Goal: Task Accomplishment & Management: Use online tool/utility

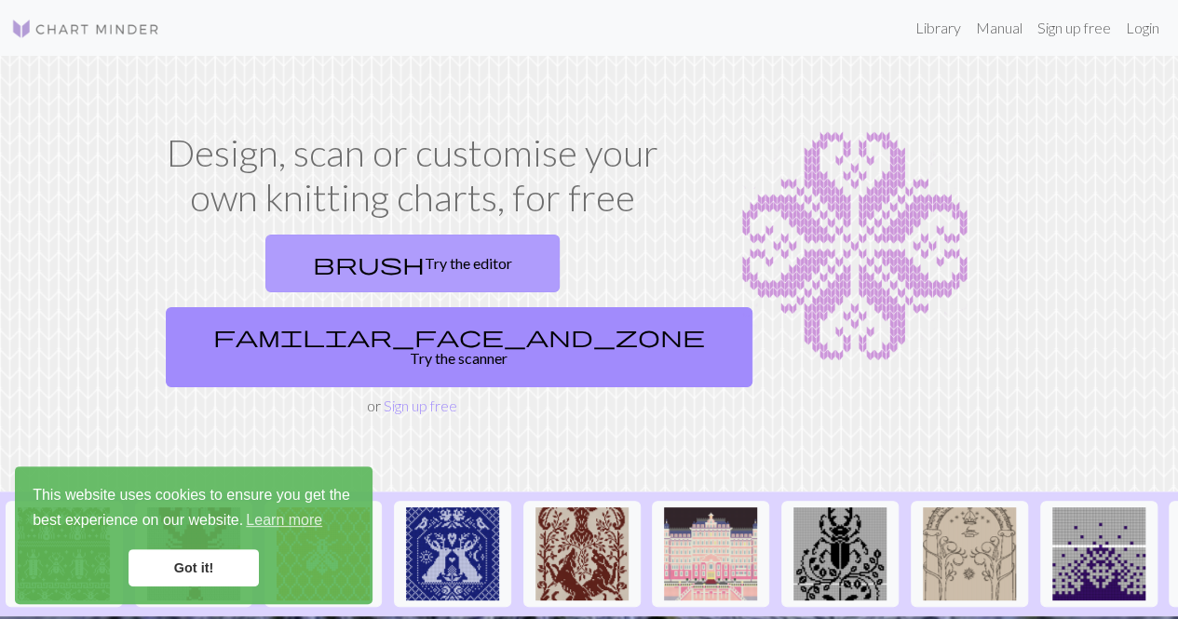
click at [335, 254] on link "brush Try the editor" at bounding box center [412, 264] width 294 height 58
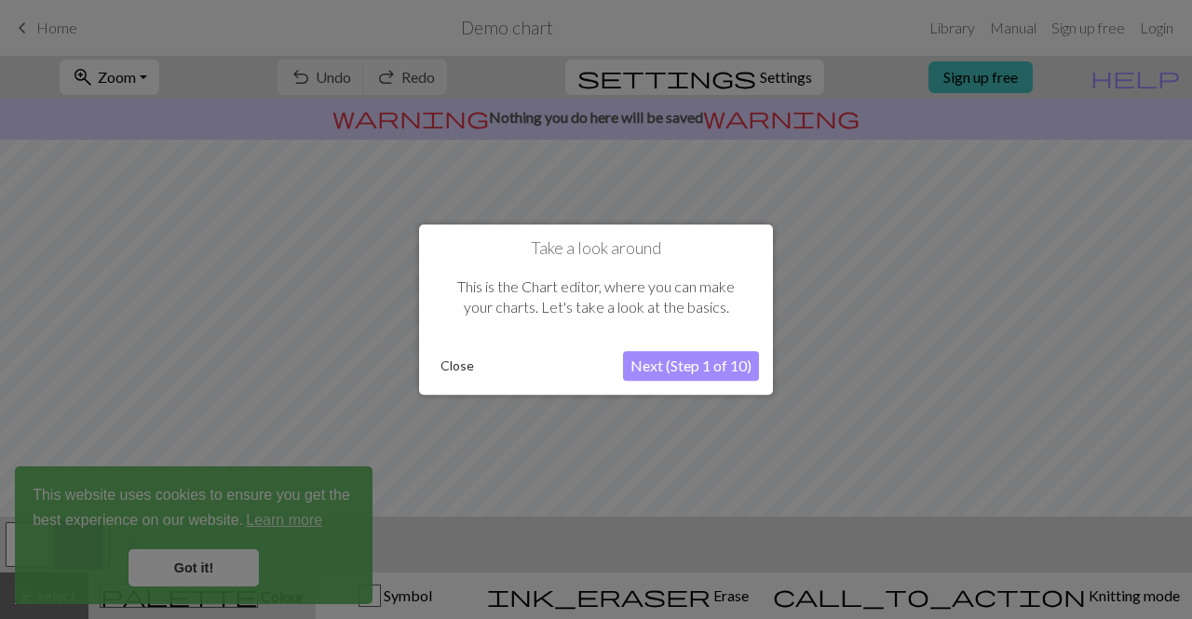
click at [438, 364] on button "Close" at bounding box center [457, 366] width 48 height 28
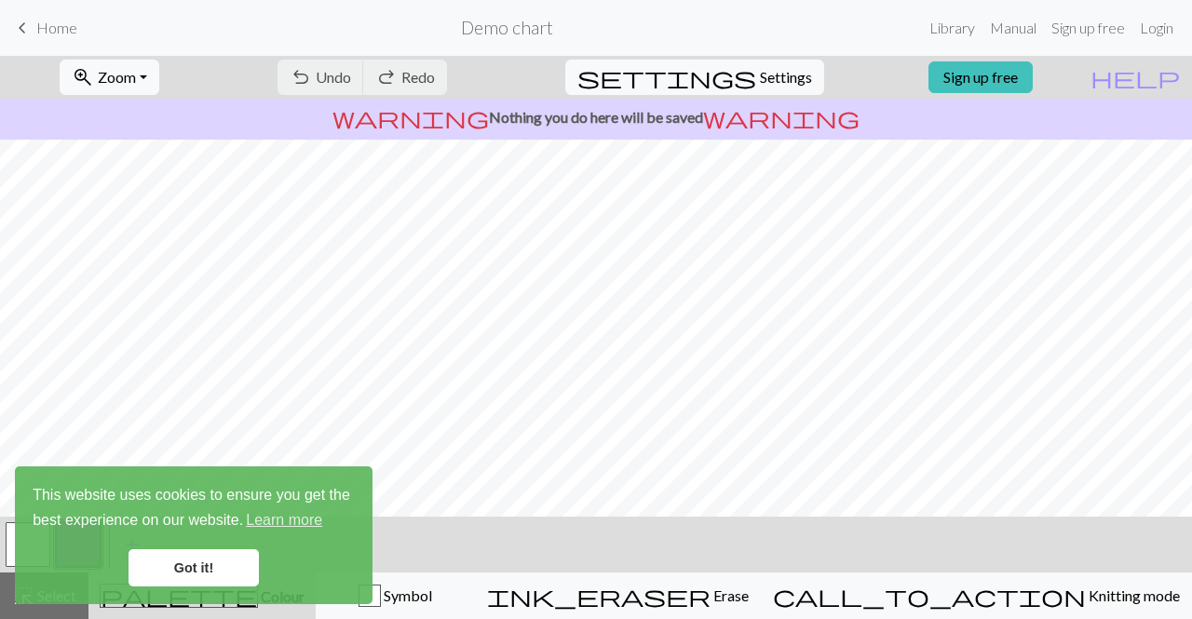
click at [211, 565] on link "Got it!" at bounding box center [194, 568] width 130 height 37
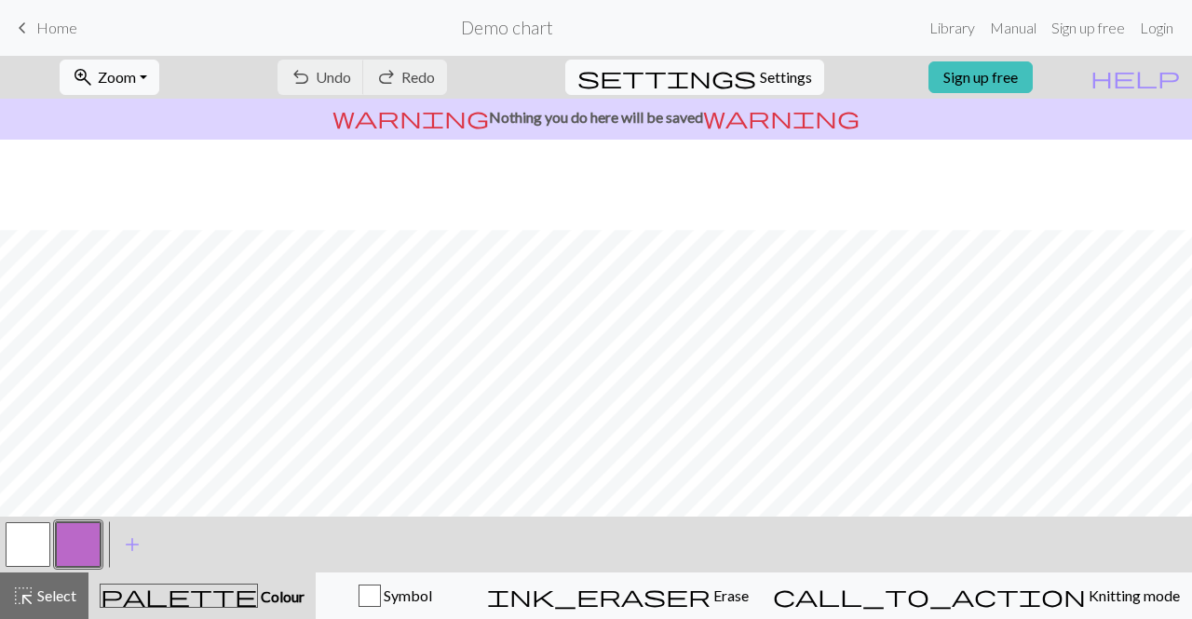
scroll to position [90, 0]
click at [1006, 79] on link "Sign up free" at bounding box center [981, 77] width 104 height 32
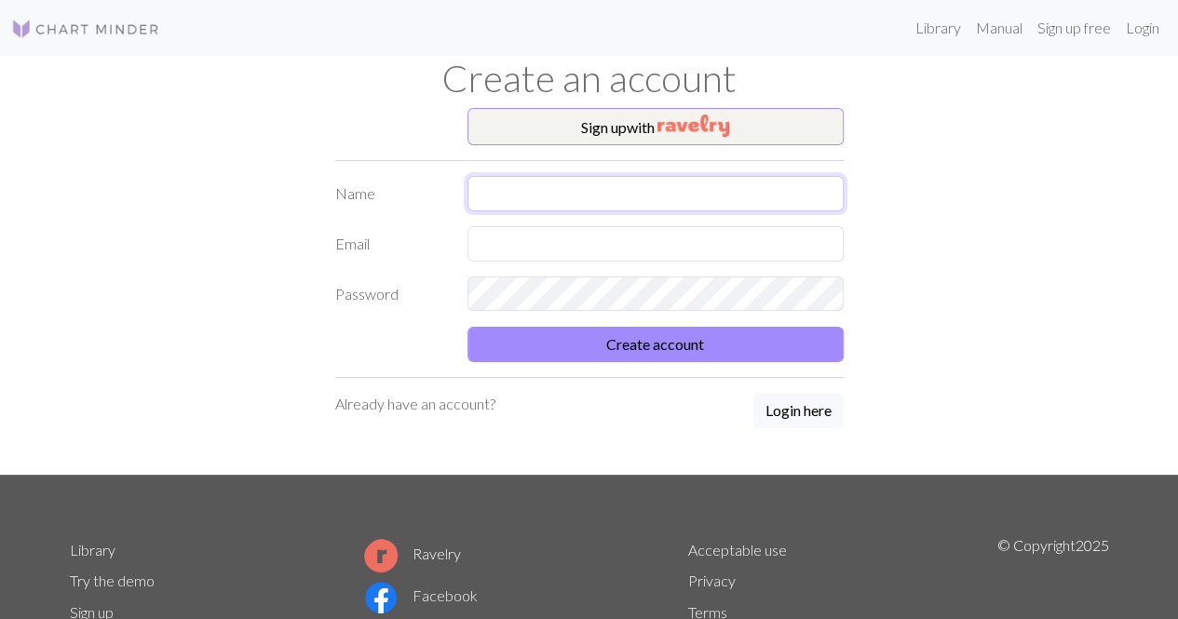
click at [643, 194] on input "text" at bounding box center [656, 193] width 376 height 35
click at [659, 125] on img "button" at bounding box center [694, 126] width 72 height 22
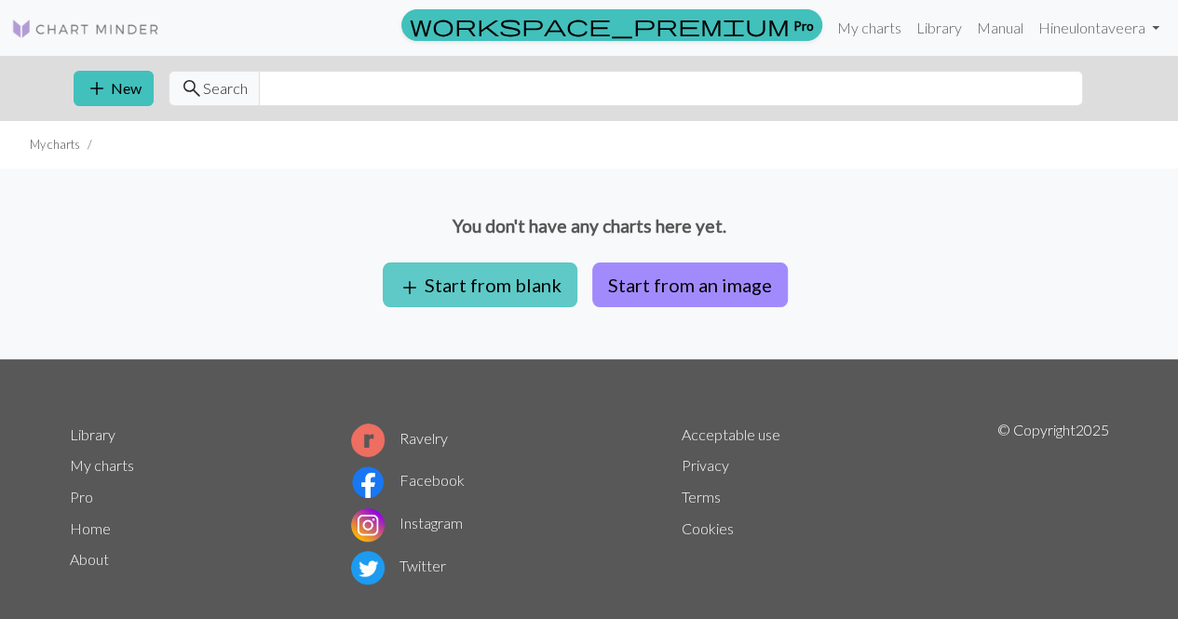
click at [470, 288] on button "add Start from blank" at bounding box center [480, 285] width 195 height 45
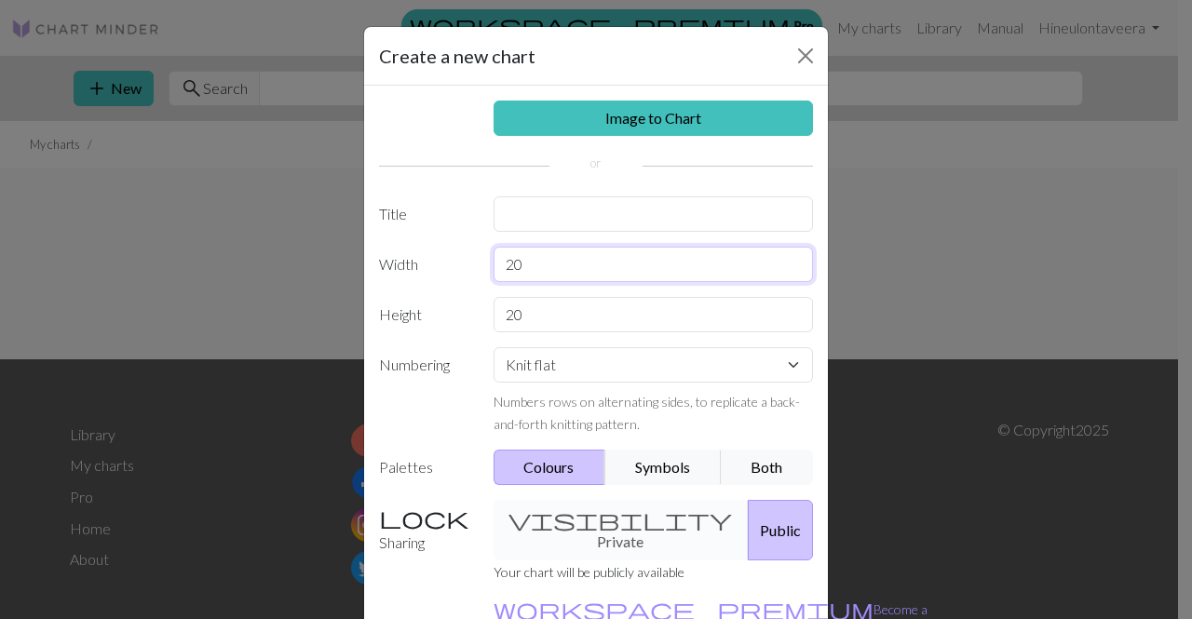
drag, startPoint x: 528, startPoint y: 269, endPoint x: 433, endPoint y: 282, distance: 95.9
click at [433, 282] on div "Image to Chart Title Width 20 Height 20 Numbering Knit flat Knit in the round L…" at bounding box center [596, 387] width 464 height 602
type input "35"
click at [748, 514] on button "Public" at bounding box center [780, 530] width 65 height 61
click at [542, 515] on div "visibility Private Public" at bounding box center [653, 530] width 343 height 61
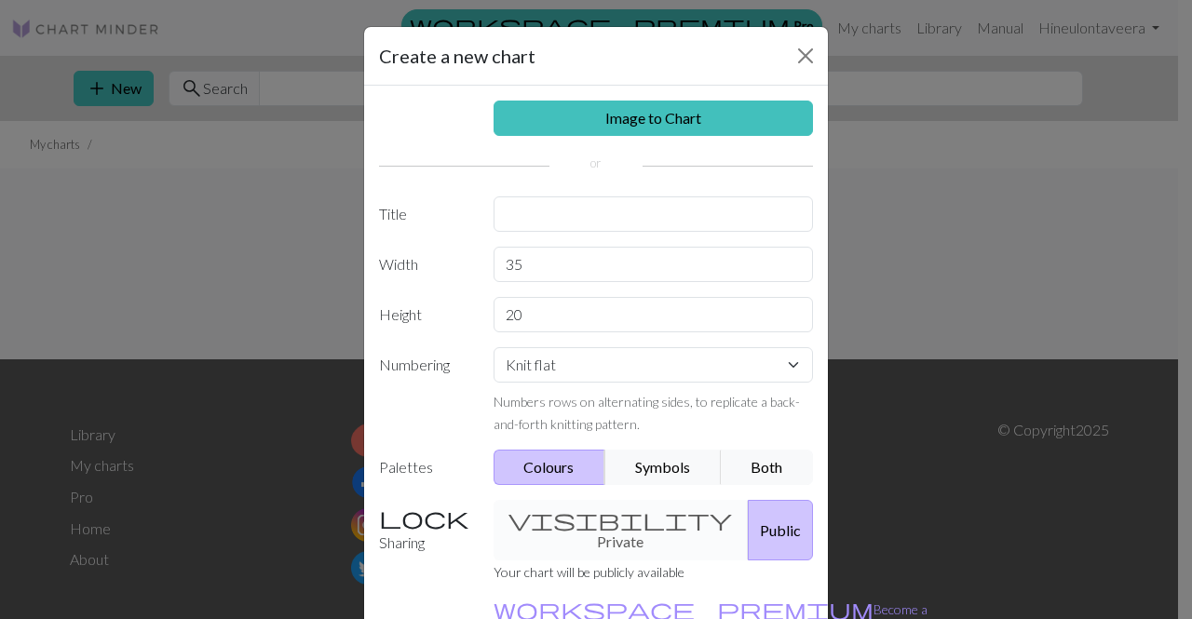
click at [641, 512] on div "visibility Private Public" at bounding box center [653, 530] width 343 height 61
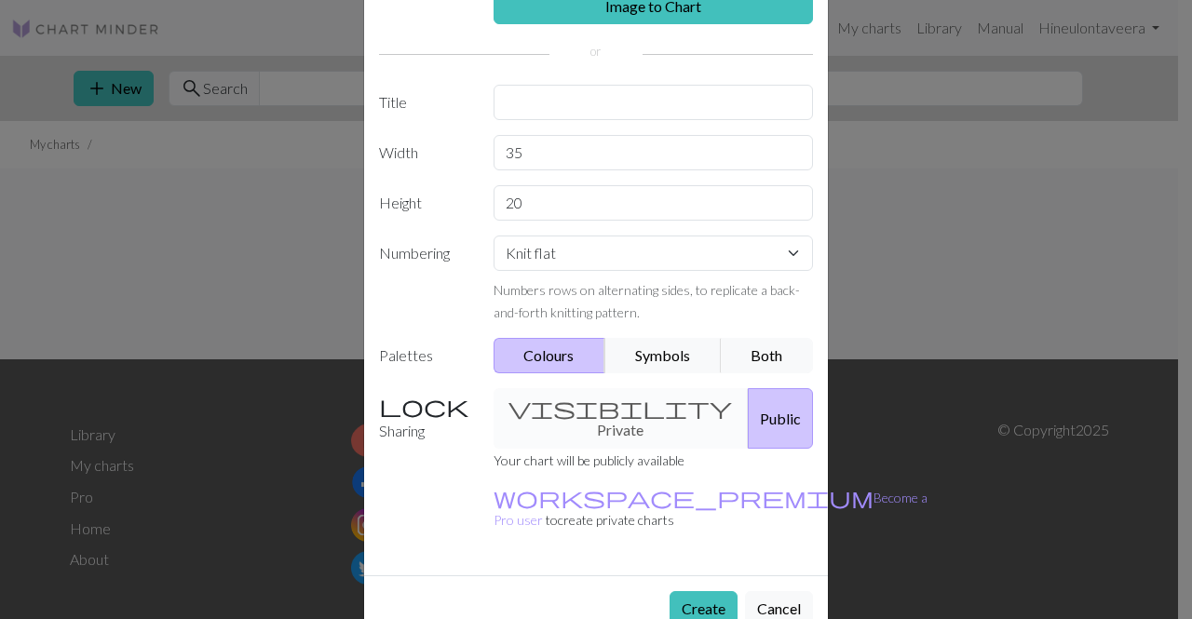
scroll to position [112, 0]
click at [553, 407] on div "visibility Private Public" at bounding box center [653, 418] width 343 height 61
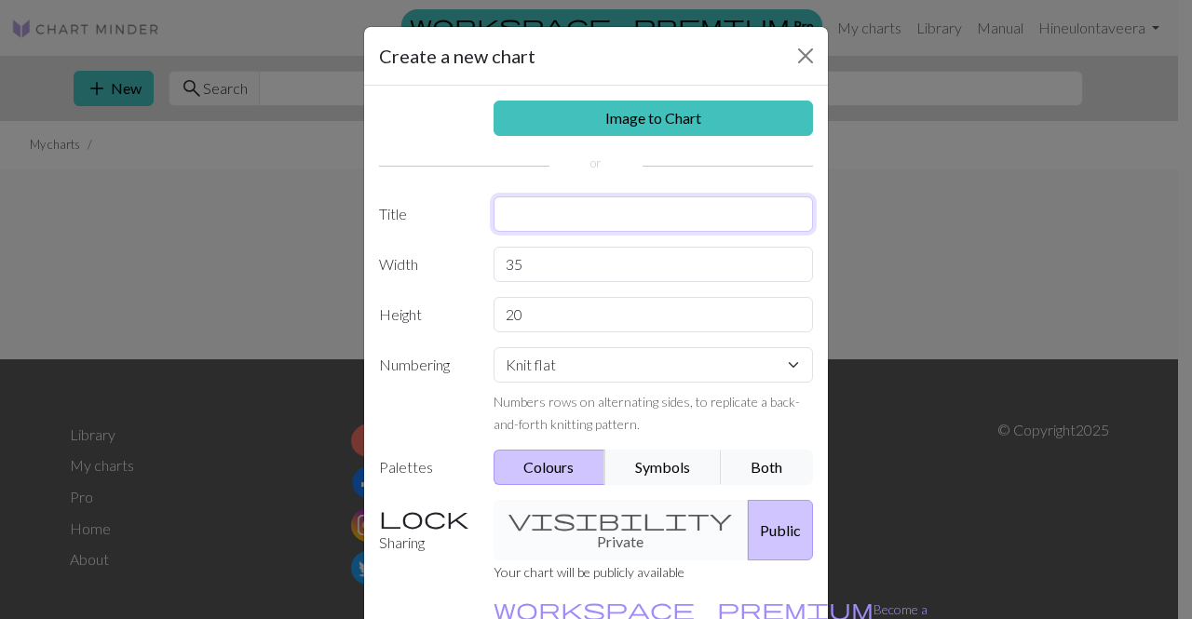
click at [572, 213] on input "text" at bounding box center [654, 214] width 320 height 35
type input "meh"
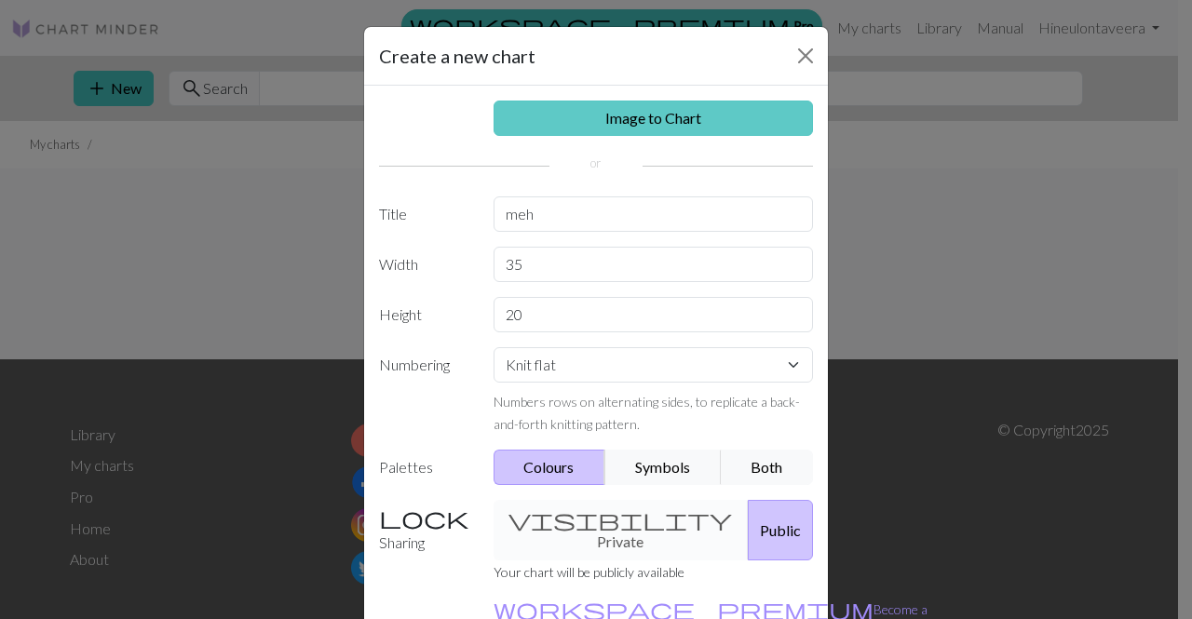
click at [618, 117] on link "Image to Chart" at bounding box center [654, 118] width 320 height 35
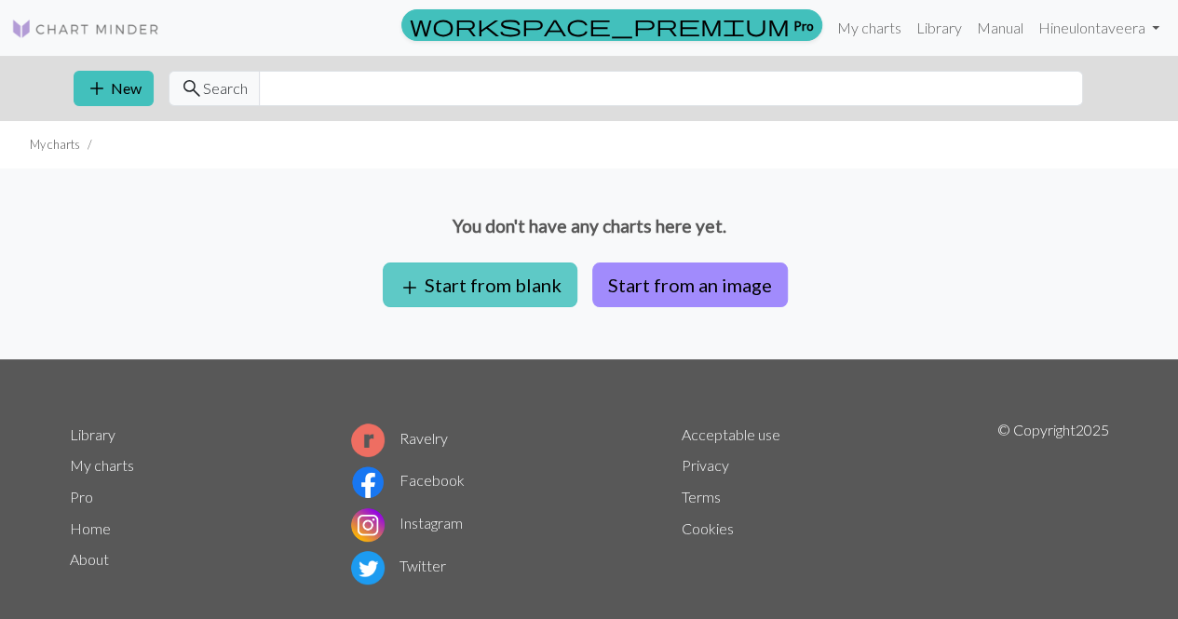
click at [499, 280] on button "add Start from blank" at bounding box center [480, 285] width 195 height 45
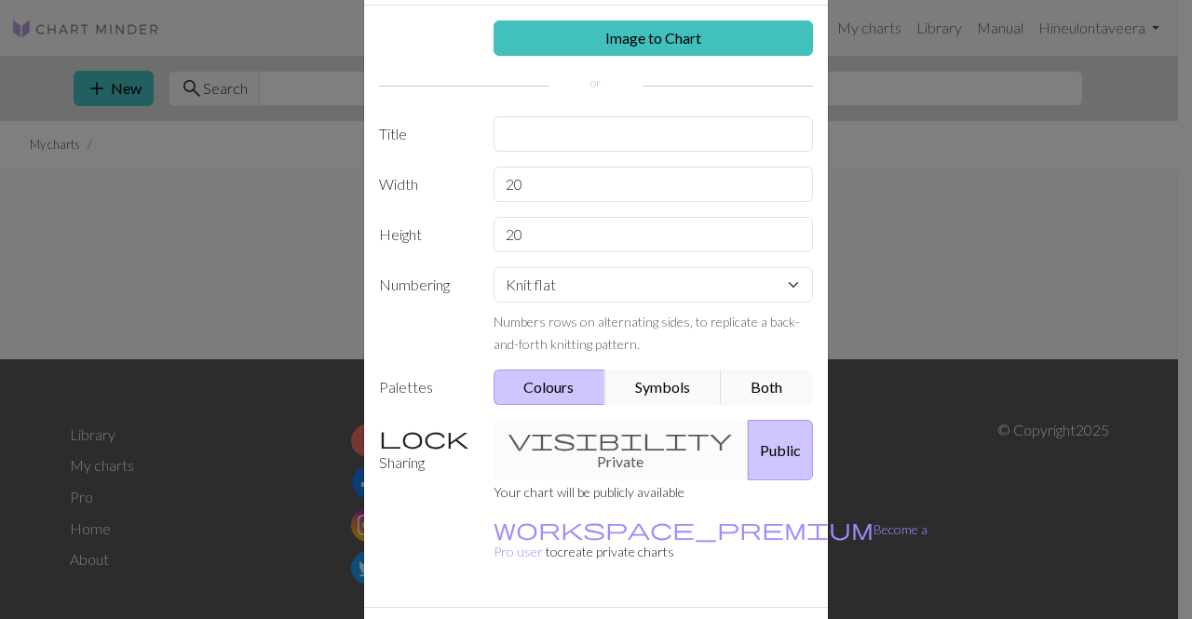
scroll to position [81, 0]
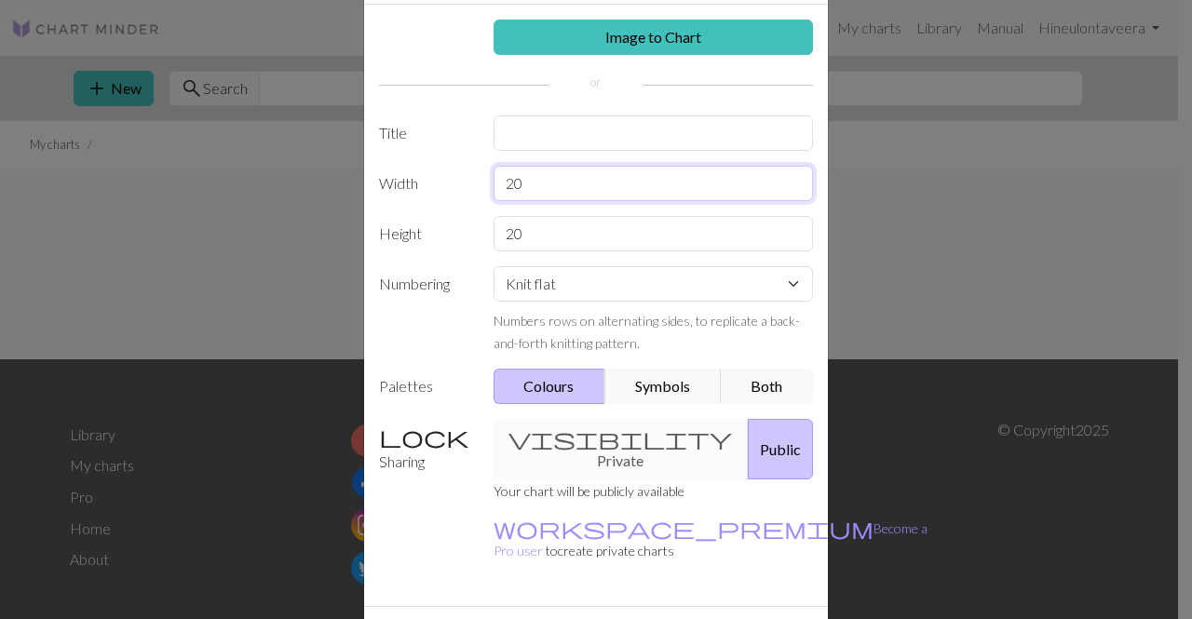
drag, startPoint x: 546, startPoint y: 197, endPoint x: 440, endPoint y: 189, distance: 106.5
click at [440, 189] on div "Width 20" at bounding box center [596, 183] width 456 height 35
type input "35"
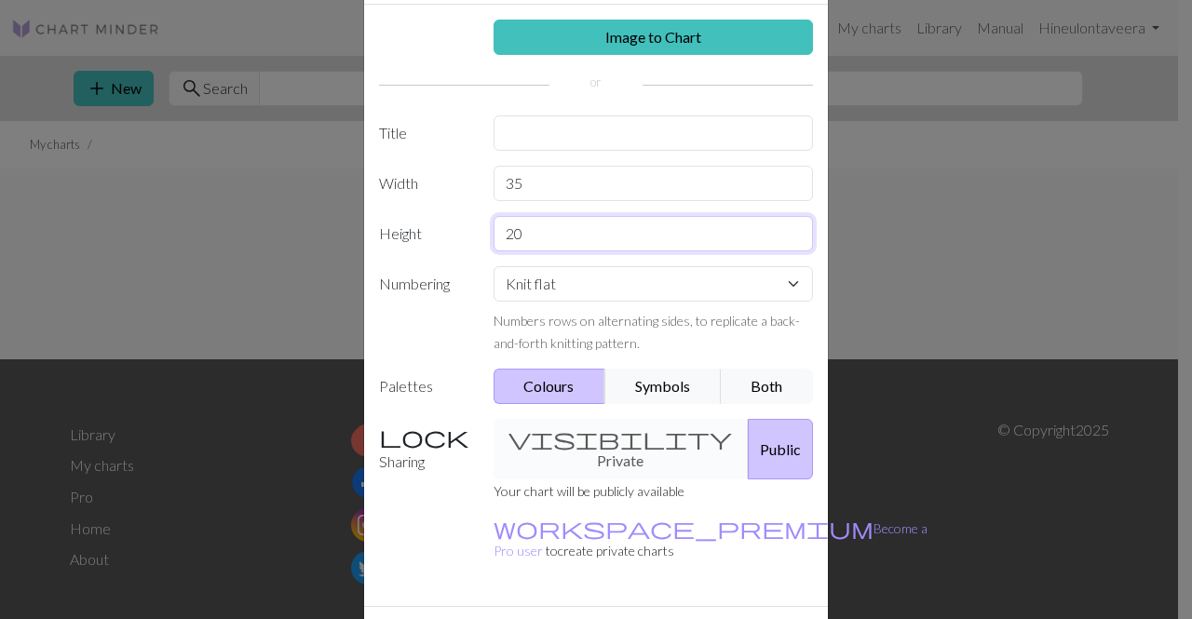
click at [553, 239] on input "20" at bounding box center [654, 233] width 320 height 35
type input "2"
type input "90"
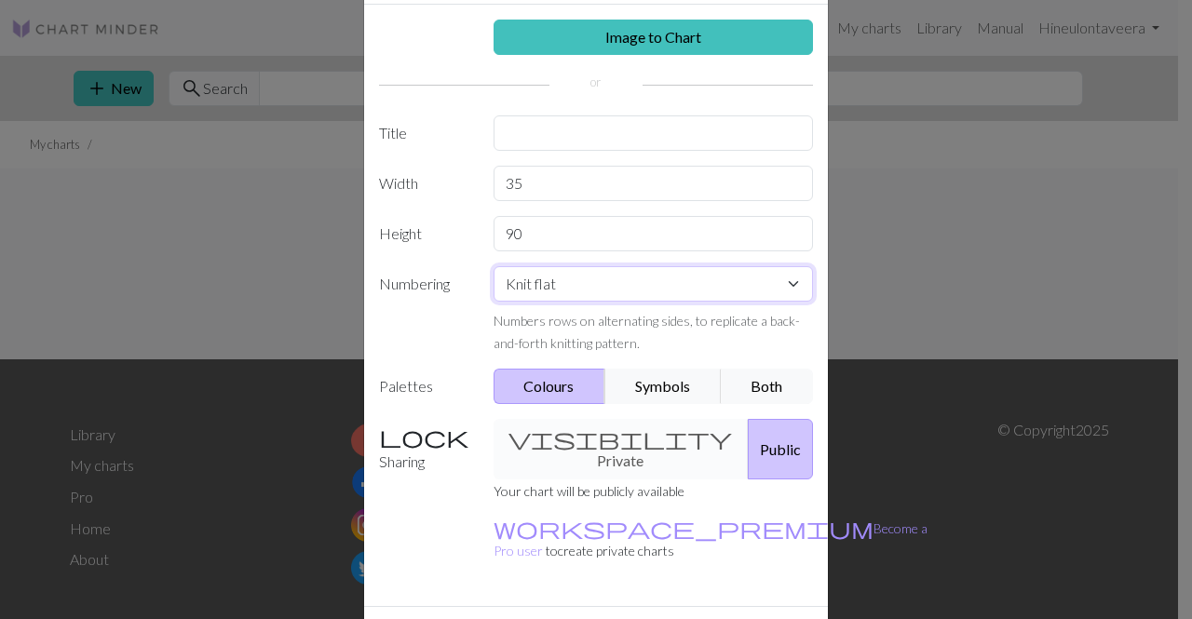
click at [611, 292] on select "Knit flat Knit in the round Lace knitting Cross stitch" at bounding box center [654, 283] width 320 height 35
click at [602, 288] on select "Knit flat Knit in the round Lace knitting Cross stitch" at bounding box center [654, 283] width 320 height 35
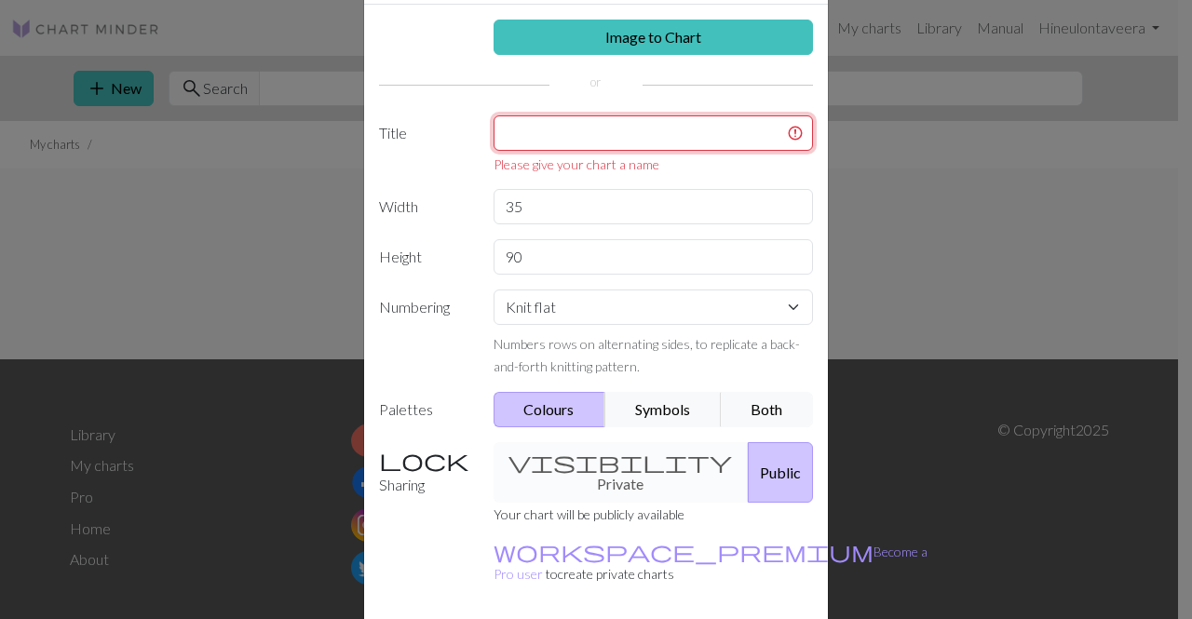
click at [633, 117] on input "text" at bounding box center [654, 132] width 320 height 35
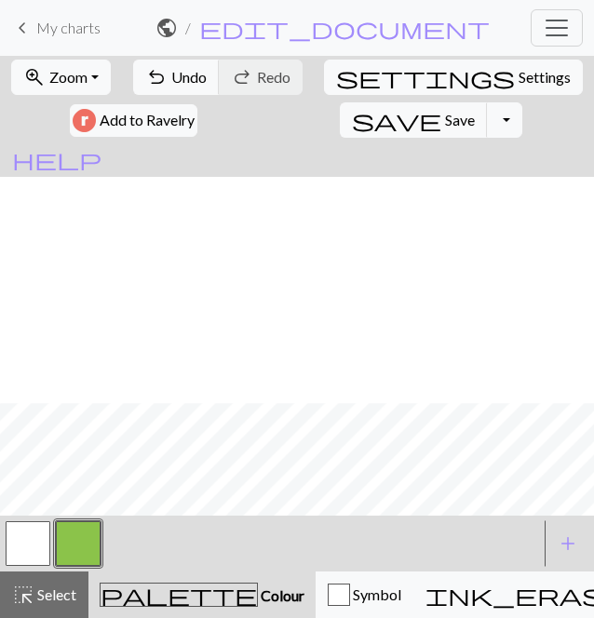
scroll to position [1433, 0]
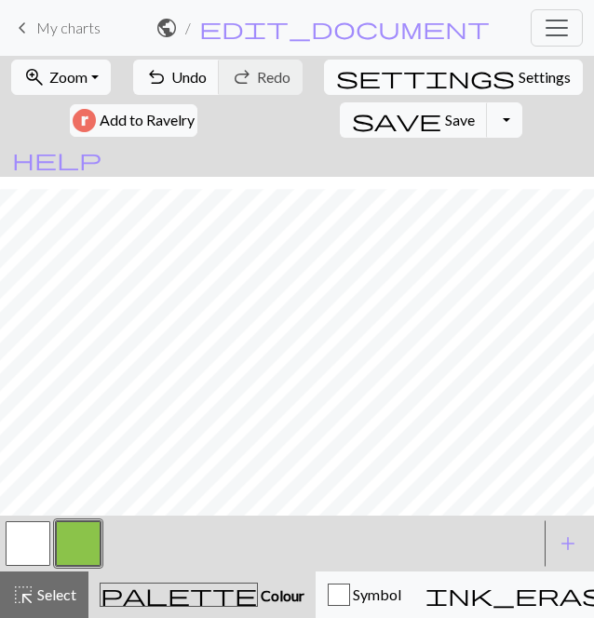
click at [519, 66] on span "Settings" at bounding box center [545, 77] width 52 height 22
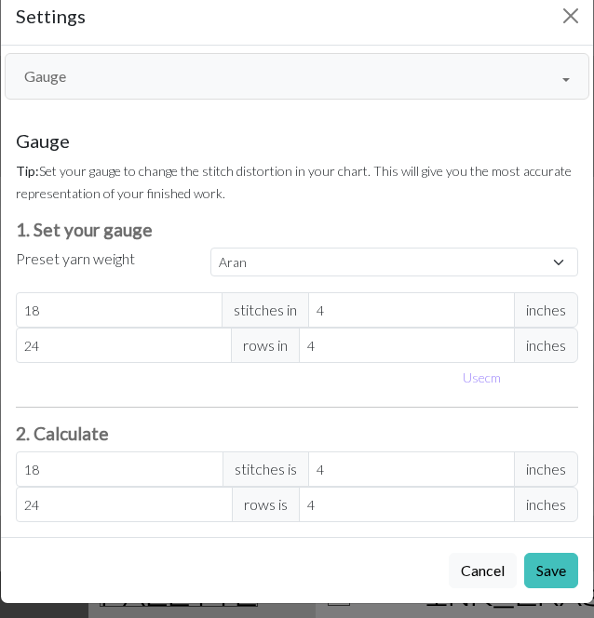
scroll to position [42, 0]
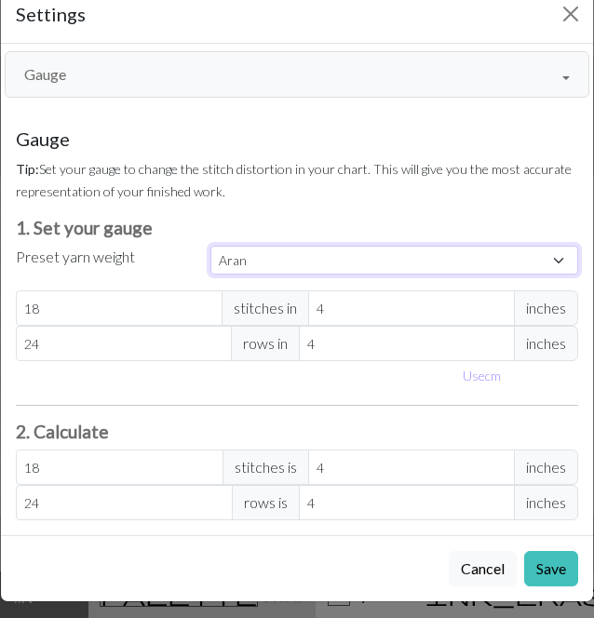
click at [376, 262] on select "Custom Square Lace Light Fingering Fingering Sport Double knit Worsted Aran Bul…" at bounding box center [395, 260] width 368 height 29
select select "fingering"
click at [211, 246] on select "Custom Square Lace Light Fingering Fingering Sport Double knit Worsted Aran Bul…" at bounding box center [395, 260] width 368 height 29
type input "28"
type input "36"
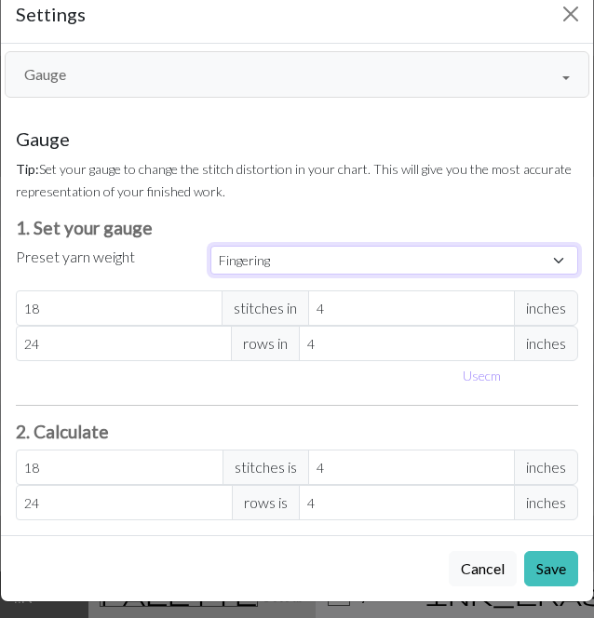
type input "28"
type input "36"
click at [366, 265] on select "Custom Square Lace Light Fingering Fingering Sport Double knit Worsted Aran Bul…" at bounding box center [395, 260] width 368 height 29
click at [211, 246] on select "Custom Square Lace Light Fingering Fingering Sport Double knit Worsted Aran Bul…" at bounding box center [395, 260] width 368 height 29
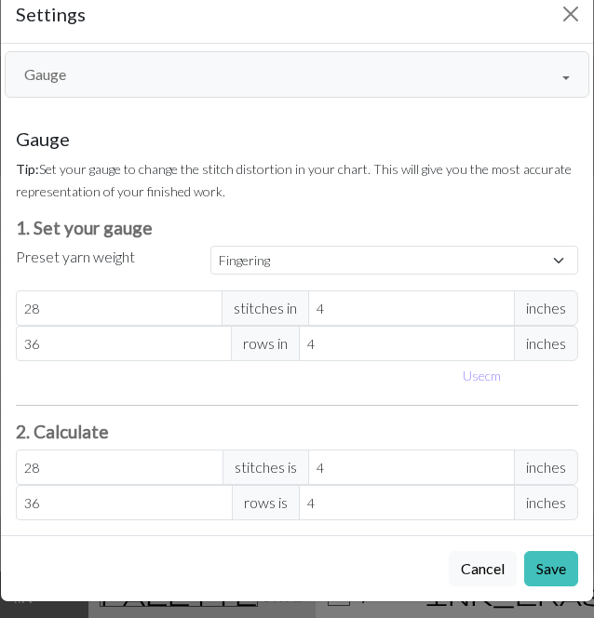
click at [399, 232] on h3 "1. Set your gauge" at bounding box center [297, 227] width 563 height 21
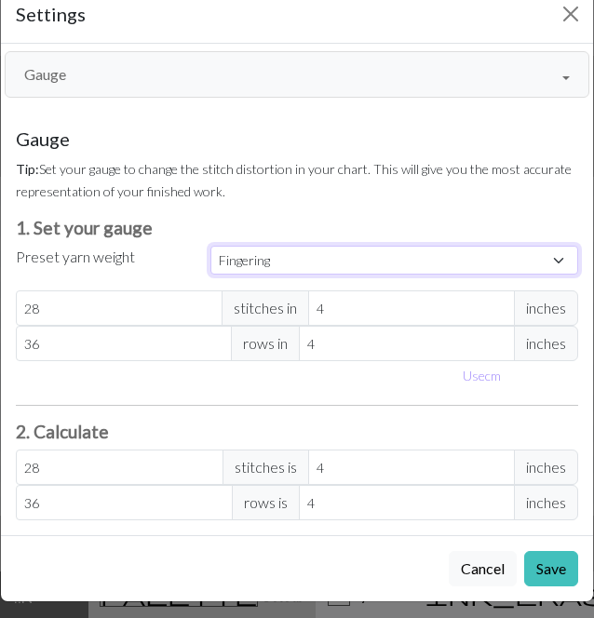
click at [341, 267] on select "Custom Square Lace Light Fingering Fingering Sport Double knit Worsted Aran Bul…" at bounding box center [395, 260] width 368 height 29
select select "dk"
click at [211, 246] on select "Custom Square Lace Light Fingering Fingering Sport Double knit Worsted Aran Bul…" at bounding box center [395, 260] width 368 height 29
type input "22"
type input "30"
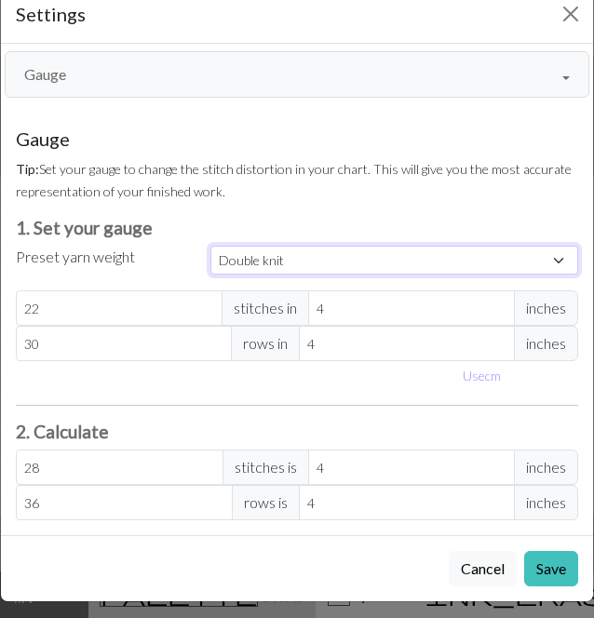
type input "22"
type input "30"
click at [376, 265] on select "Custom Square Lace Light Fingering Fingering Sport Double knit Worsted Aran Bul…" at bounding box center [395, 260] width 368 height 29
select select "custom"
click at [211, 246] on select "Custom Square Lace Light Fingering Fingering Sport Double knit Worsted Aran Bul…" at bounding box center [395, 260] width 368 height 29
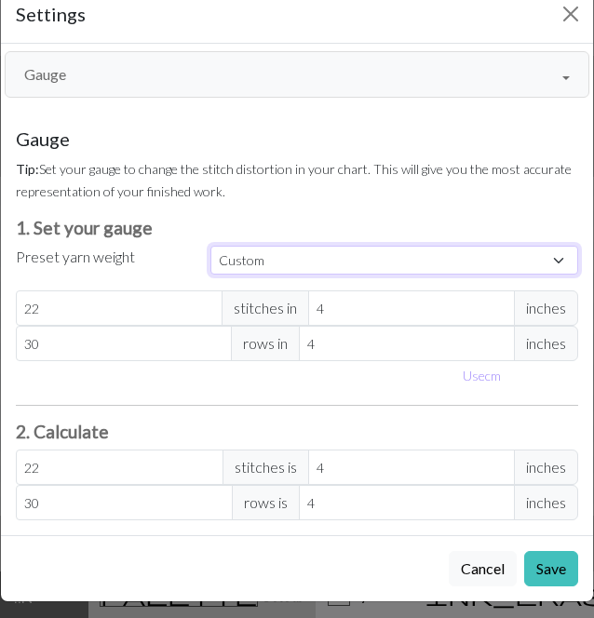
scroll to position [47, 0]
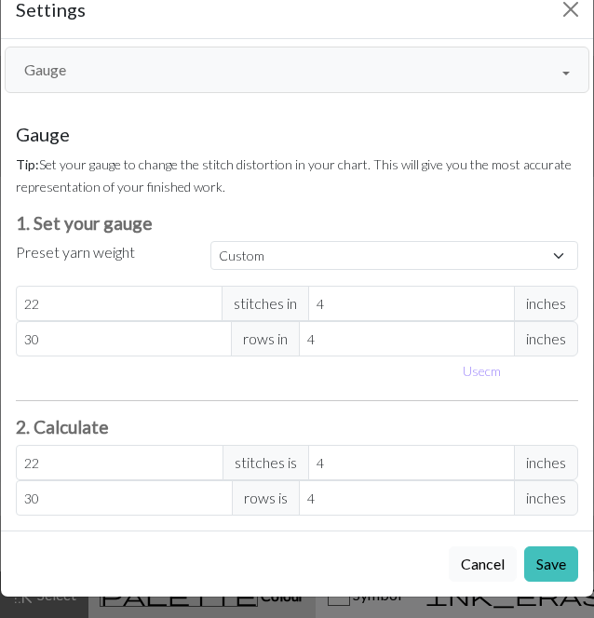
click at [475, 554] on button "Cancel" at bounding box center [483, 564] width 68 height 35
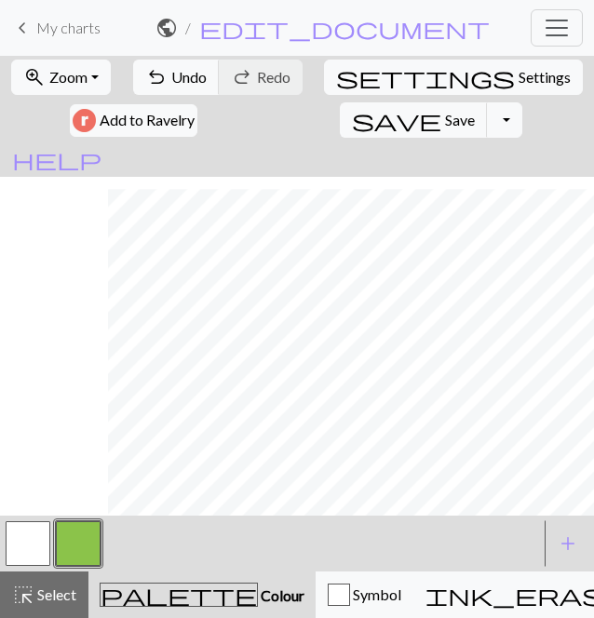
scroll to position [1433, 386]
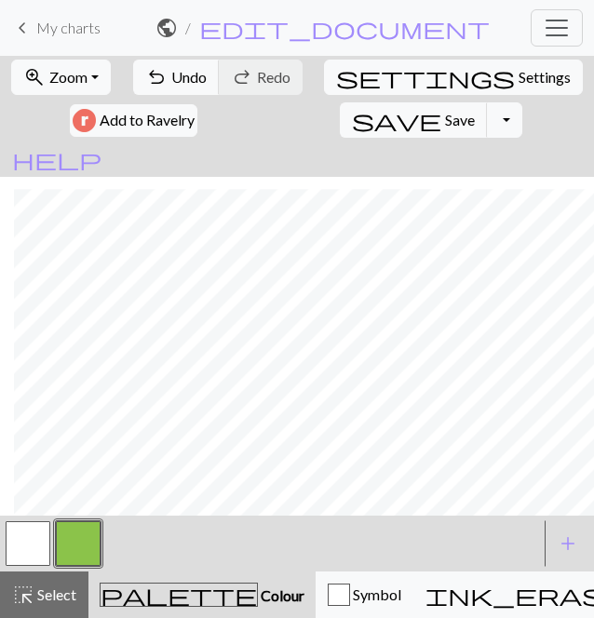
click at [78, 530] on button "button" at bounding box center [78, 544] width 45 height 45
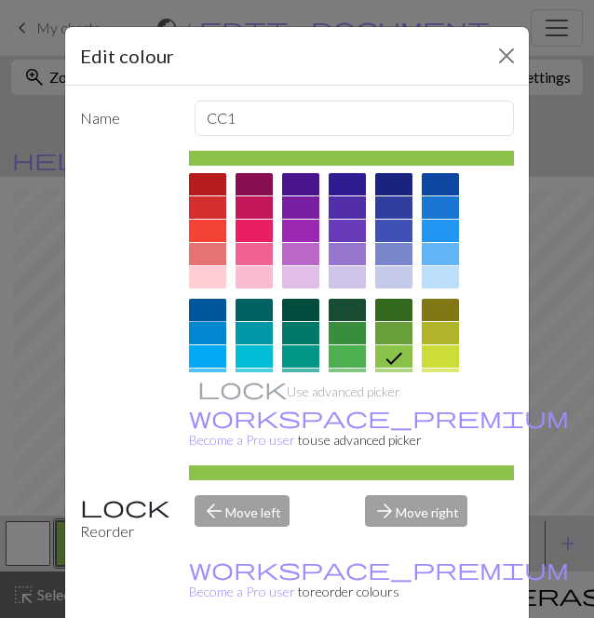
drag, startPoint x: 197, startPoint y: 310, endPoint x: 494, endPoint y: 180, distance: 324.5
click at [494, 180] on div at bounding box center [352, 272] width 326 height 199
click at [433, 180] on div at bounding box center [440, 184] width 37 height 22
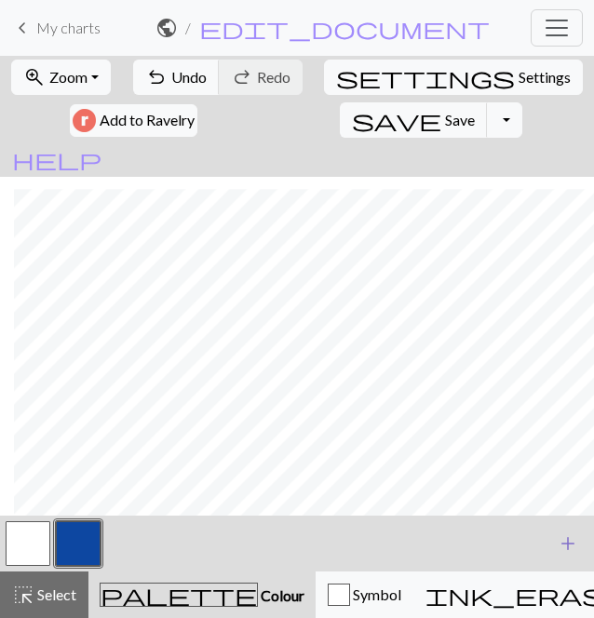
click at [566, 549] on span "add" at bounding box center [568, 544] width 22 height 26
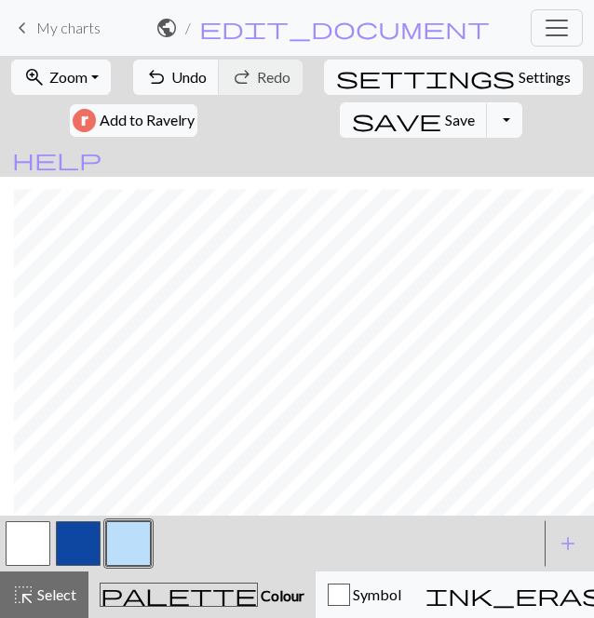
click at [84, 536] on button "button" at bounding box center [78, 544] width 45 height 45
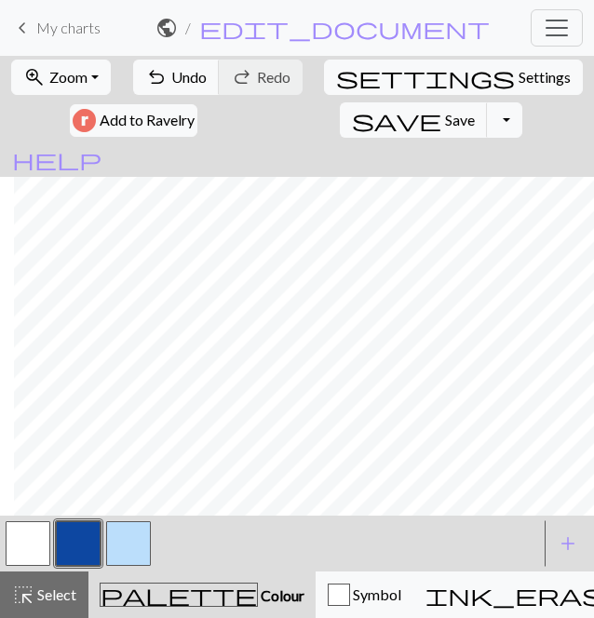
scroll to position [1381, 386]
click at [24, 542] on button "button" at bounding box center [28, 544] width 45 height 45
click at [83, 544] on button "button" at bounding box center [78, 544] width 45 height 45
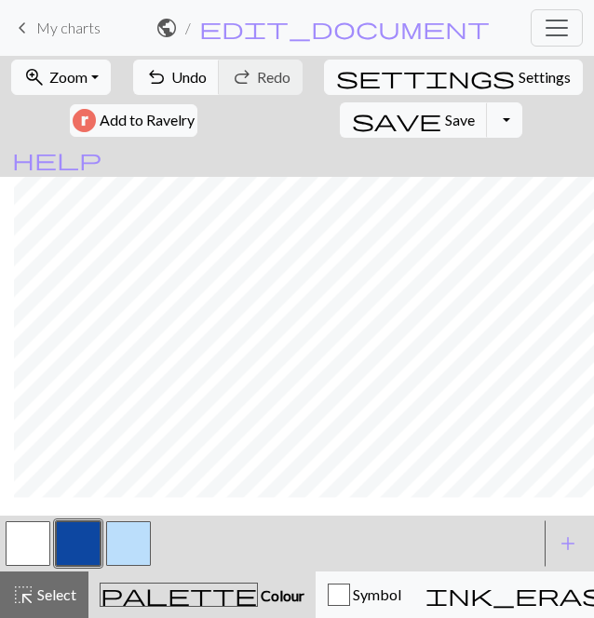
scroll to position [1379, 386]
click at [519, 72] on span "Settings" at bounding box center [545, 77] width 52 height 22
select select "aran"
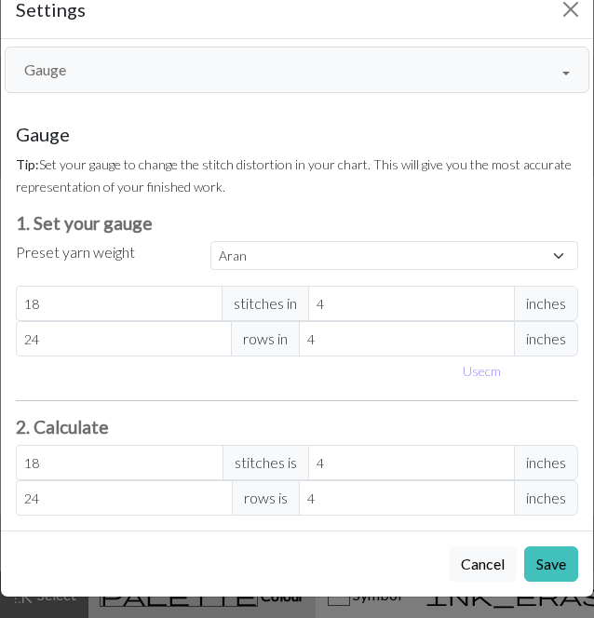
scroll to position [0, 0]
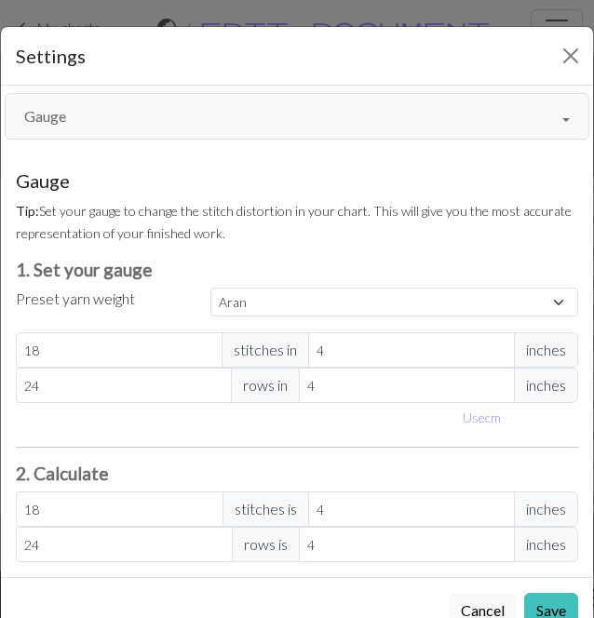
click at [300, 107] on button "Gauge" at bounding box center [297, 116] width 585 height 47
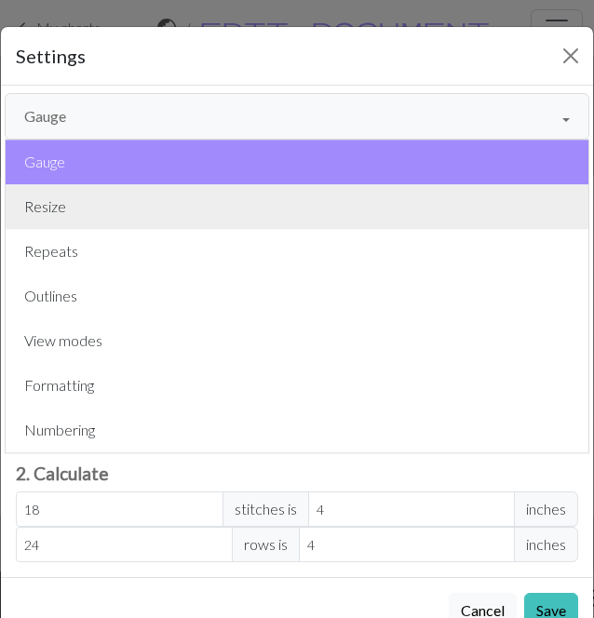
scroll to position [47, 0]
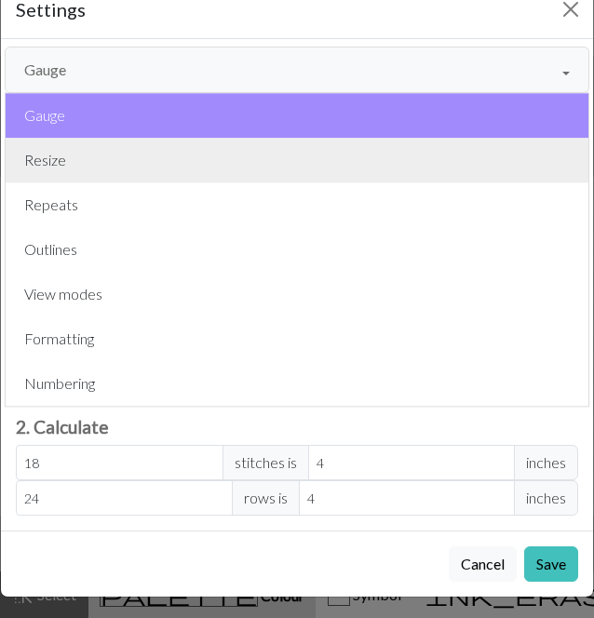
click at [108, 172] on button "Resize" at bounding box center [297, 160] width 583 height 45
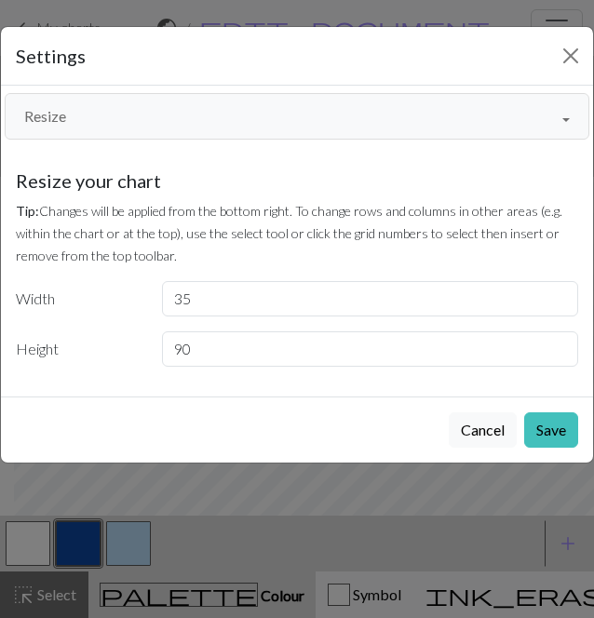
scroll to position [0, 0]
click at [169, 113] on button "Resize" at bounding box center [297, 116] width 585 height 47
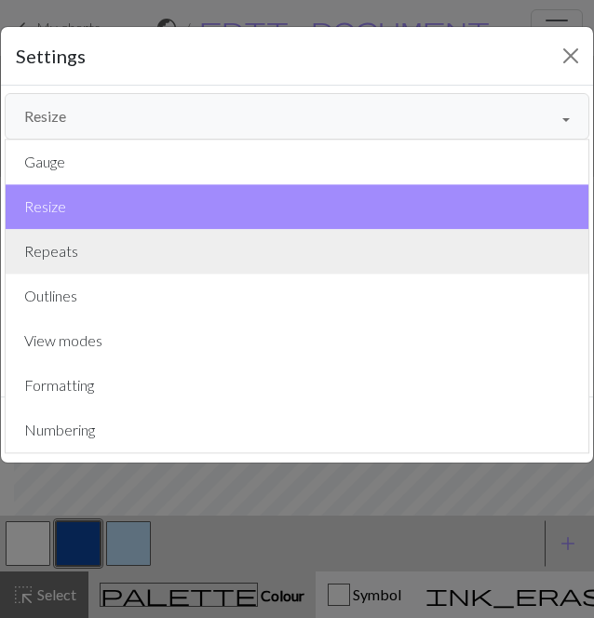
click at [112, 238] on button "Repeats" at bounding box center [297, 251] width 583 height 45
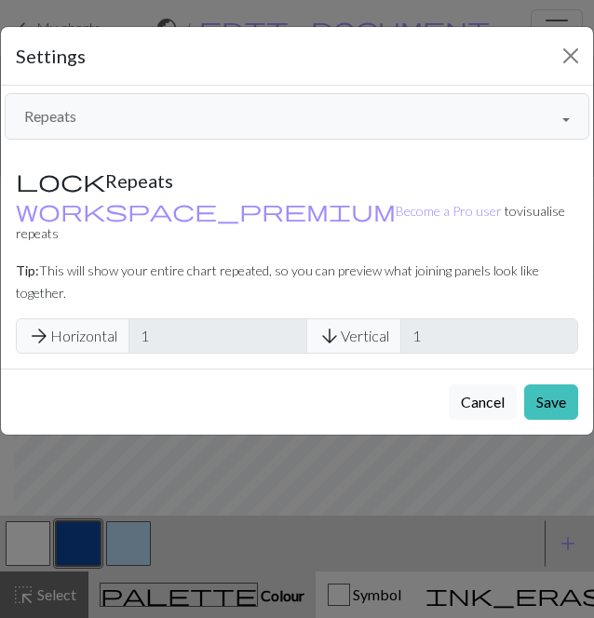
click at [207, 104] on button "Repeats" at bounding box center [297, 116] width 585 height 47
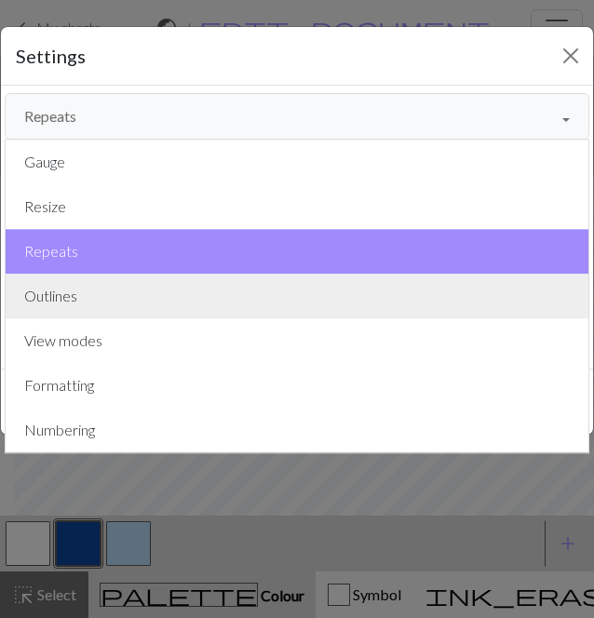
click at [160, 301] on button "Outlines" at bounding box center [297, 296] width 583 height 45
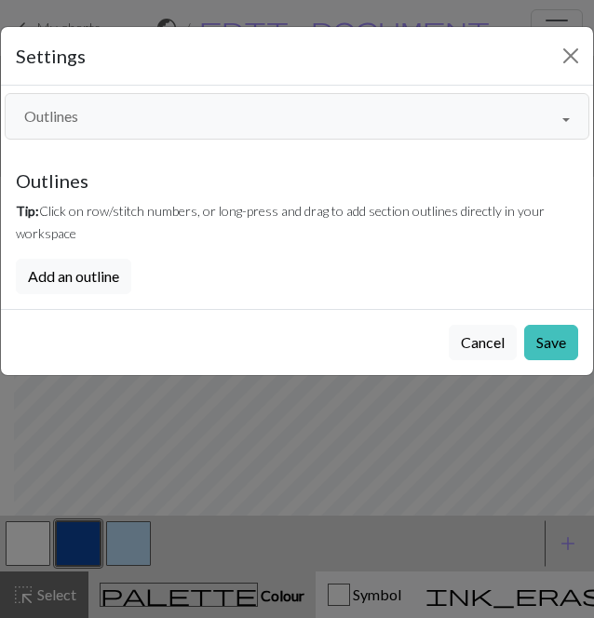
click at [201, 122] on button "Outlines" at bounding box center [297, 116] width 585 height 47
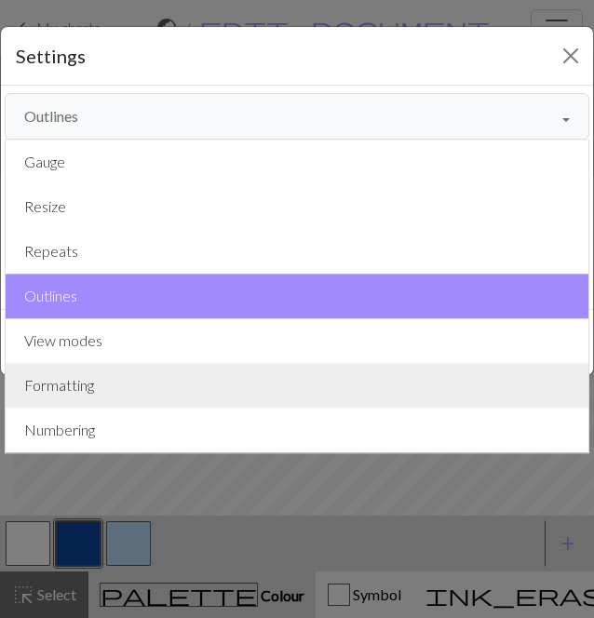
click at [115, 378] on button "Formatting" at bounding box center [297, 385] width 583 height 45
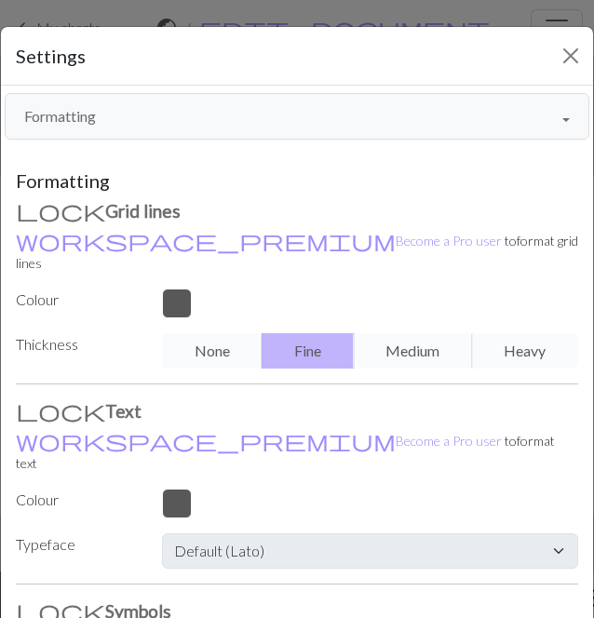
click at [197, 128] on button "Formatting" at bounding box center [297, 116] width 585 height 47
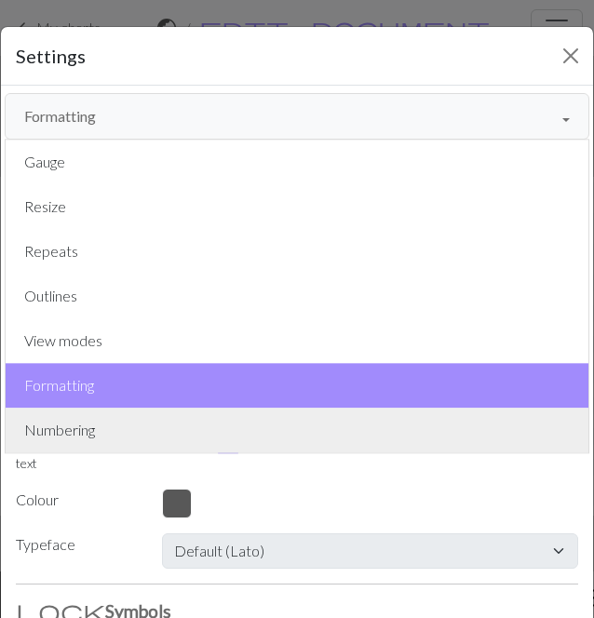
click at [143, 414] on button "Numbering" at bounding box center [297, 430] width 583 height 45
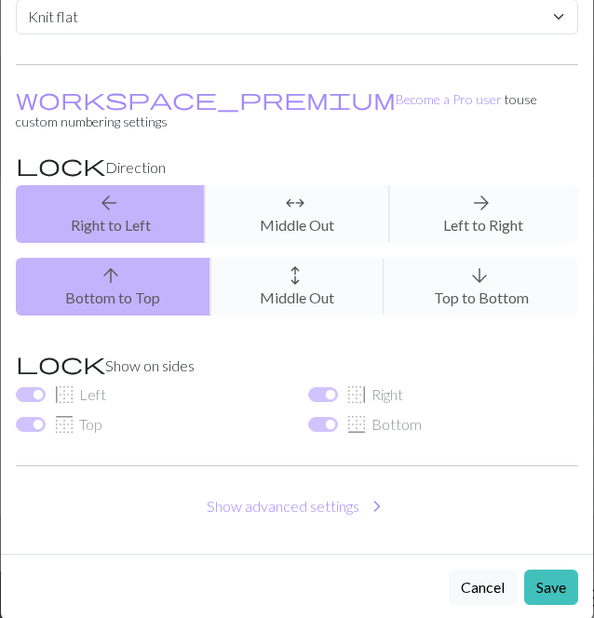
scroll to position [281, 0]
drag, startPoint x: 435, startPoint y: 191, endPoint x: 438, endPoint y: 140, distance: 51.3
click at [438, 148] on label "Direction" at bounding box center [297, 167] width 585 height 38
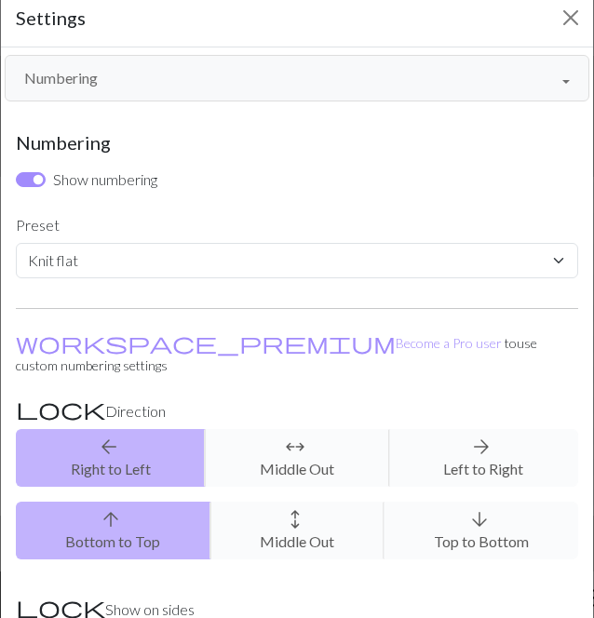
scroll to position [26, 0]
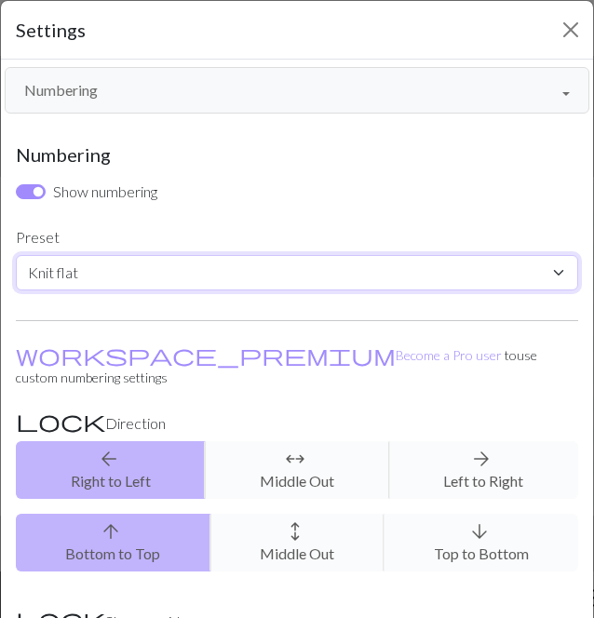
click at [207, 275] on select "Custom Knit flat Knit in the round Lace knitting Cross stitch" at bounding box center [297, 272] width 563 height 35
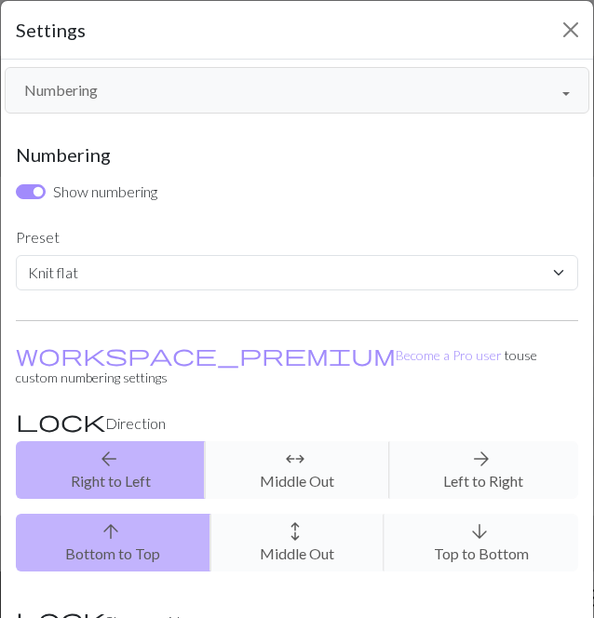
click at [234, 232] on label "Preset" at bounding box center [297, 237] width 585 height 35
click at [199, 105] on button "Numbering" at bounding box center [297, 90] width 585 height 47
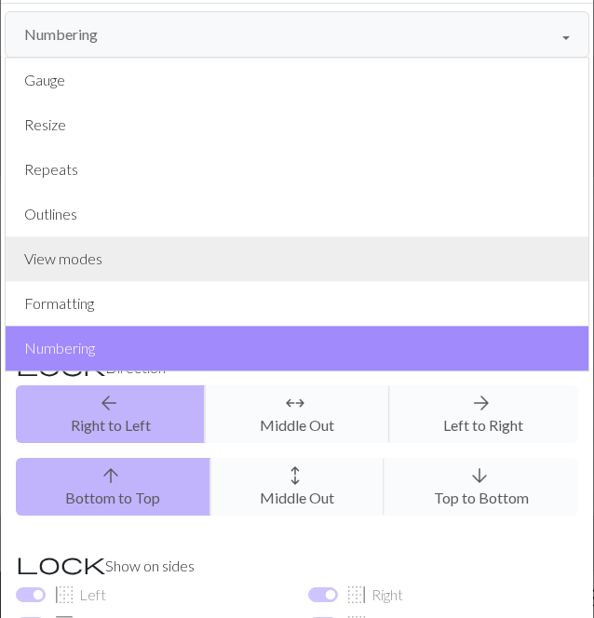
scroll to position [0, 0]
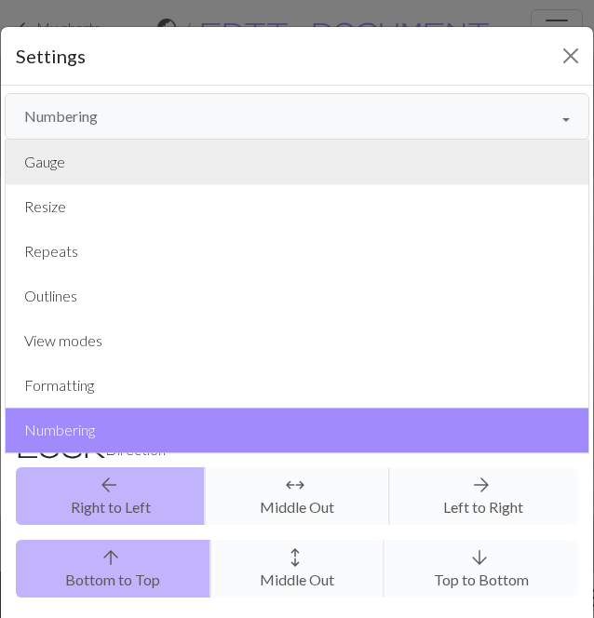
click at [127, 163] on button "Gauge" at bounding box center [297, 162] width 583 height 45
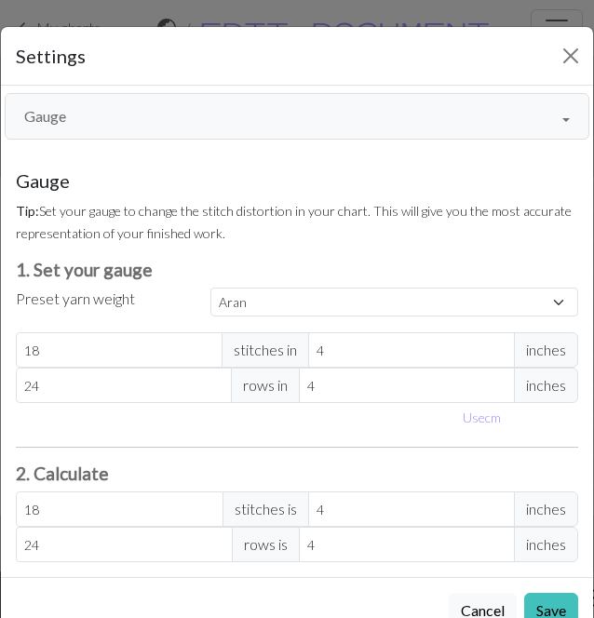
scroll to position [47, 0]
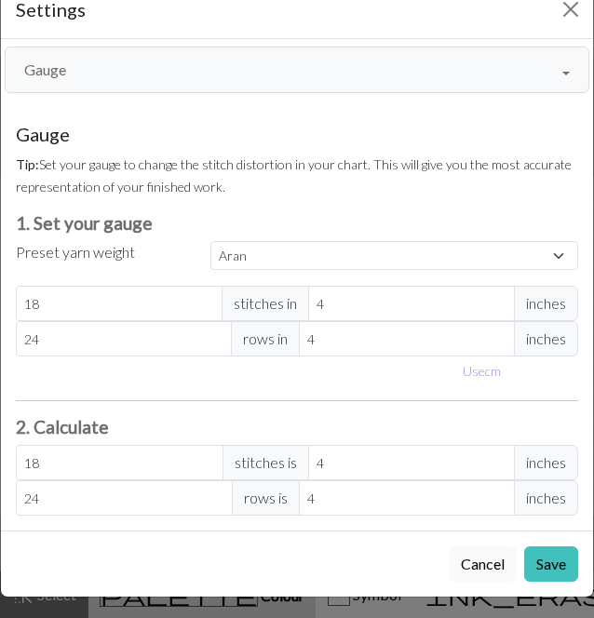
click at [461, 547] on button "Cancel" at bounding box center [483, 564] width 68 height 35
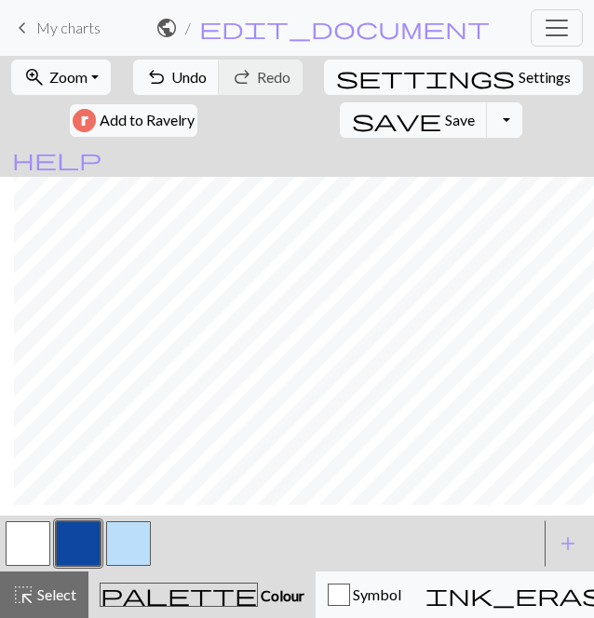
scroll to position [1357, 386]
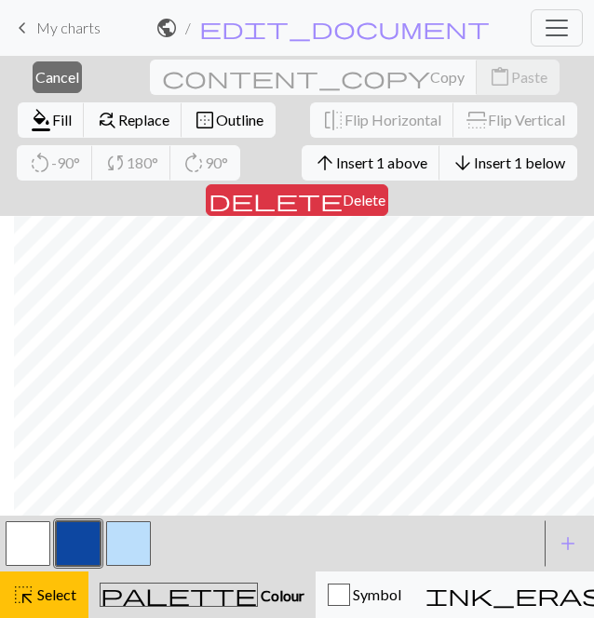
click at [437, 524] on div at bounding box center [271, 544] width 536 height 50
click at [26, 546] on button "button" at bounding box center [28, 544] width 45 height 45
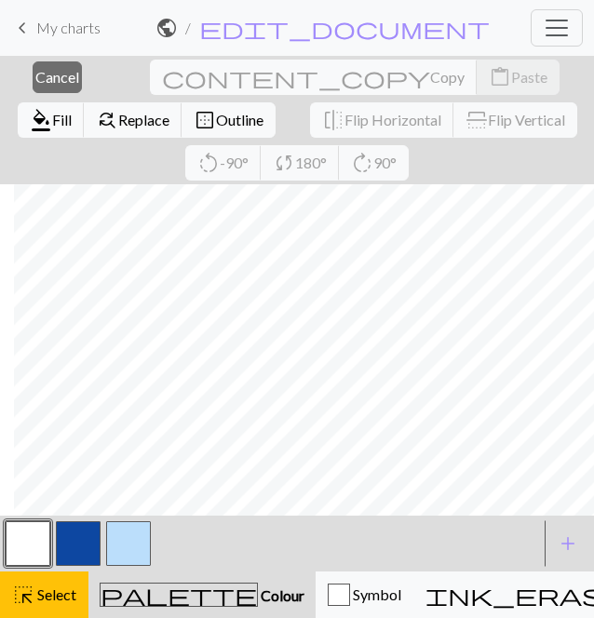
click at [21, 541] on button "button" at bounding box center [28, 544] width 45 height 45
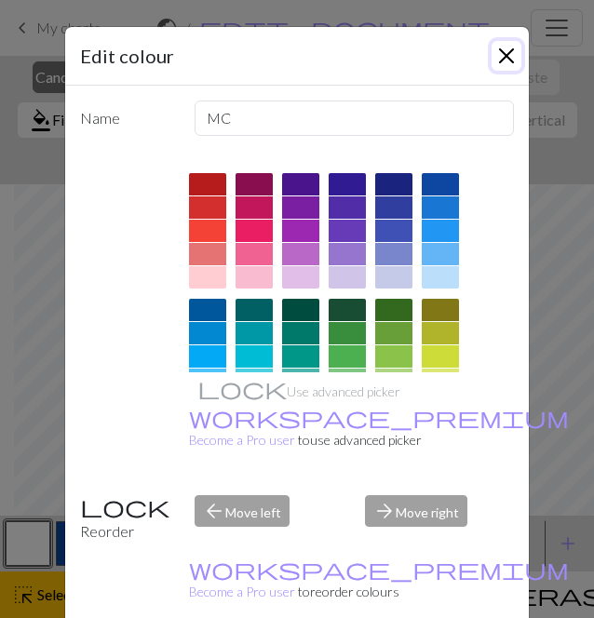
click at [496, 67] on button "Close" at bounding box center [507, 56] width 30 height 30
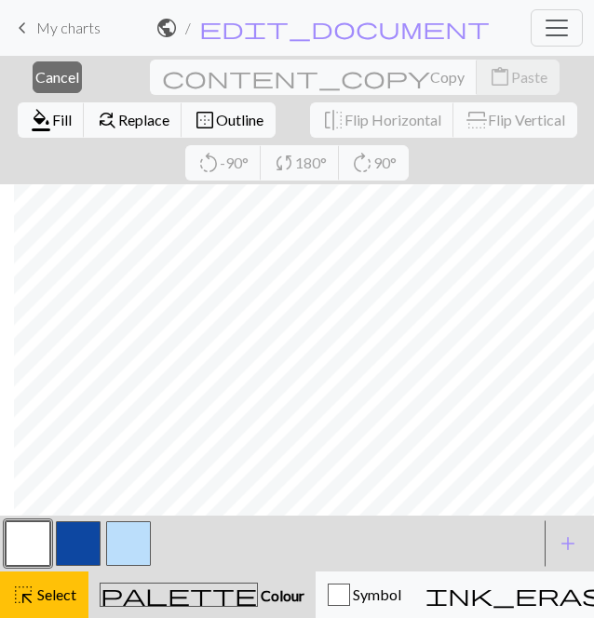
click at [75, 537] on button "button" at bounding box center [78, 544] width 45 height 45
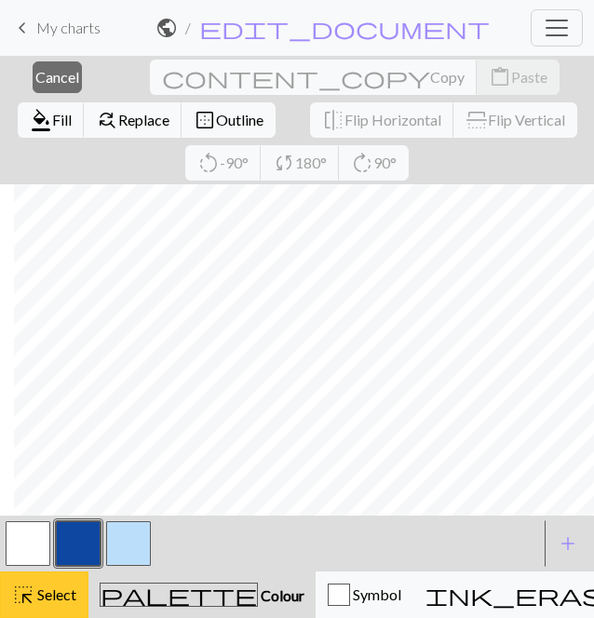
click at [50, 584] on div "highlight_alt Select Select" at bounding box center [44, 595] width 64 height 22
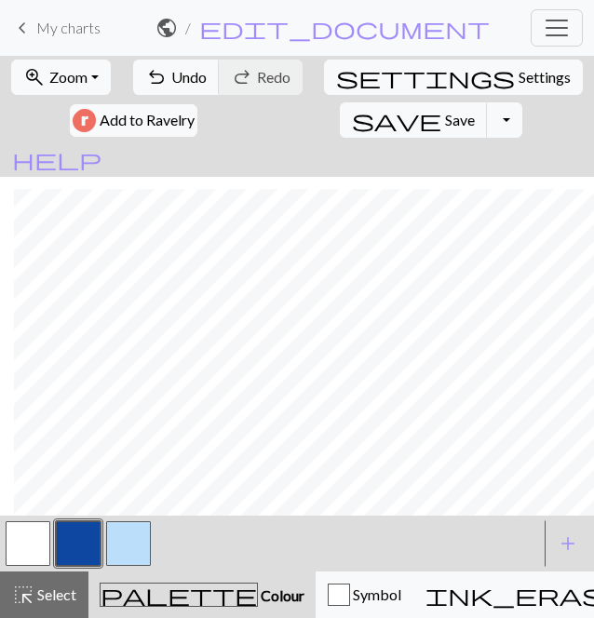
scroll to position [1433, 373]
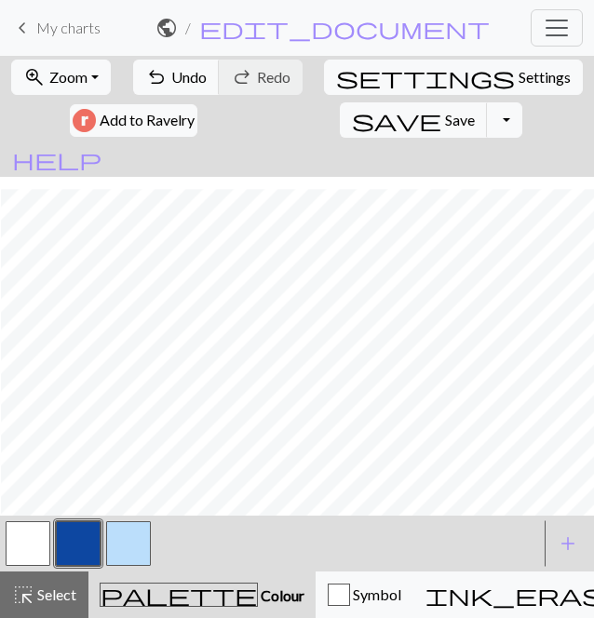
click at [136, 543] on button "button" at bounding box center [128, 544] width 45 height 45
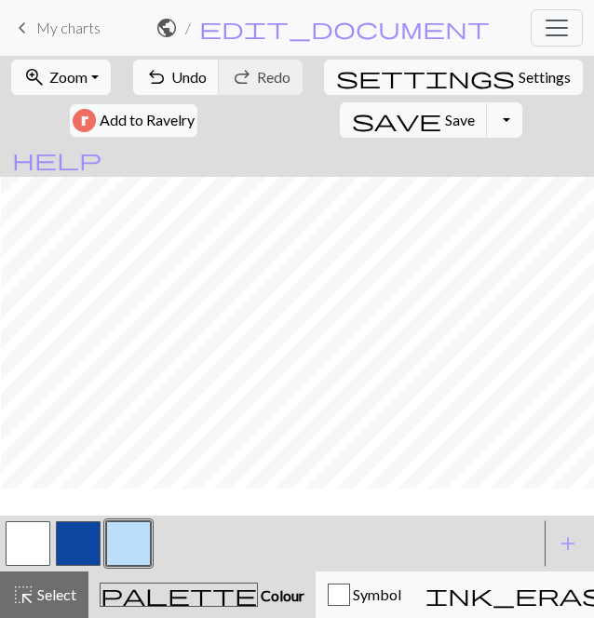
scroll to position [1385, 373]
click at [80, 539] on button "button" at bounding box center [78, 544] width 45 height 45
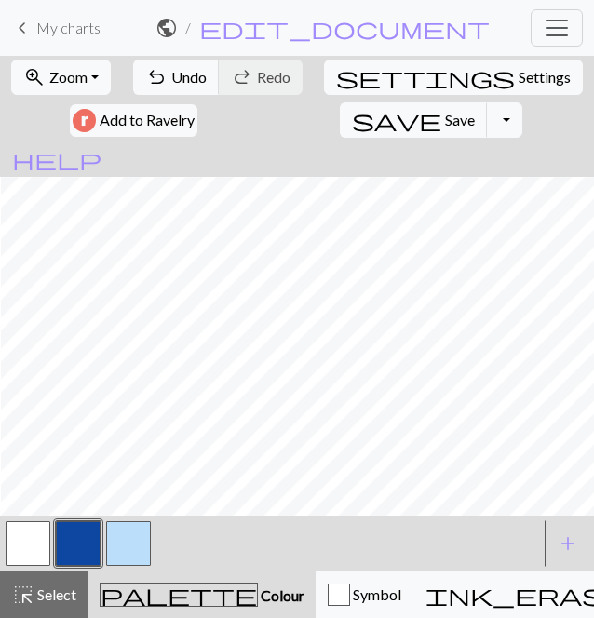
click at [20, 544] on button "button" at bounding box center [28, 544] width 45 height 45
click at [90, 547] on button "button" at bounding box center [78, 544] width 45 height 45
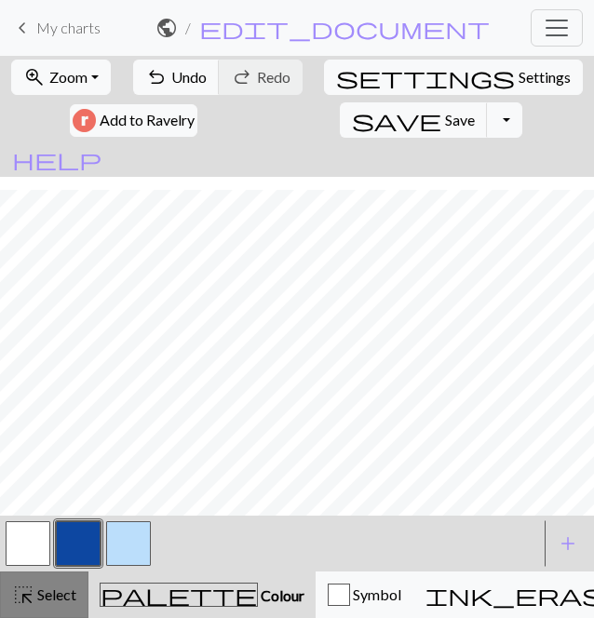
click at [54, 595] on span "Select" at bounding box center [55, 595] width 42 height 18
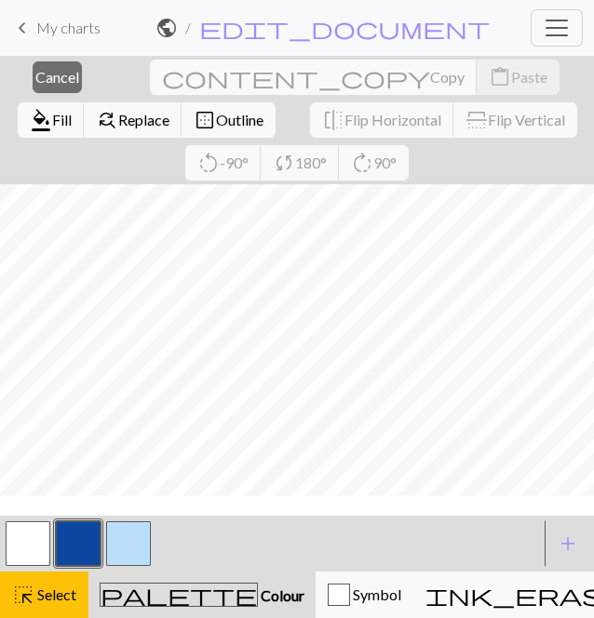
scroll to position [730, 0]
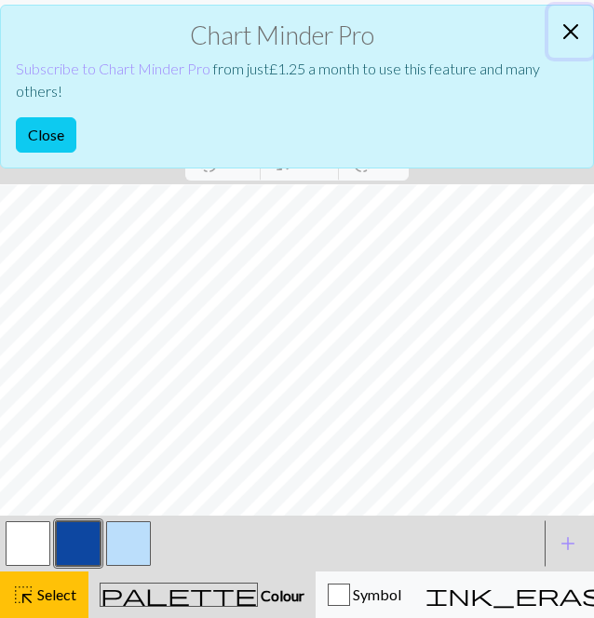
click at [568, 28] on button "Close" at bounding box center [571, 32] width 45 height 52
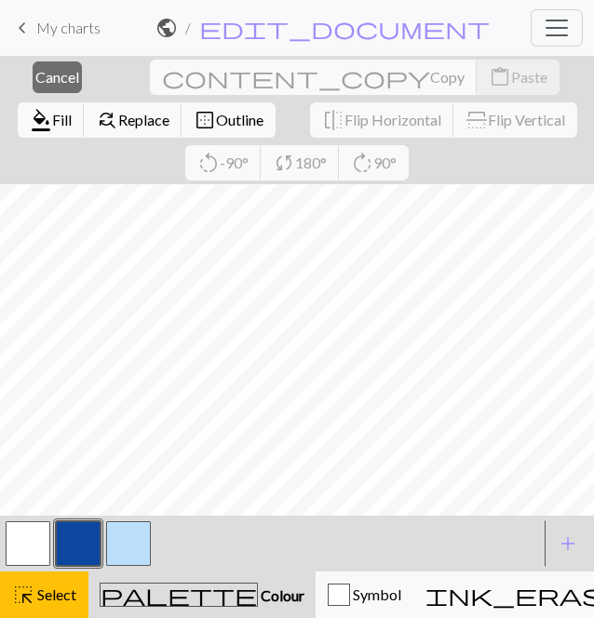
click at [61, 528] on button "button" at bounding box center [78, 544] width 45 height 45
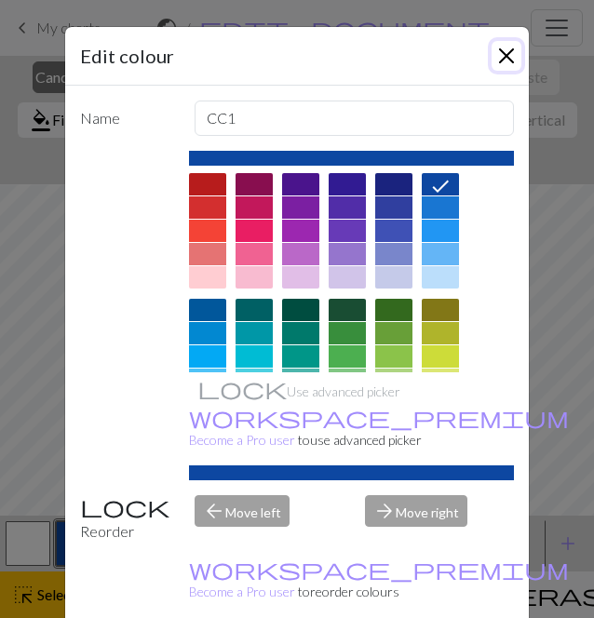
click at [492, 46] on button "Close" at bounding box center [507, 56] width 30 height 30
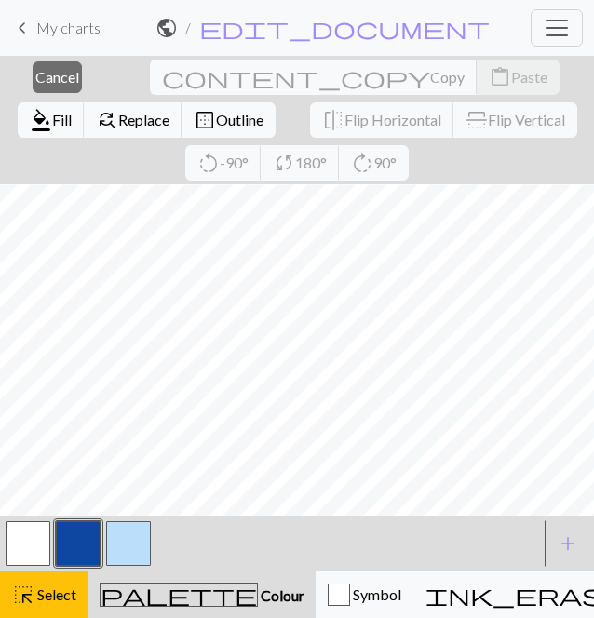
click at [92, 540] on button "button" at bounding box center [78, 544] width 45 height 45
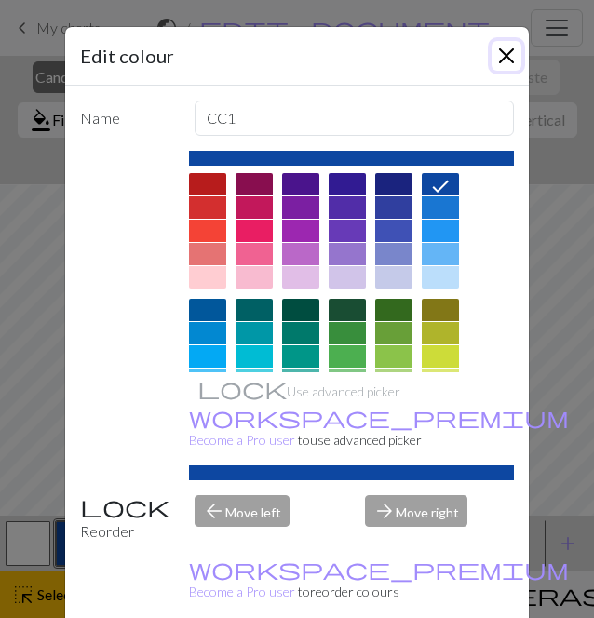
click at [494, 51] on button "Close" at bounding box center [507, 56] width 30 height 30
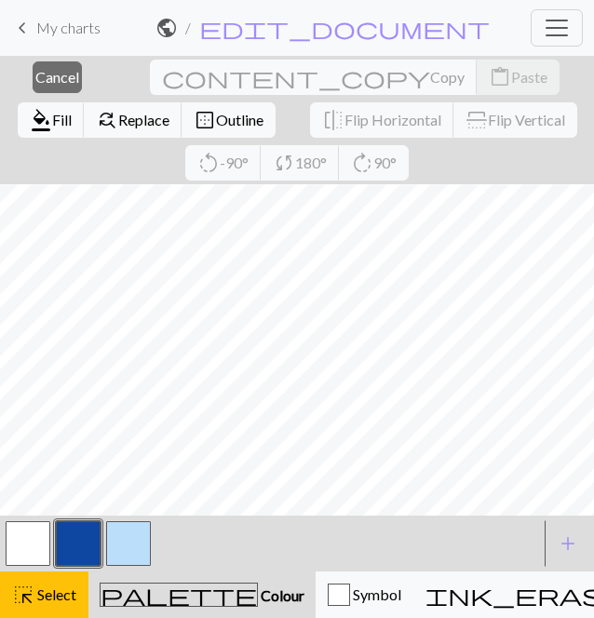
click at [71, 536] on button "button" at bounding box center [78, 544] width 45 height 45
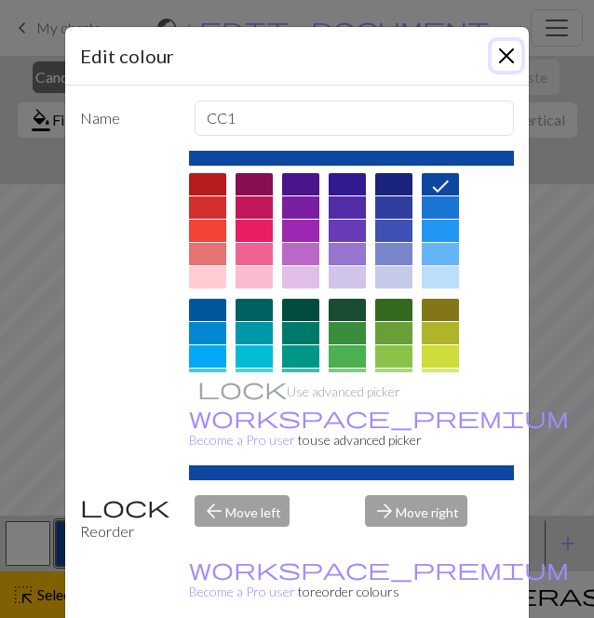
click at [508, 54] on button "Close" at bounding box center [507, 56] width 30 height 30
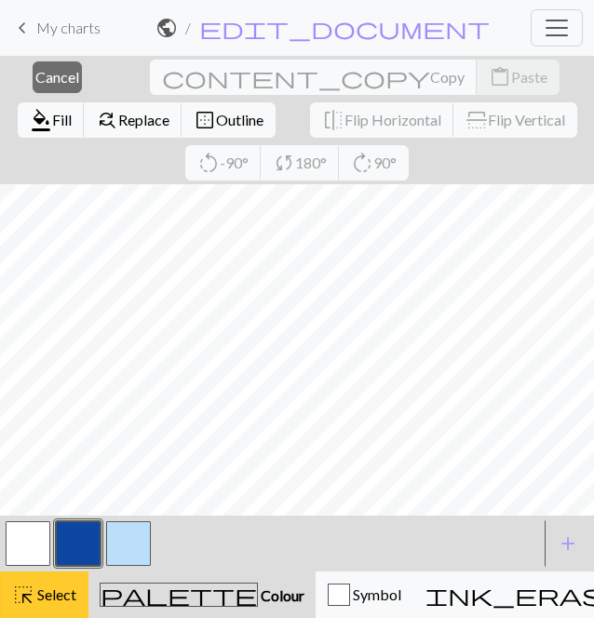
click at [36, 590] on span "Select" at bounding box center [55, 595] width 42 height 18
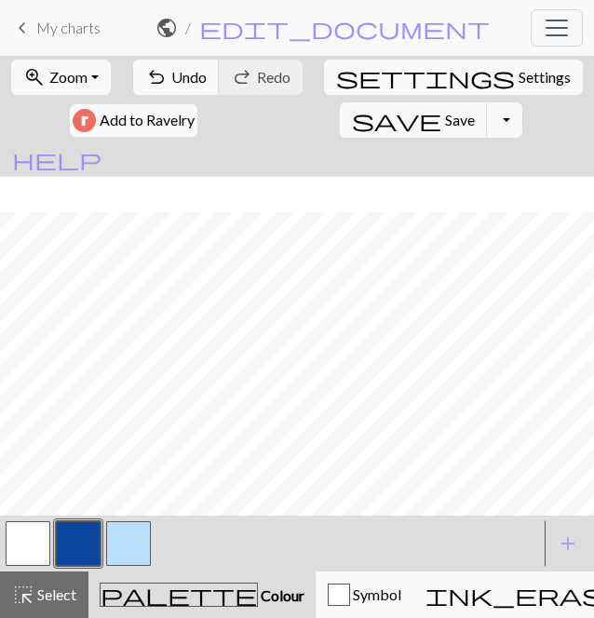
scroll to position [766, 0]
click at [166, 68] on span "undo" at bounding box center [156, 77] width 22 height 26
click at [173, 88] on button "undo Undo Undo" at bounding box center [176, 77] width 87 height 35
click at [179, 73] on span "Undo" at bounding box center [188, 77] width 35 height 18
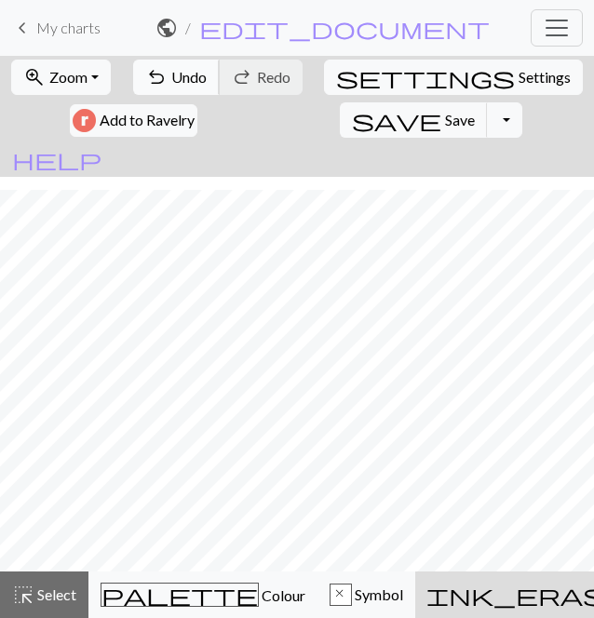
click at [177, 84] on span "Undo" at bounding box center [188, 77] width 35 height 18
click at [177, 79] on span "Undo" at bounding box center [188, 77] width 35 height 18
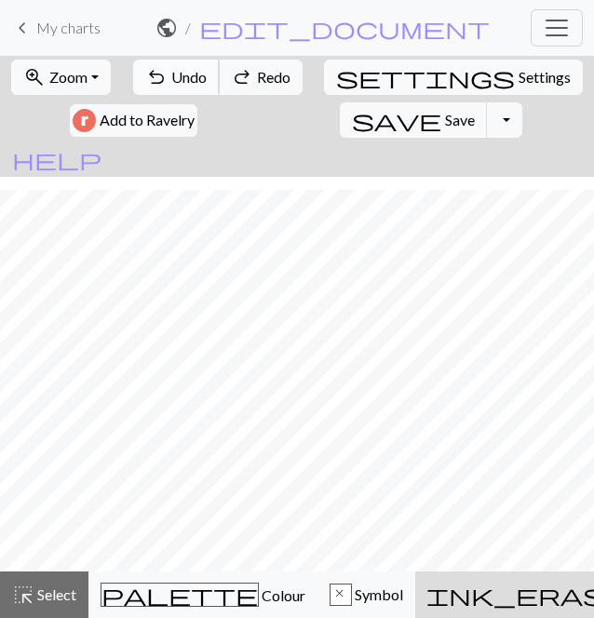
click at [177, 79] on span "Undo" at bounding box center [188, 77] width 35 height 18
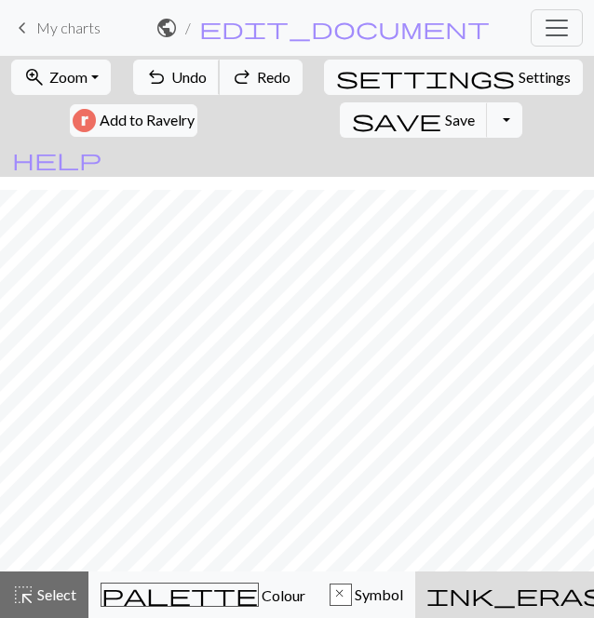
click at [177, 79] on span "Undo" at bounding box center [188, 77] width 35 height 18
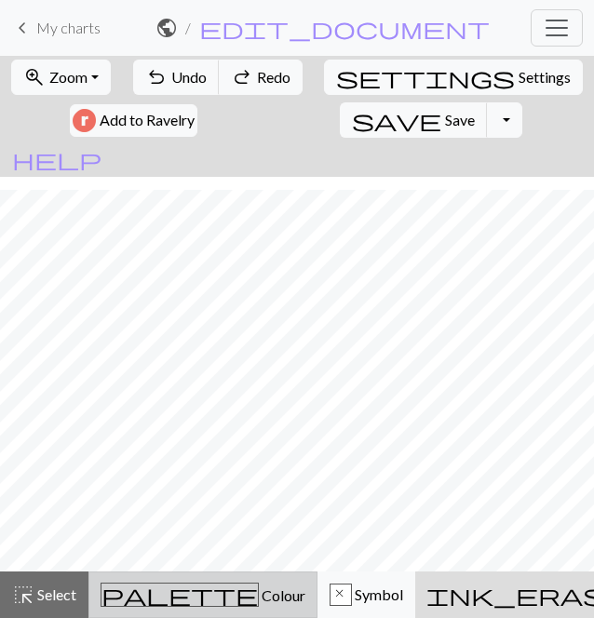
click at [259, 597] on span "Colour" at bounding box center [282, 596] width 47 height 18
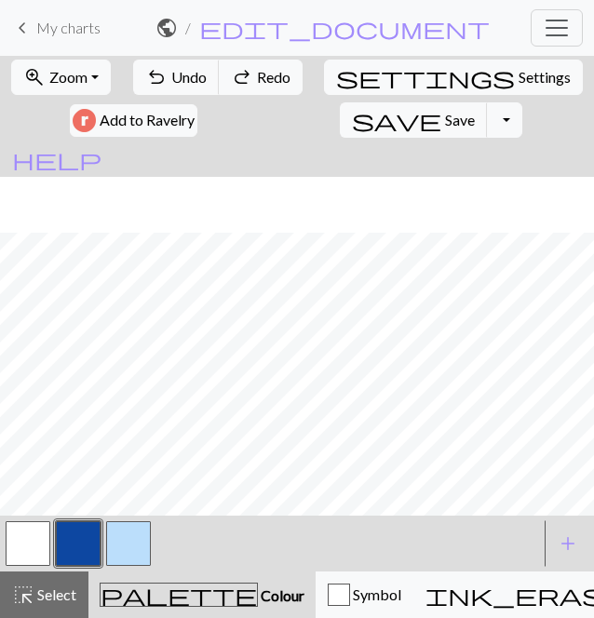
scroll to position [766, 0]
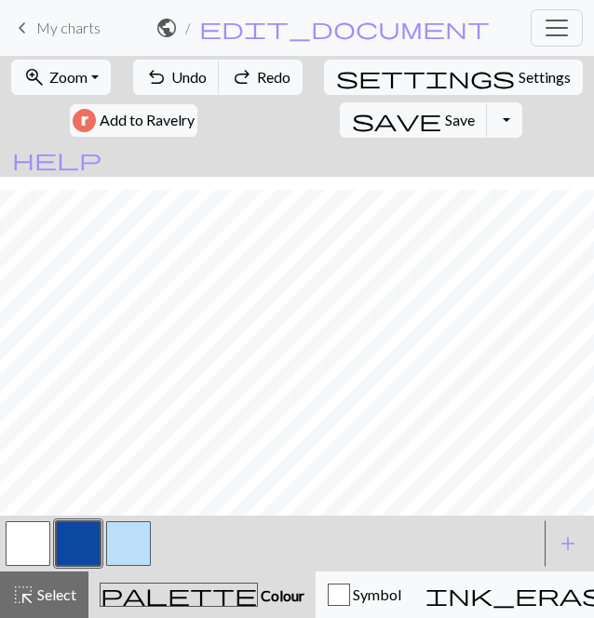
click at [75, 543] on button "button" at bounding box center [78, 544] width 45 height 45
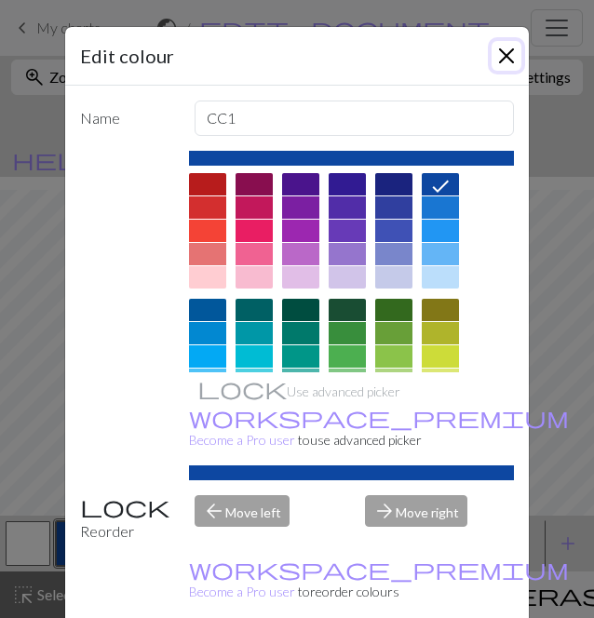
click at [500, 70] on button "Close" at bounding box center [507, 56] width 30 height 30
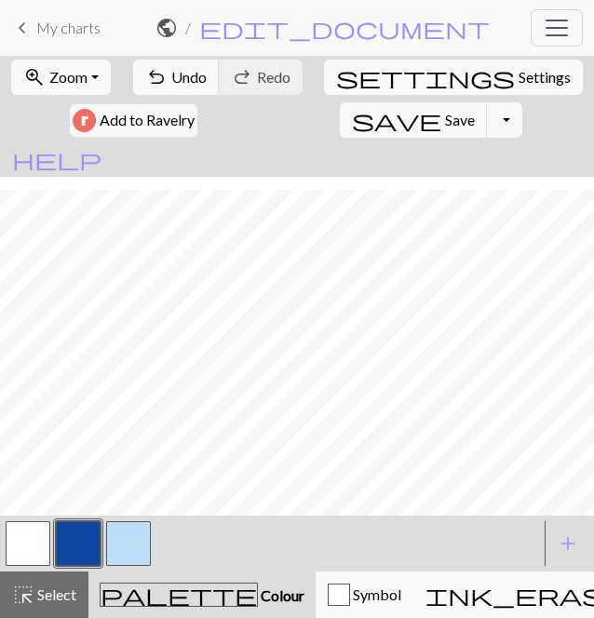
scroll to position [765, 0]
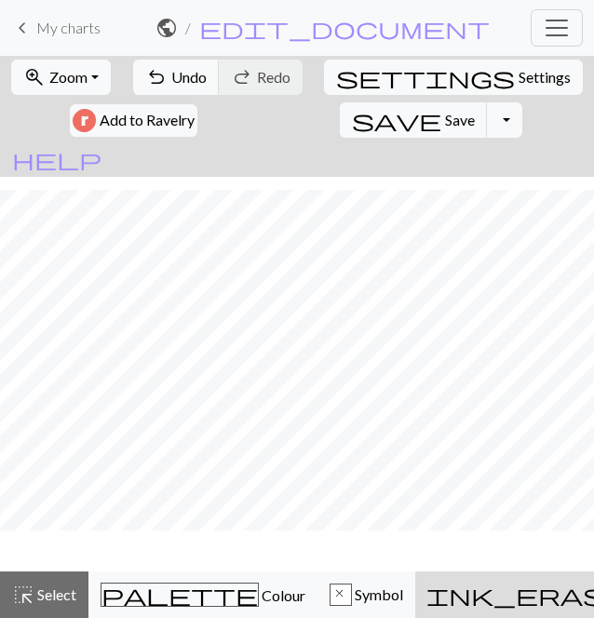
scroll to position [710, 0]
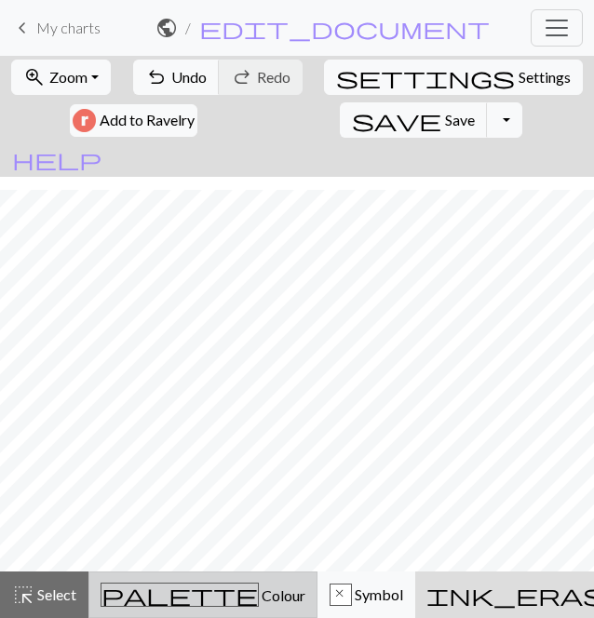
click at [259, 592] on span "Colour" at bounding box center [282, 596] width 47 height 18
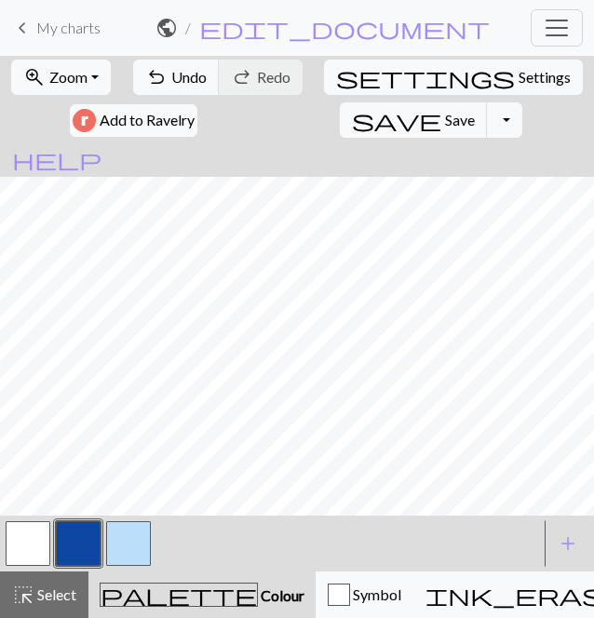
click at [29, 554] on button "button" at bounding box center [28, 544] width 45 height 45
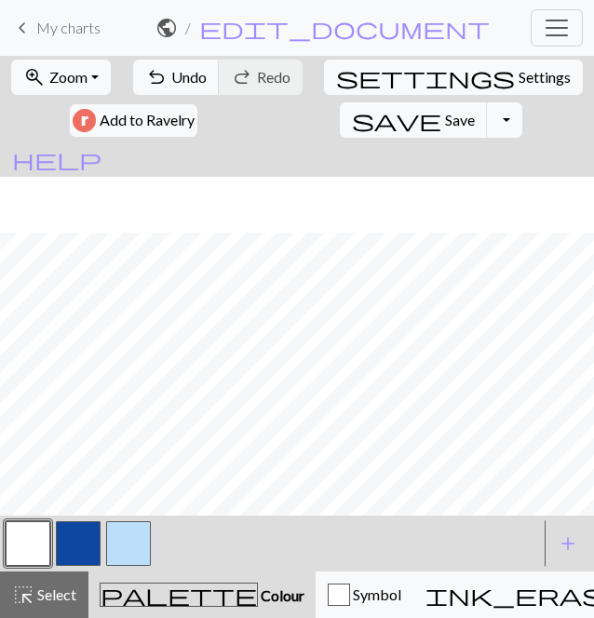
scroll to position [766, 0]
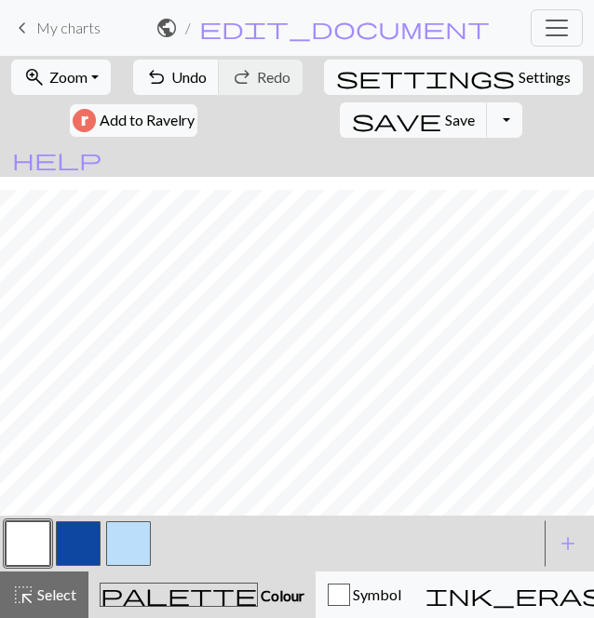
click at [79, 532] on button "button" at bounding box center [78, 544] width 45 height 45
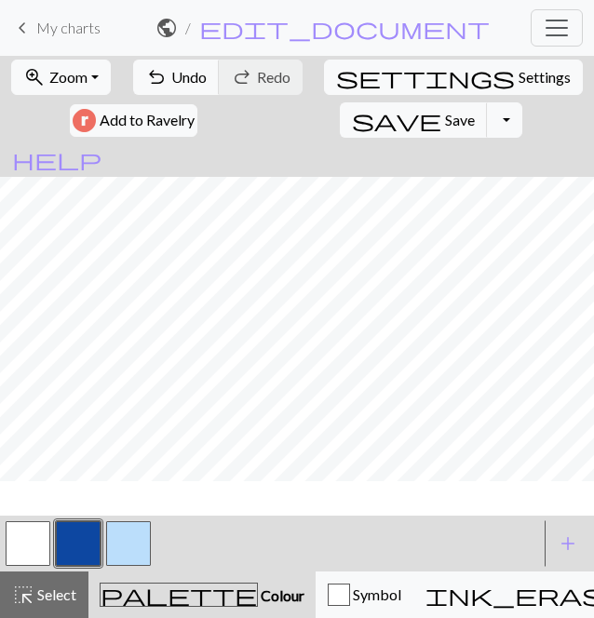
scroll to position [678, 0]
click at [39, 545] on button "button" at bounding box center [28, 544] width 45 height 45
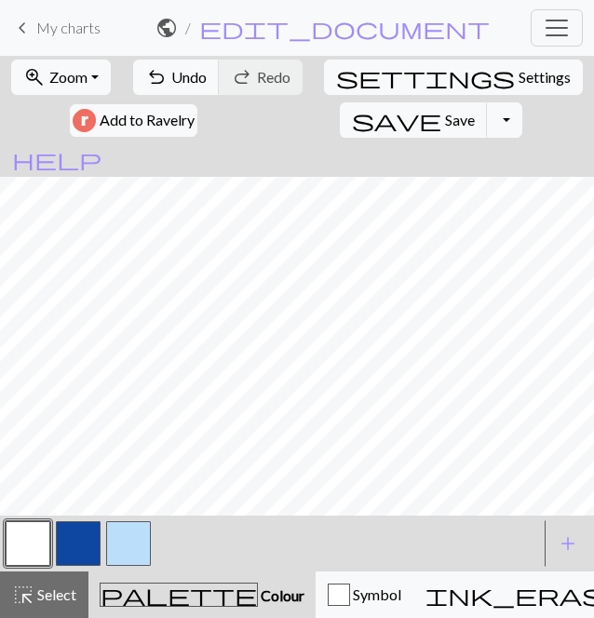
click at [70, 541] on button "button" at bounding box center [78, 544] width 45 height 45
click at [177, 70] on span "Undo" at bounding box center [188, 77] width 35 height 18
click at [168, 77] on span "undo" at bounding box center [156, 77] width 22 height 26
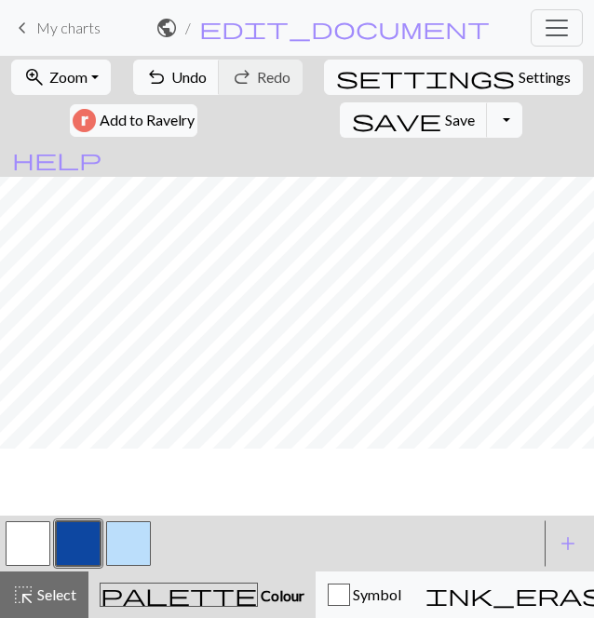
scroll to position [591, 0]
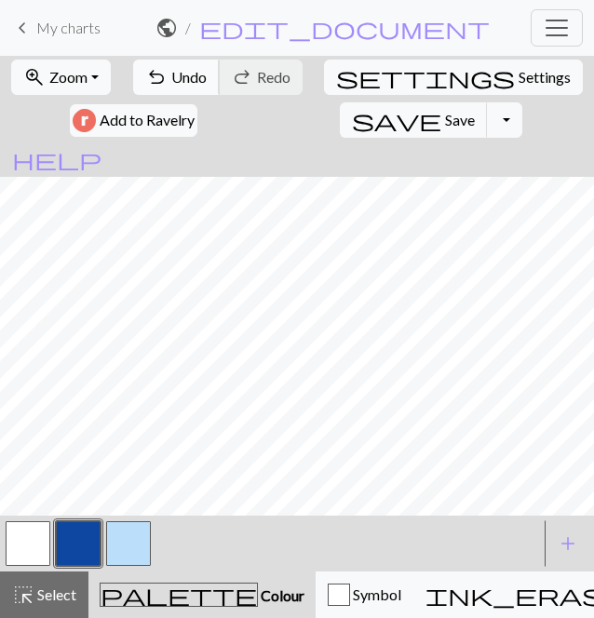
click at [183, 77] on span "Undo" at bounding box center [188, 77] width 35 height 18
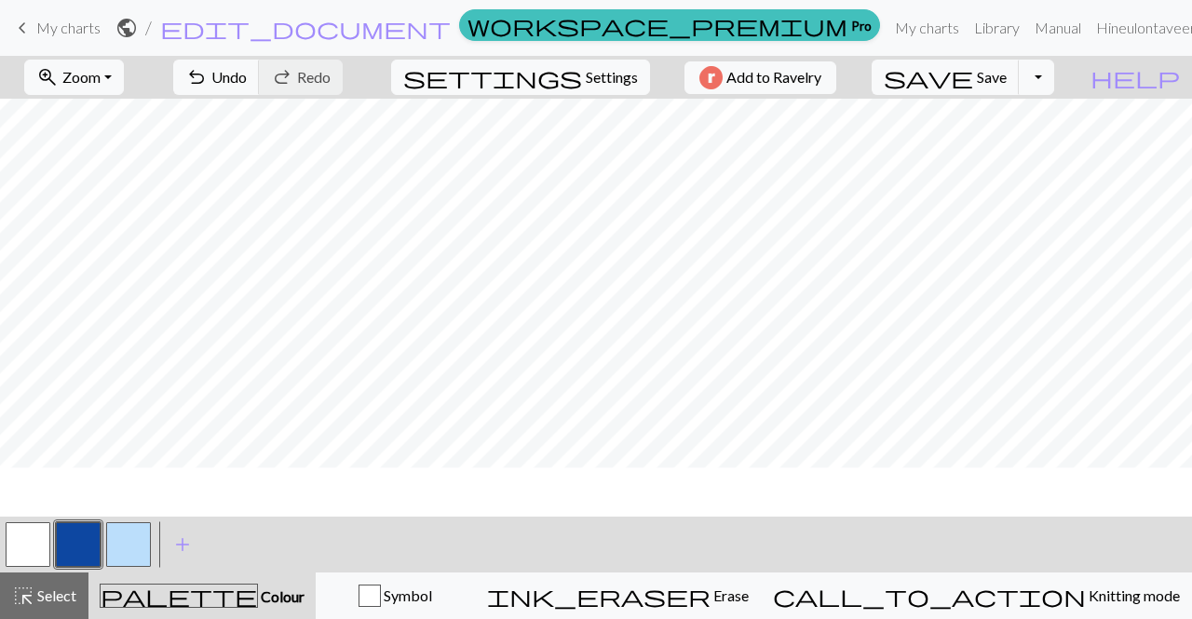
scroll to position [0, 0]
click at [611, 75] on span "Settings" at bounding box center [612, 77] width 52 height 22
select select "aran"
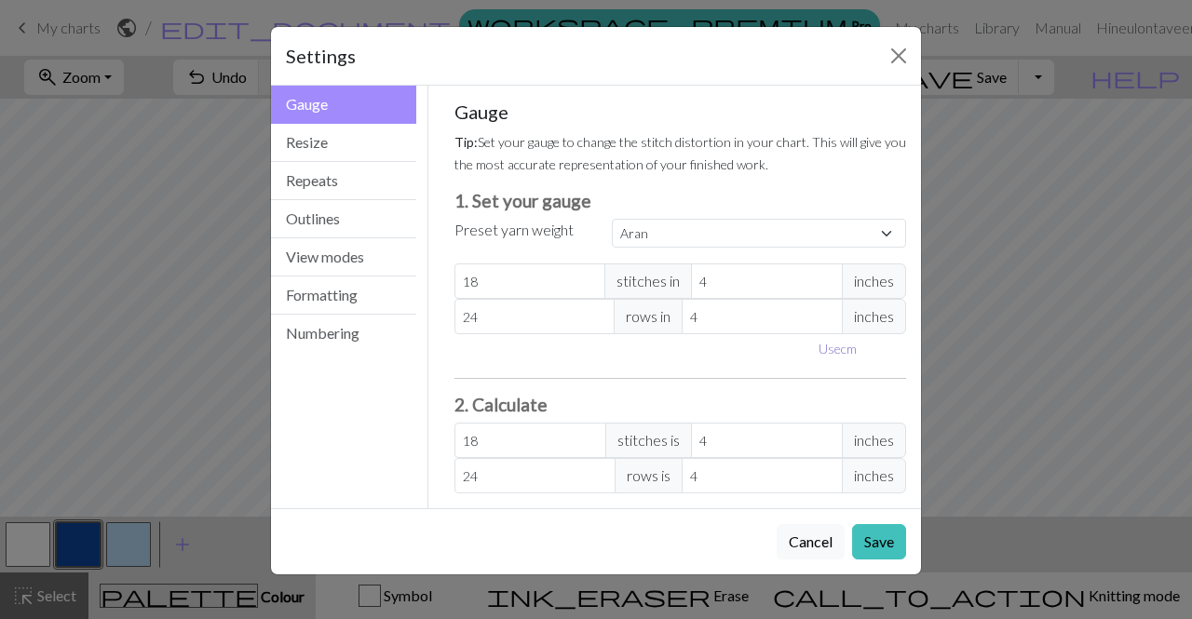
click at [837, 349] on button "Use cm" at bounding box center [837, 348] width 55 height 29
type input "10.16"
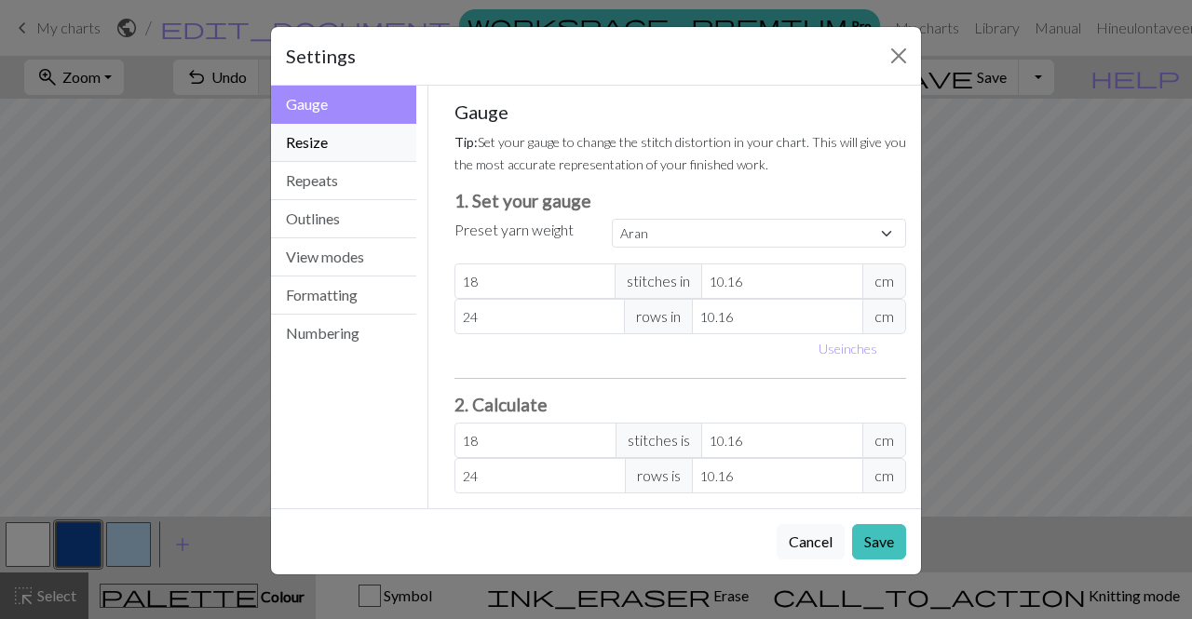
click at [378, 146] on button "Resize" at bounding box center [343, 143] width 145 height 38
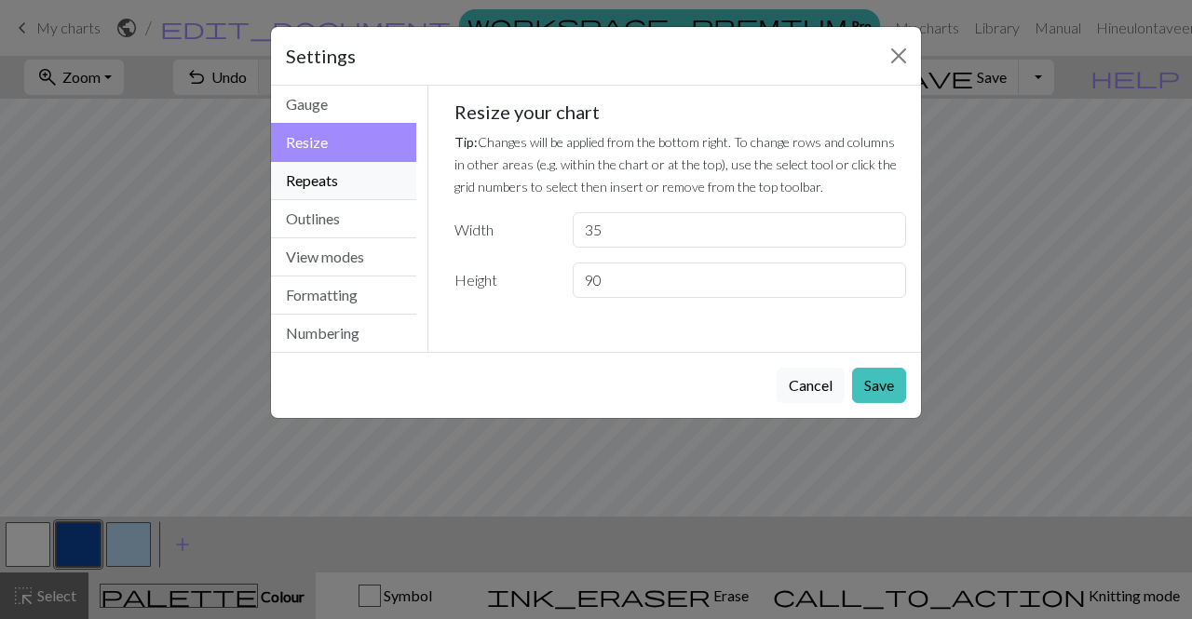
click at [388, 183] on button "Repeats" at bounding box center [343, 181] width 145 height 38
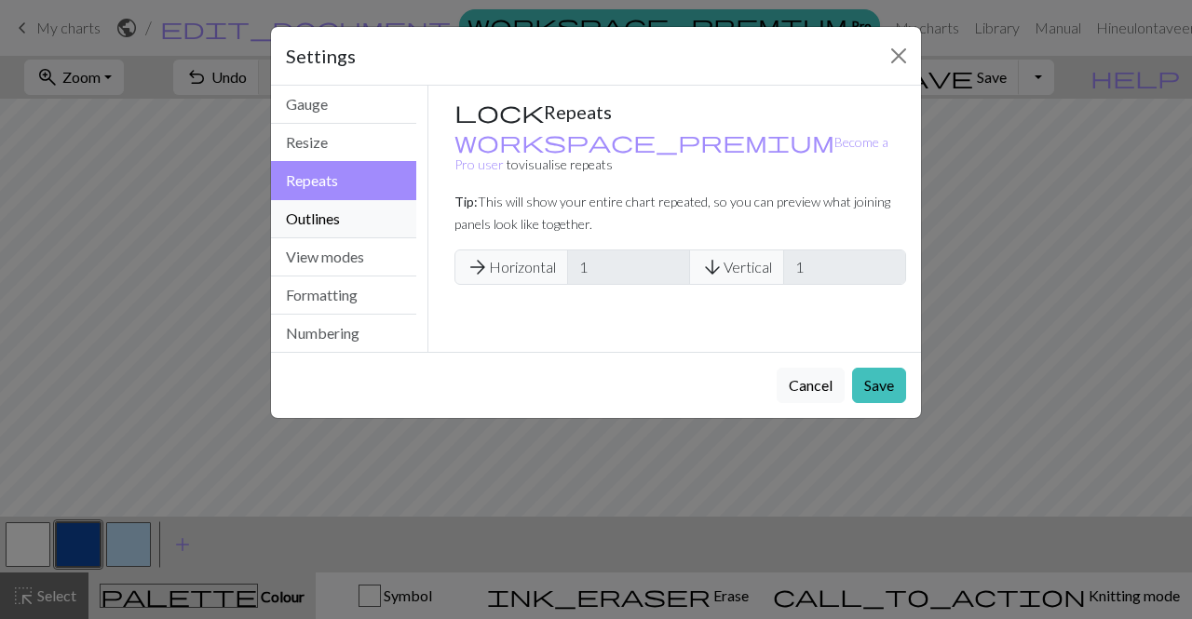
click at [386, 221] on button "Outlines" at bounding box center [343, 219] width 145 height 38
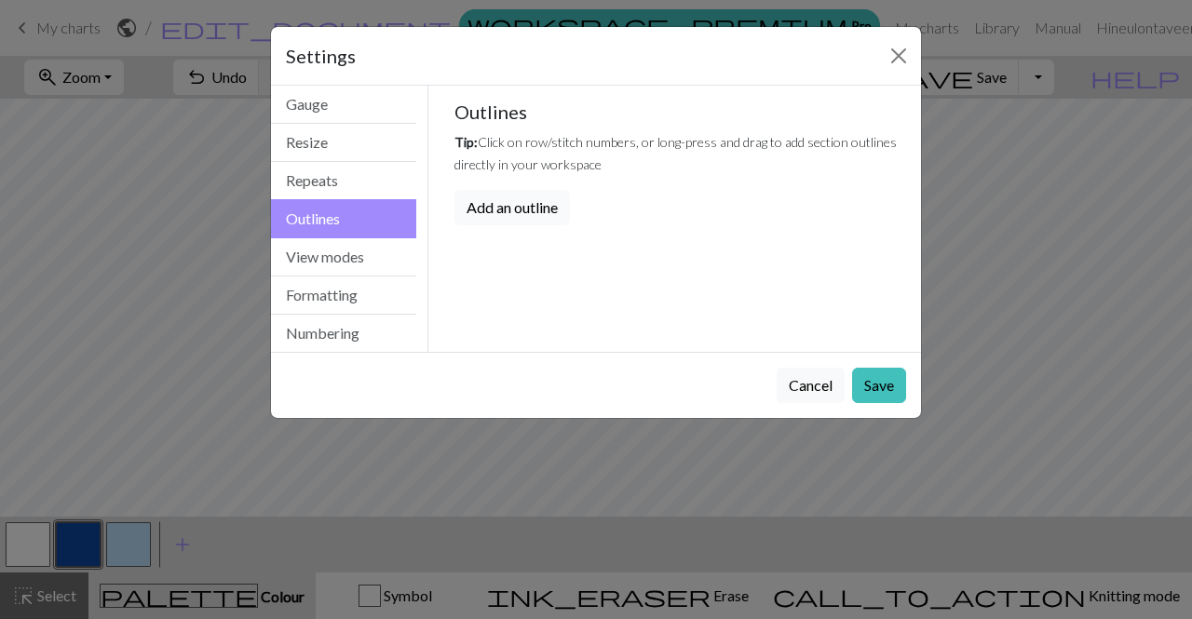
click at [468, 208] on button "Add an outline" at bounding box center [512, 207] width 115 height 35
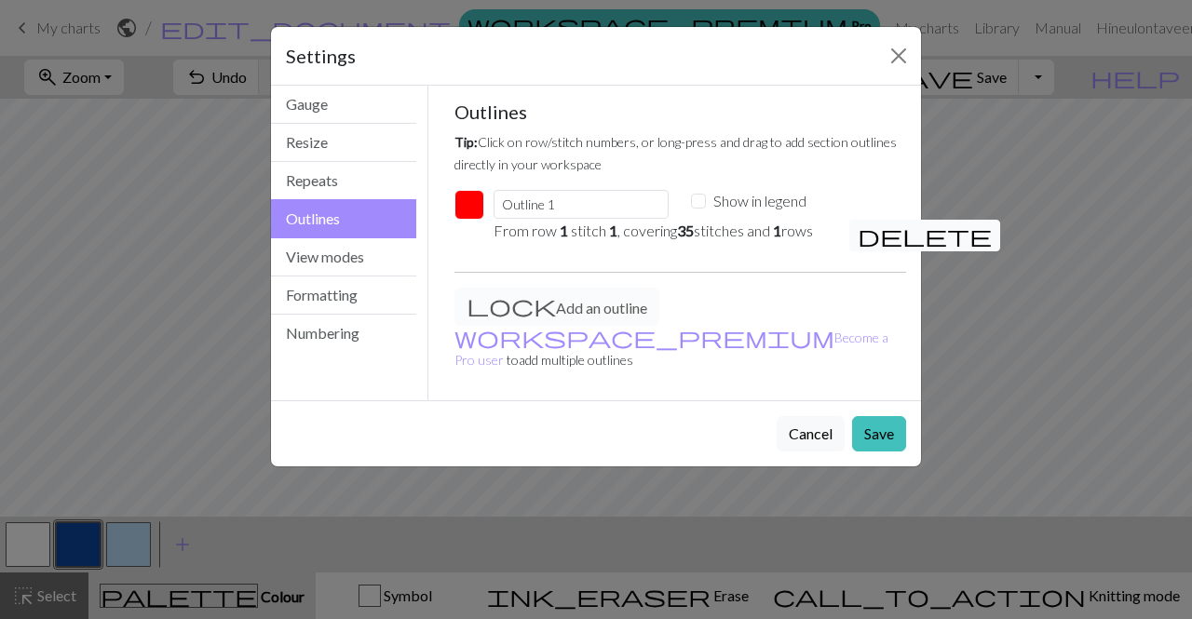
click at [864, 224] on span "delete" at bounding box center [925, 236] width 134 height 26
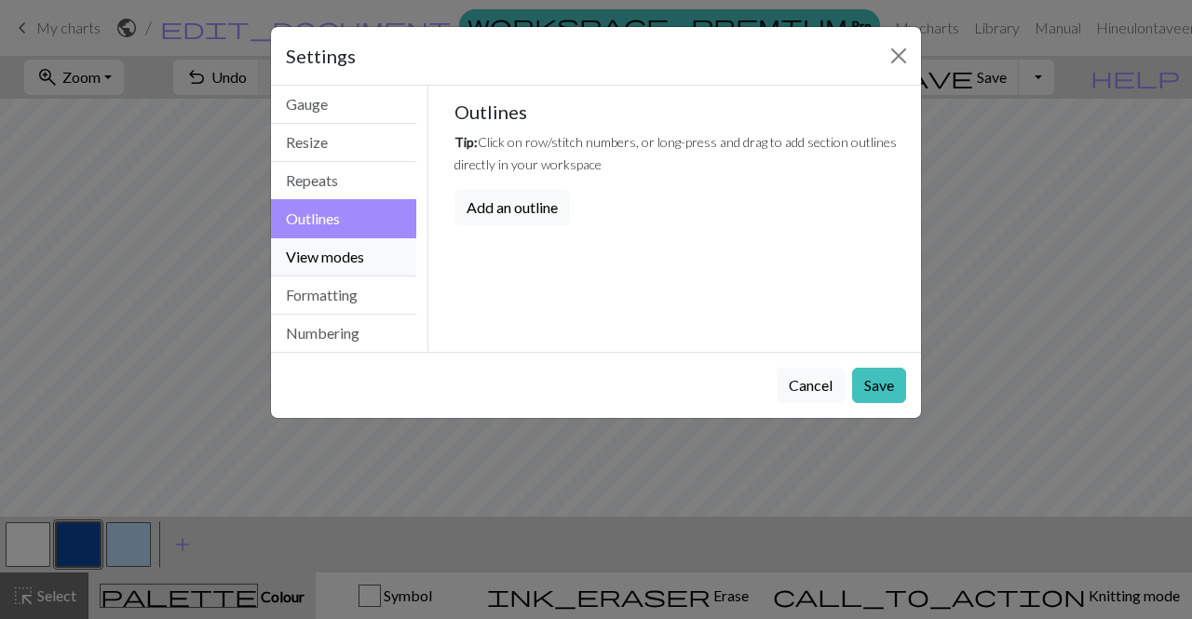
click at [355, 248] on button "View modes" at bounding box center [343, 257] width 145 height 38
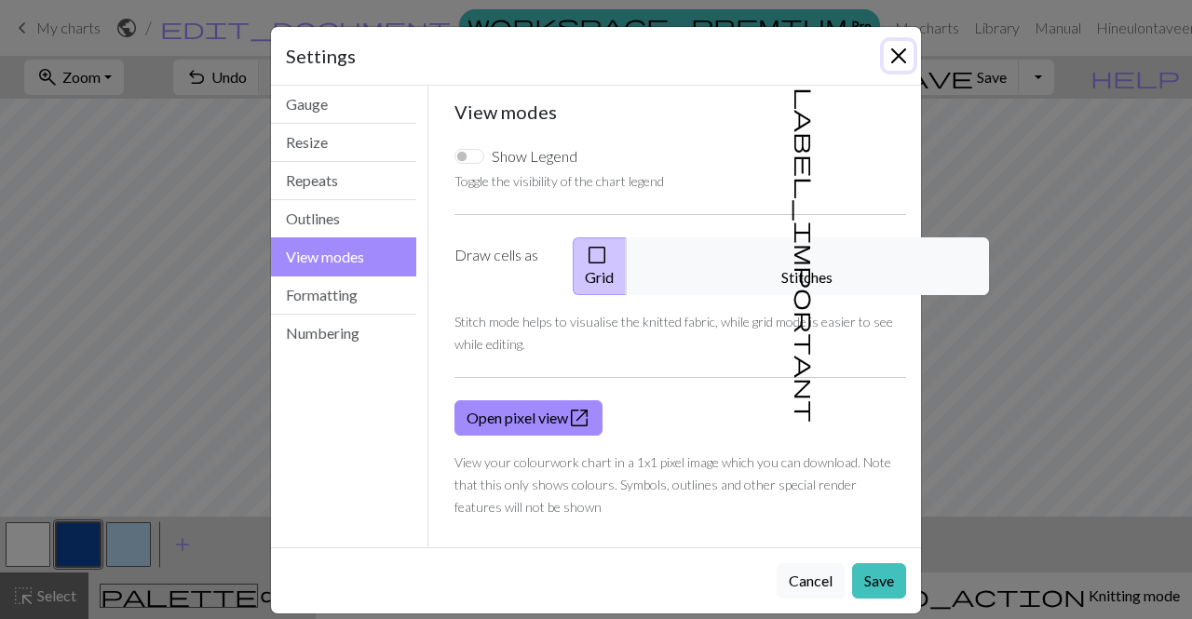
click at [891, 58] on button "Close" at bounding box center [899, 56] width 30 height 30
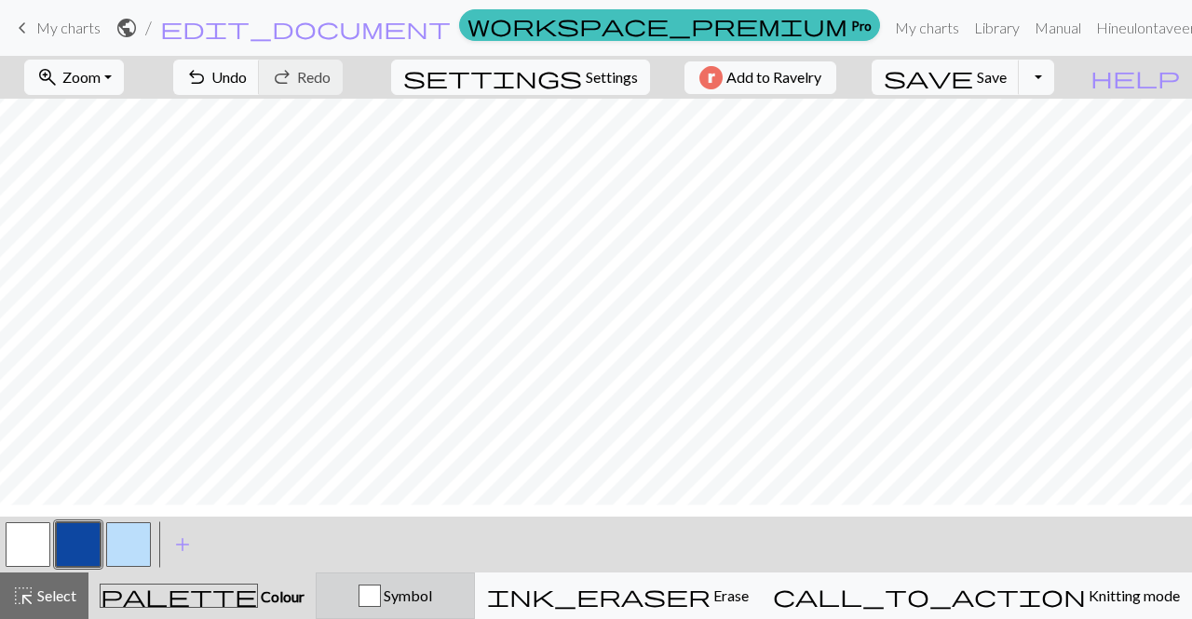
scroll to position [485, 0]
click at [247, 77] on span "Undo" at bounding box center [228, 77] width 35 height 18
click at [208, 74] on span "undo" at bounding box center [196, 77] width 22 height 26
click at [208, 72] on span "undo" at bounding box center [196, 77] width 22 height 26
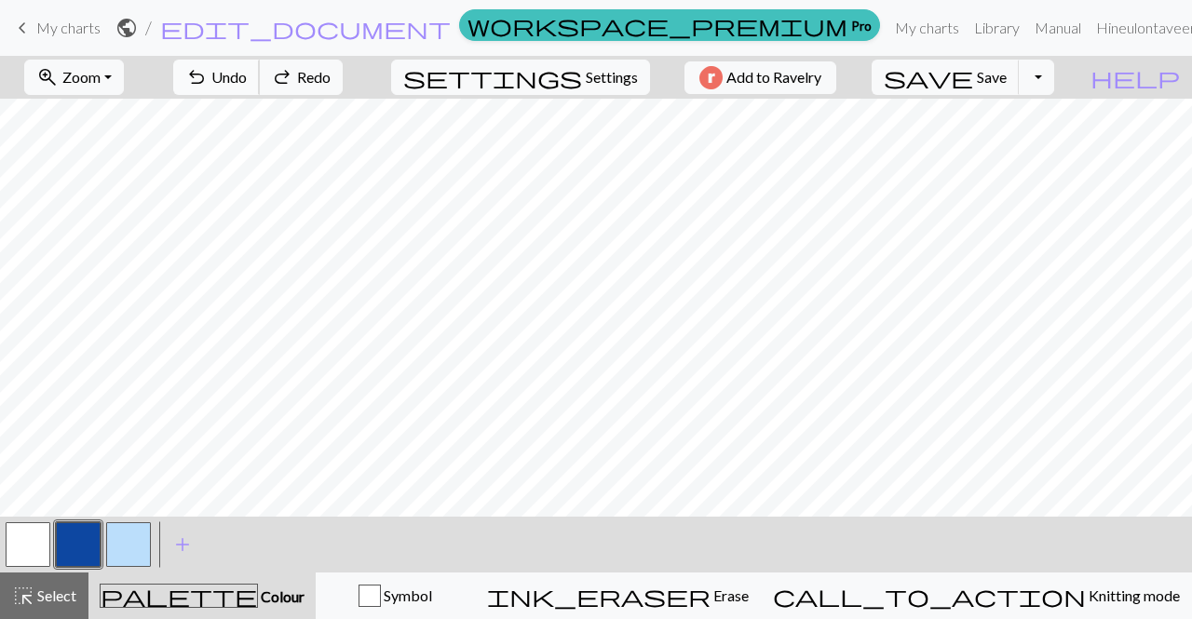
click at [208, 72] on span "undo" at bounding box center [196, 77] width 22 height 26
click at [208, 68] on span "undo" at bounding box center [196, 77] width 22 height 26
click at [247, 79] on span "Undo" at bounding box center [228, 77] width 35 height 18
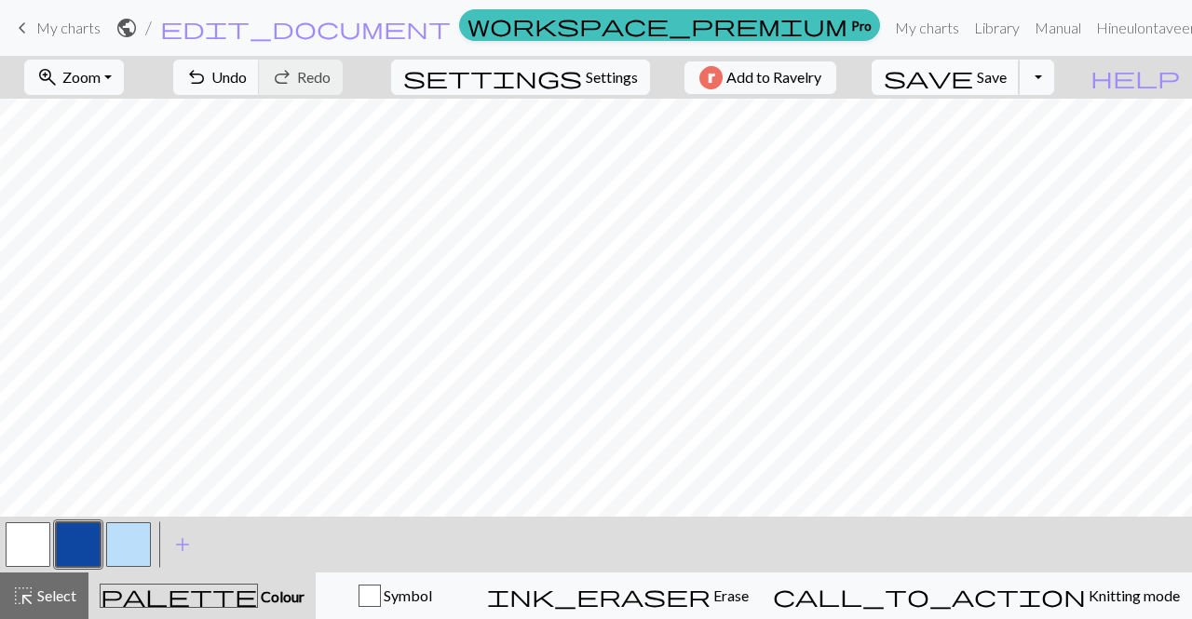
click at [973, 70] on span "save" at bounding box center [928, 77] width 89 height 26
click at [32, 550] on button "button" at bounding box center [28, 545] width 45 height 45
click at [78, 526] on button "button" at bounding box center [78, 545] width 45 height 45
click at [247, 83] on span "Undo" at bounding box center [228, 77] width 35 height 18
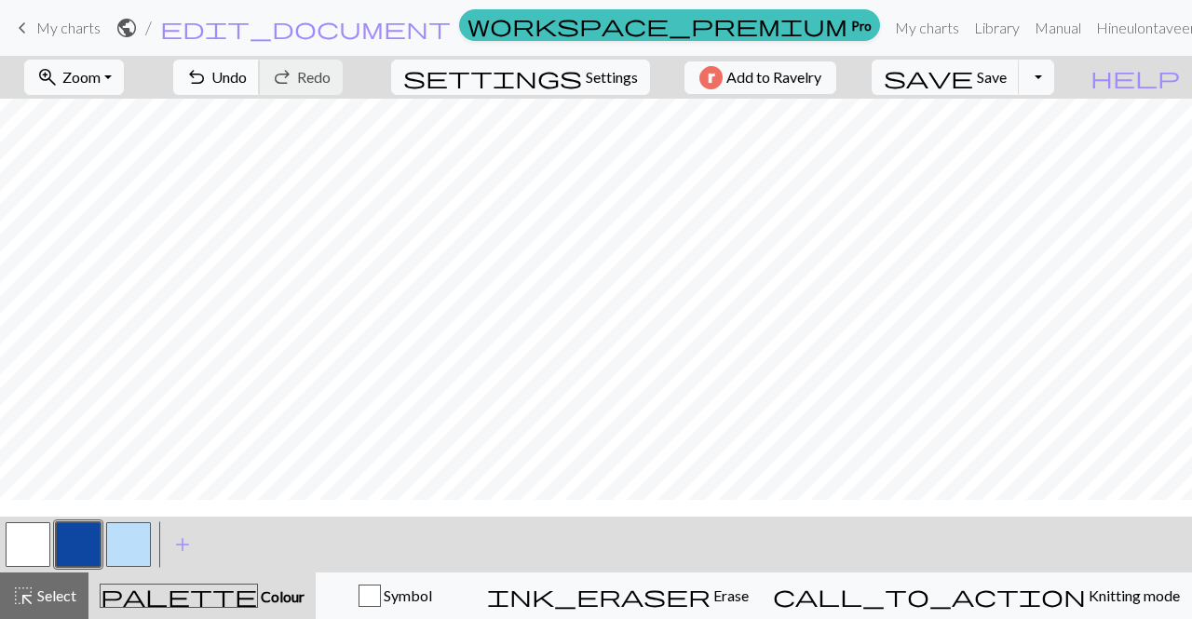
scroll to position [152, 0]
click at [208, 76] on span "undo" at bounding box center [196, 77] width 22 height 26
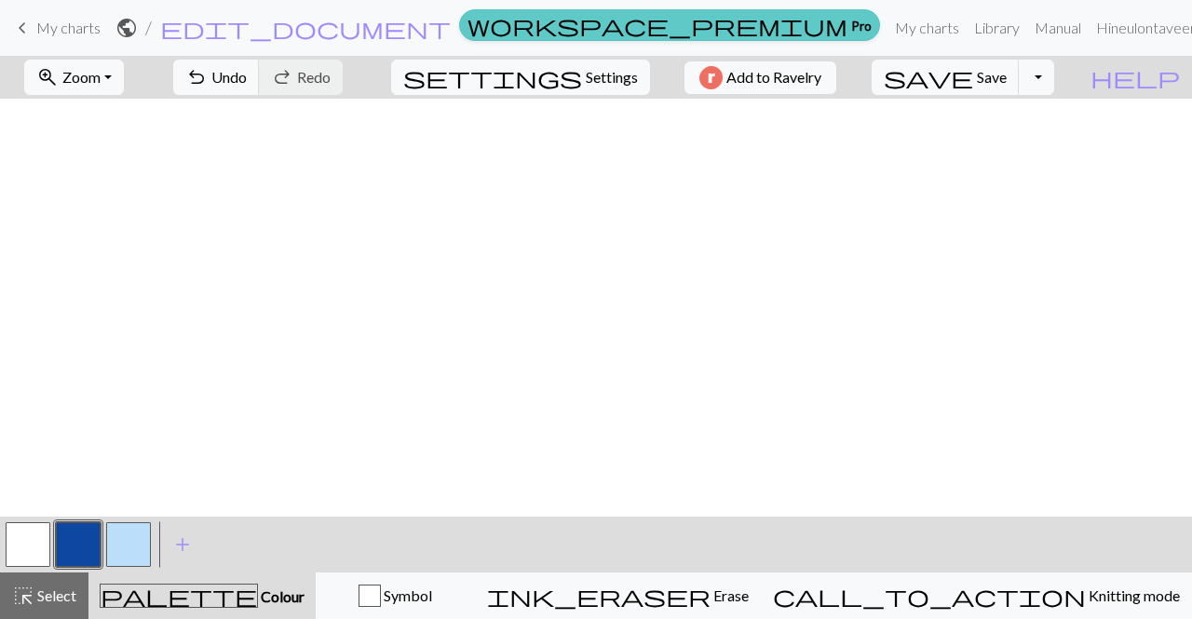
scroll to position [687, 14]
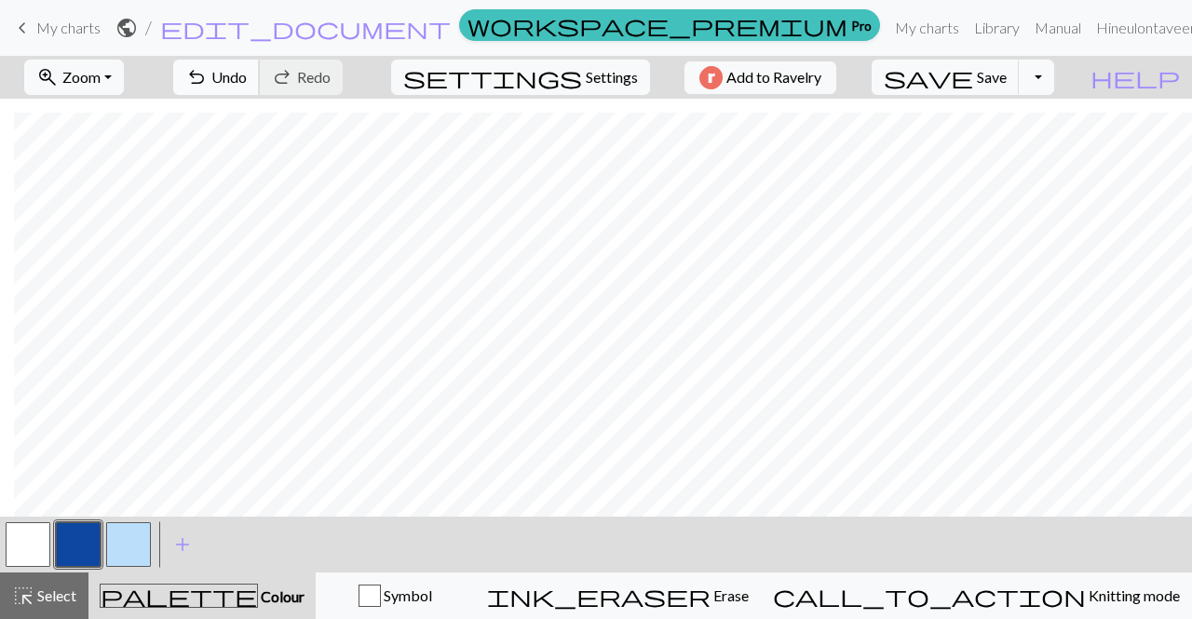
click at [247, 74] on span "Undo" at bounding box center [228, 77] width 35 height 18
click at [133, 539] on button "button" at bounding box center [128, 545] width 45 height 45
click at [82, 538] on button "button" at bounding box center [78, 545] width 45 height 45
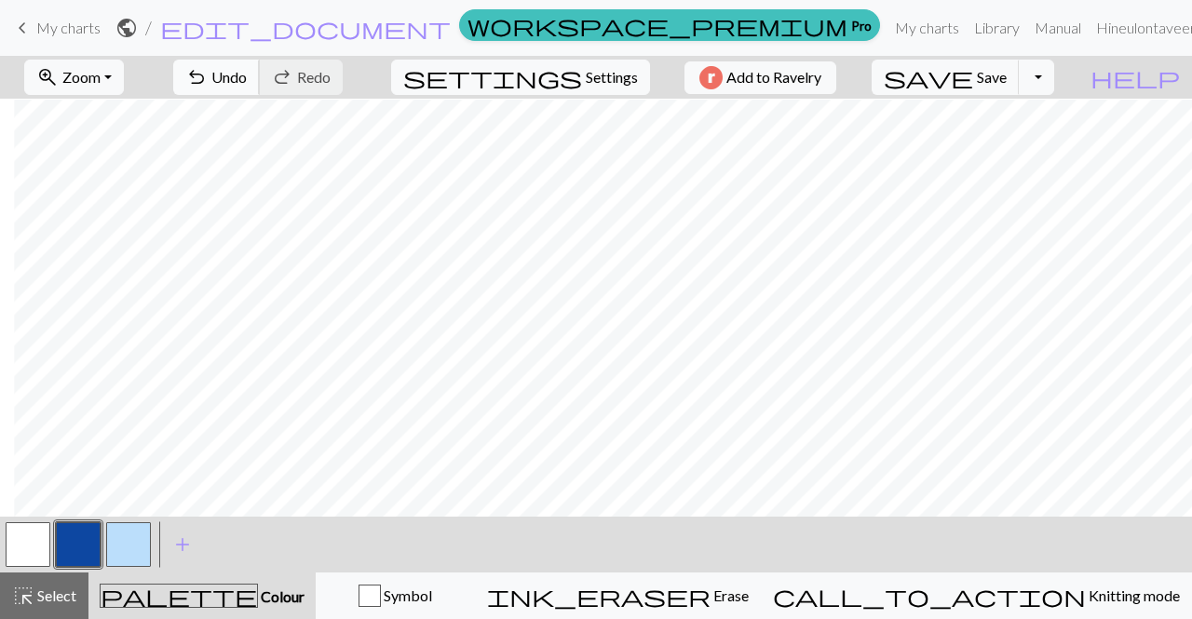
click at [247, 80] on span "Undo" at bounding box center [228, 77] width 35 height 18
click at [208, 70] on span "undo" at bounding box center [196, 77] width 22 height 26
click at [247, 78] on span "Undo" at bounding box center [228, 77] width 35 height 18
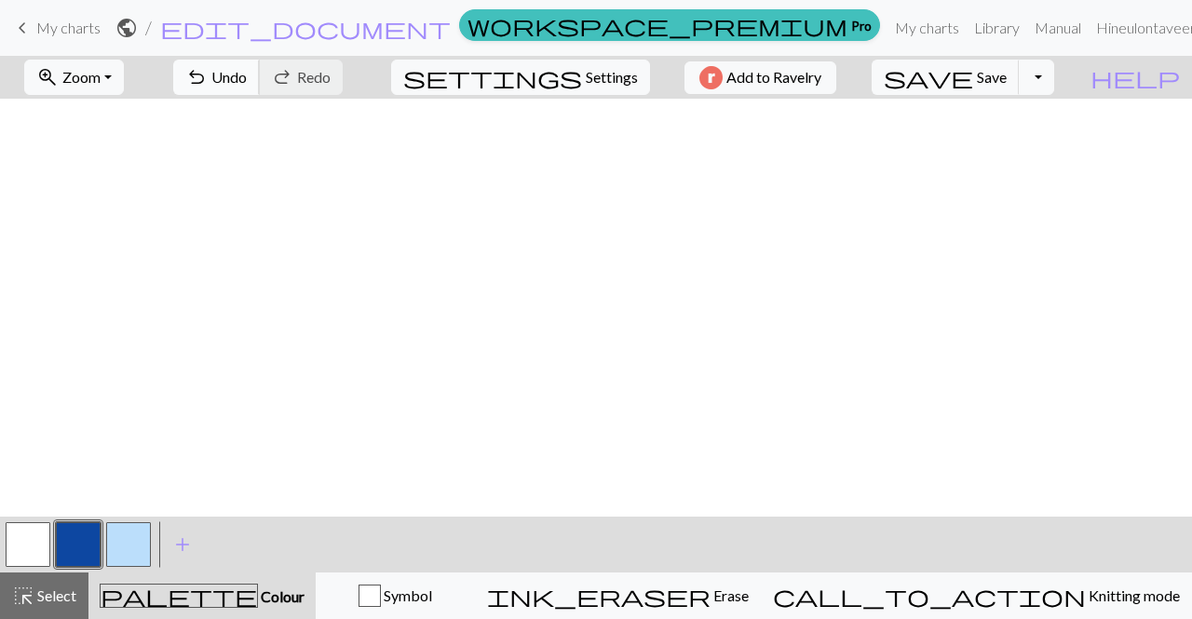
scroll to position [687, 0]
click at [137, 544] on button "button" at bounding box center [128, 545] width 45 height 45
click at [247, 74] on span "Undo" at bounding box center [228, 77] width 35 height 18
click at [97, 522] on div at bounding box center [78, 545] width 50 height 50
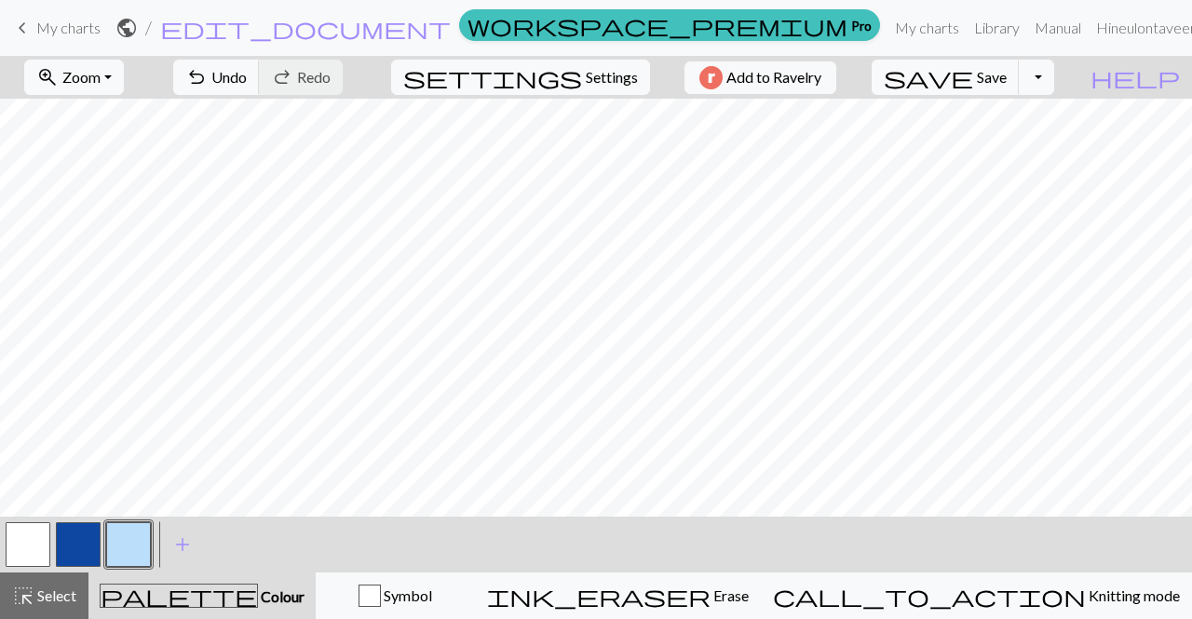
click at [75, 528] on button "button" at bounding box center [78, 545] width 45 height 45
click at [973, 81] on span "save" at bounding box center [928, 77] width 89 height 26
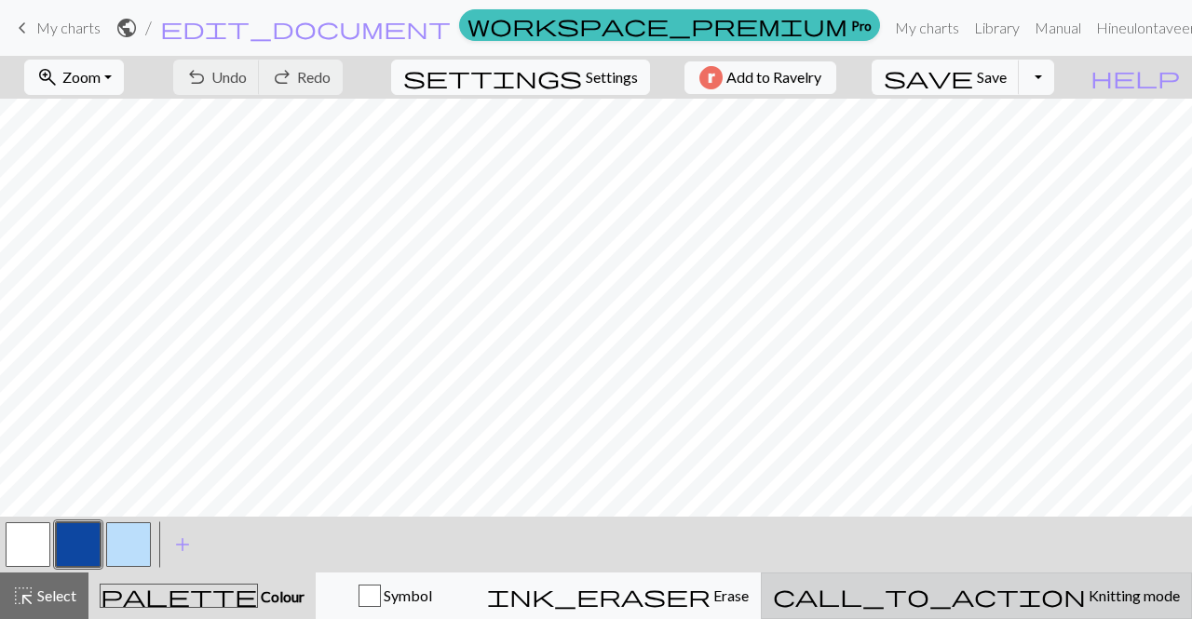
click at [1086, 600] on span "Knitting mode" at bounding box center [1133, 596] width 94 height 18
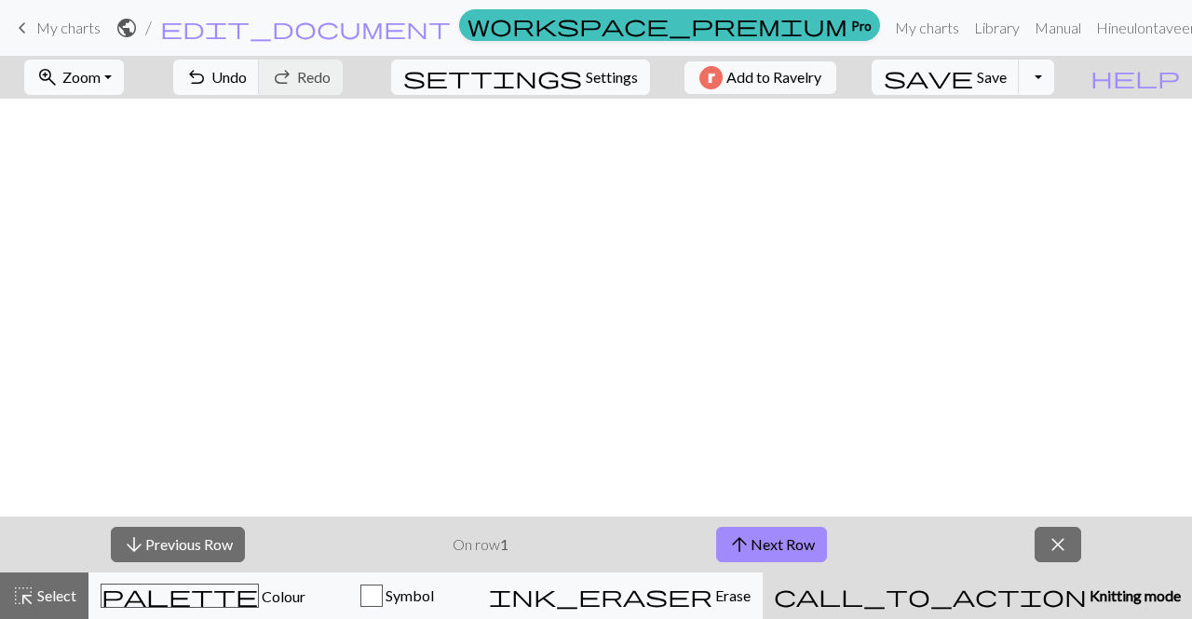
scroll to position [687, 0]
click at [780, 552] on button "arrow_upward Next Row" at bounding box center [771, 544] width 111 height 35
click at [1057, 550] on span "close" at bounding box center [1058, 545] width 22 height 26
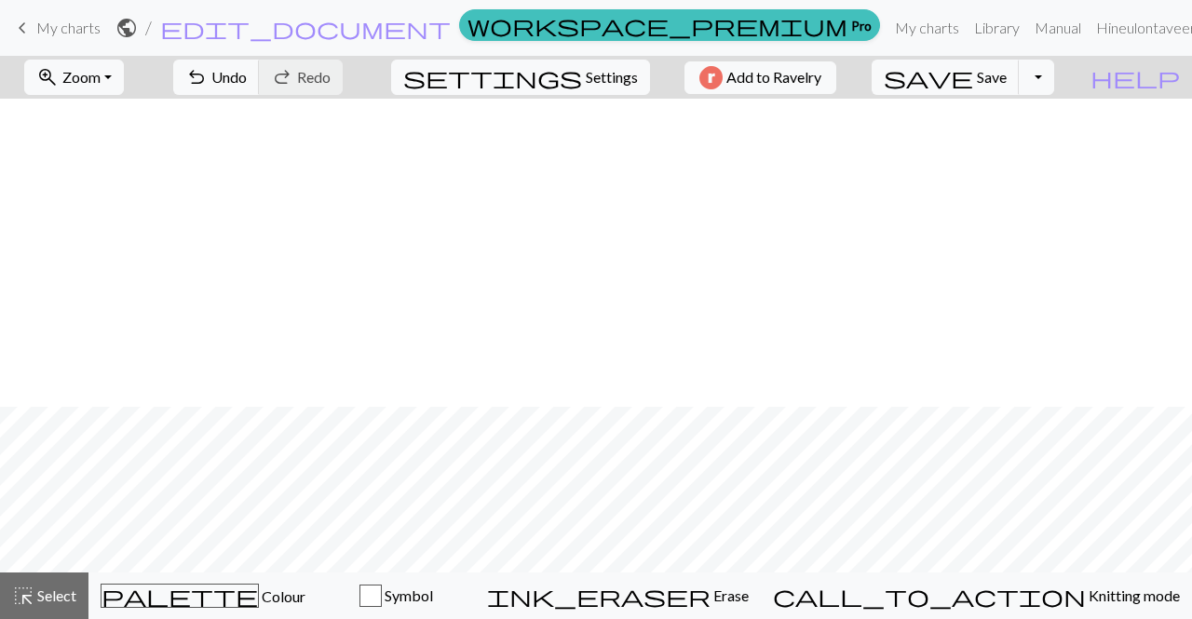
scroll to position [632, 0]
click at [1054, 79] on button "Toggle Dropdown" at bounding box center [1036, 77] width 35 height 35
click at [1010, 148] on button "save_alt Download" at bounding box center [899, 147] width 307 height 30
click at [1054, 83] on button "Toggle Dropdown" at bounding box center [1036, 77] width 35 height 35
click at [1013, 159] on button "save_alt Download" at bounding box center [899, 147] width 307 height 30
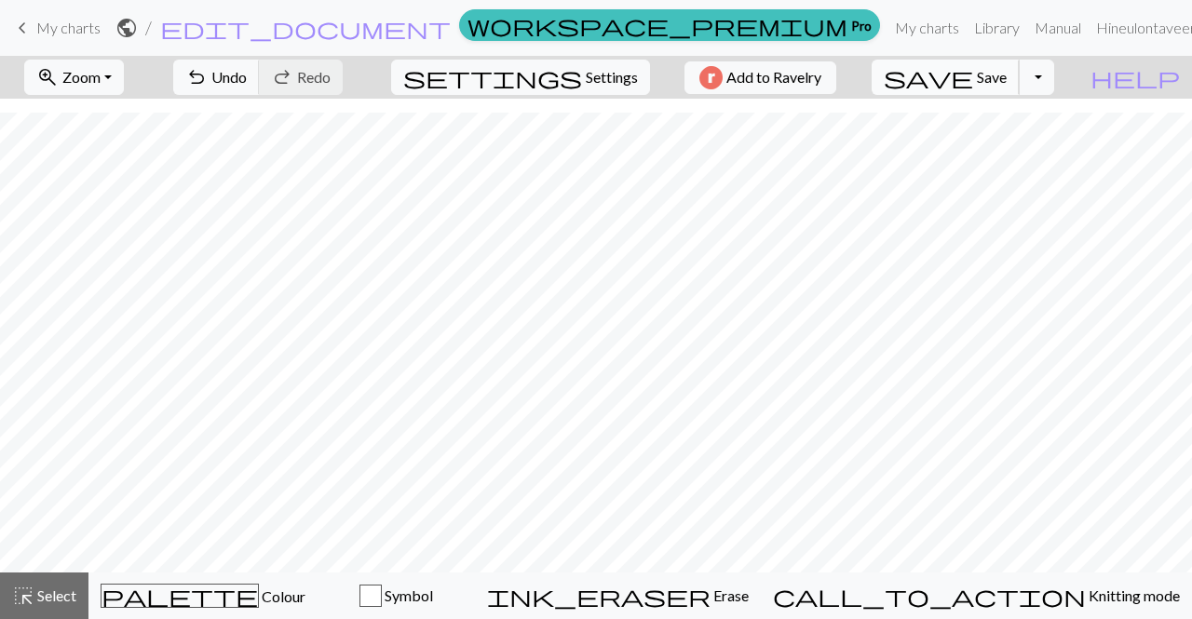
click at [1013, 74] on button "save Save Save" at bounding box center [946, 77] width 148 height 35
click at [382, 600] on div "button" at bounding box center [371, 596] width 22 height 22
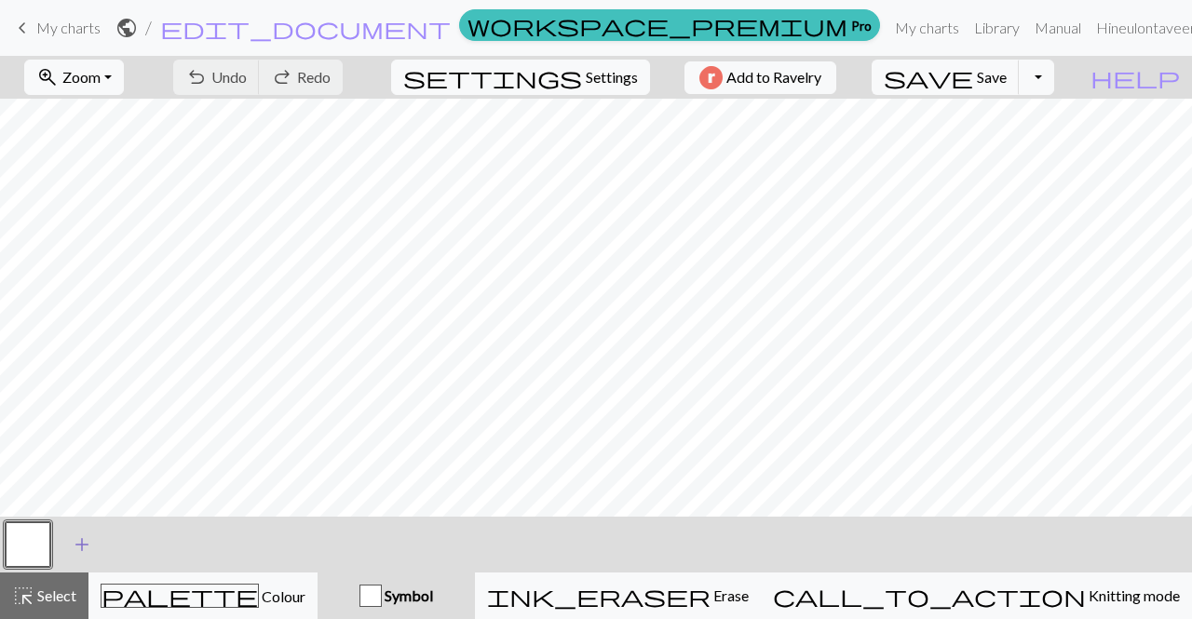
click at [82, 537] on span "add" at bounding box center [82, 545] width 22 height 26
click at [136, 545] on span "add" at bounding box center [132, 545] width 22 height 26
click at [124, 545] on button "button" at bounding box center [128, 545] width 45 height 45
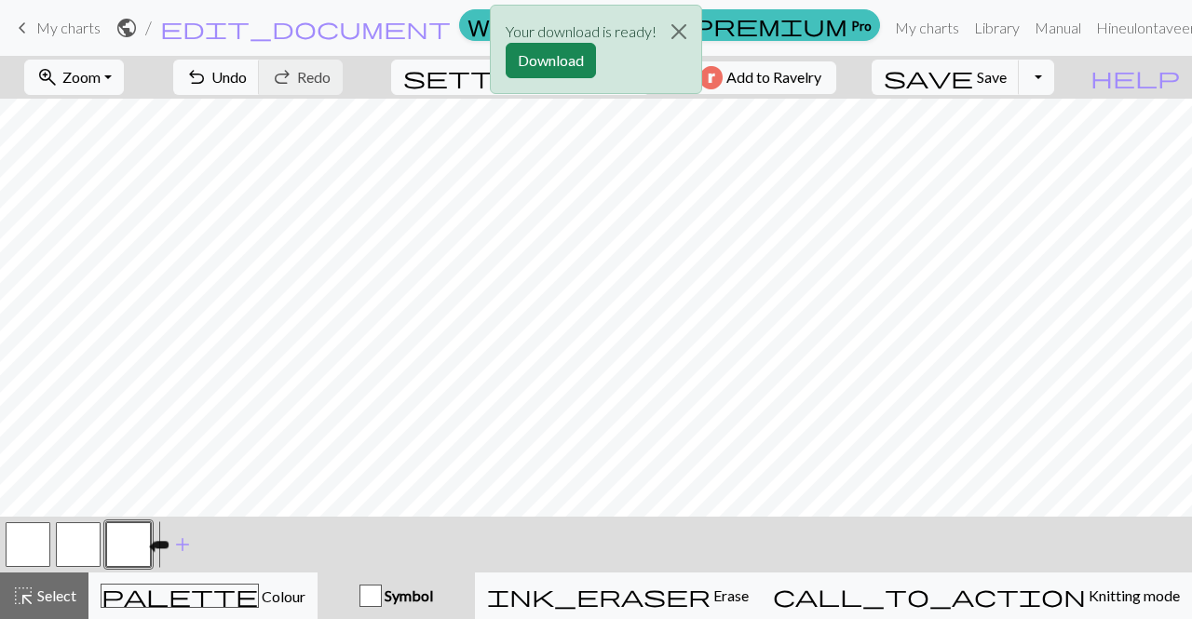
click at [124, 545] on button "button" at bounding box center [128, 545] width 45 height 45
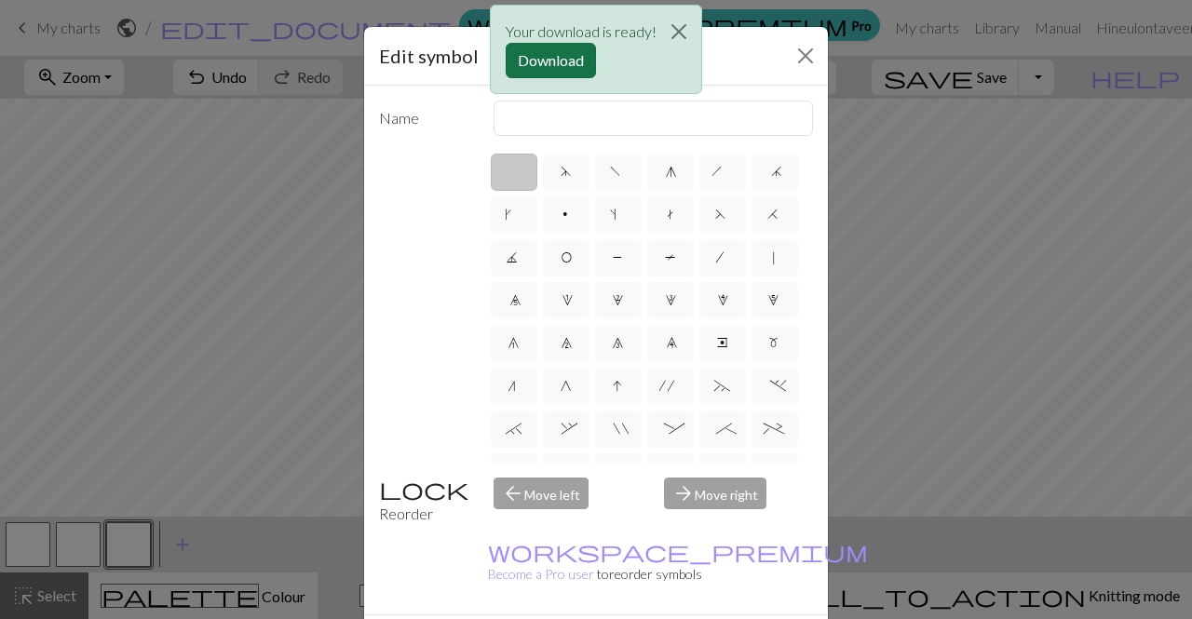
click at [552, 64] on button "Download" at bounding box center [551, 60] width 90 height 35
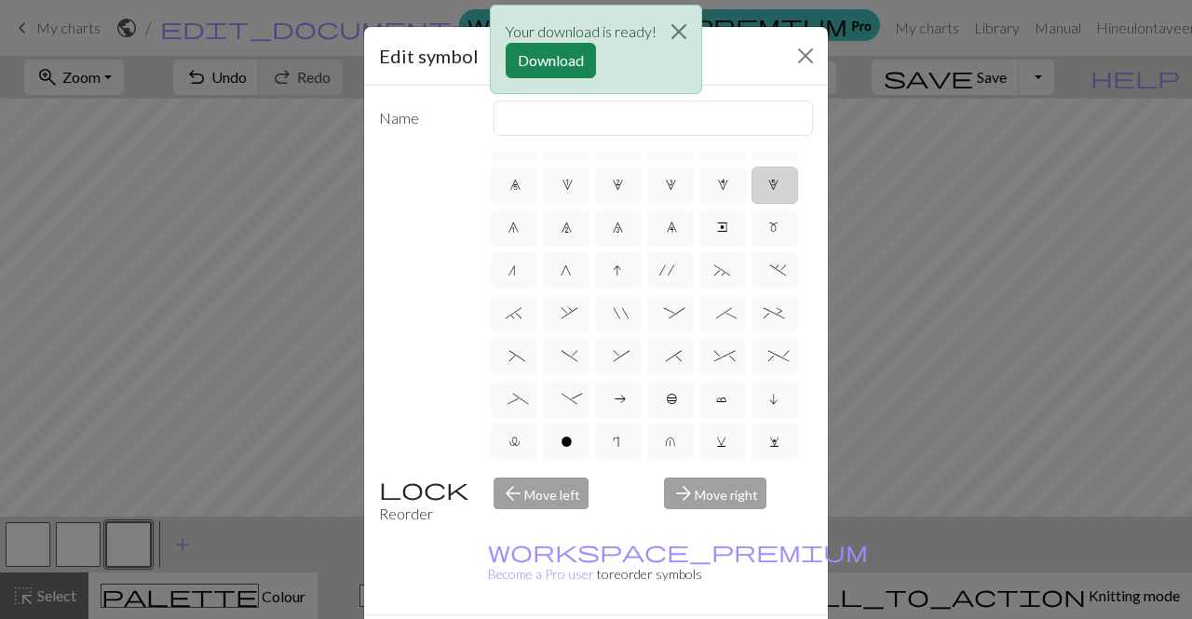
scroll to position [121, 0]
click at [803, 56] on div "Your download is ready! Download" at bounding box center [596, 54] width 1192 height 109
click at [671, 29] on button "Close" at bounding box center [679, 32] width 45 height 52
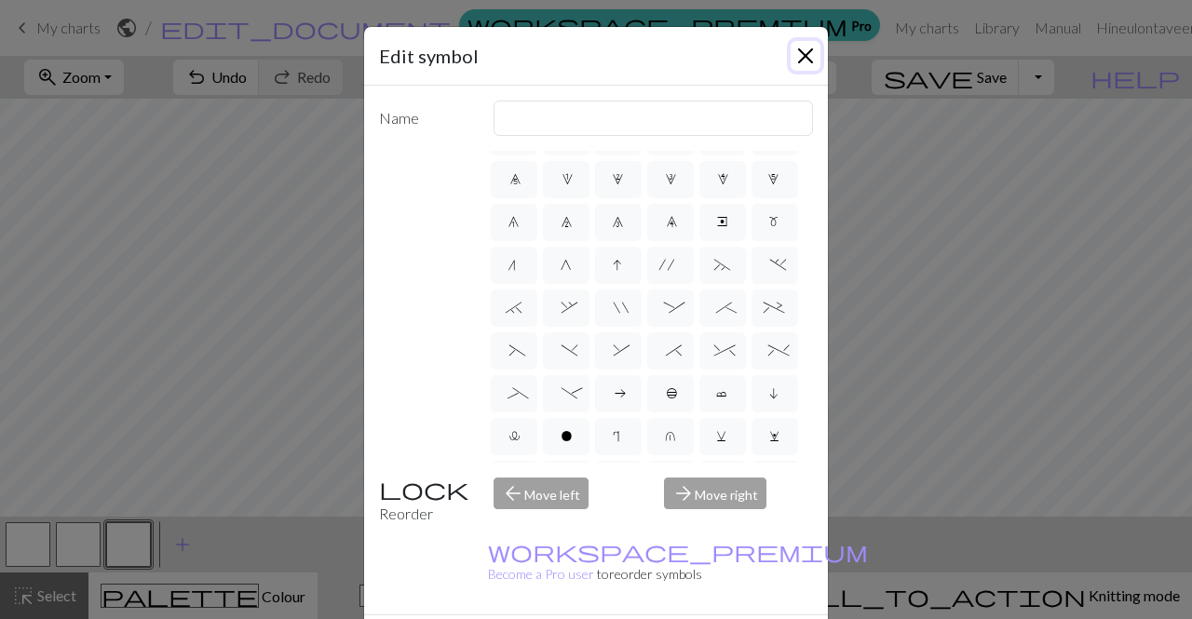
click at [799, 59] on button "Close" at bounding box center [806, 56] width 30 height 30
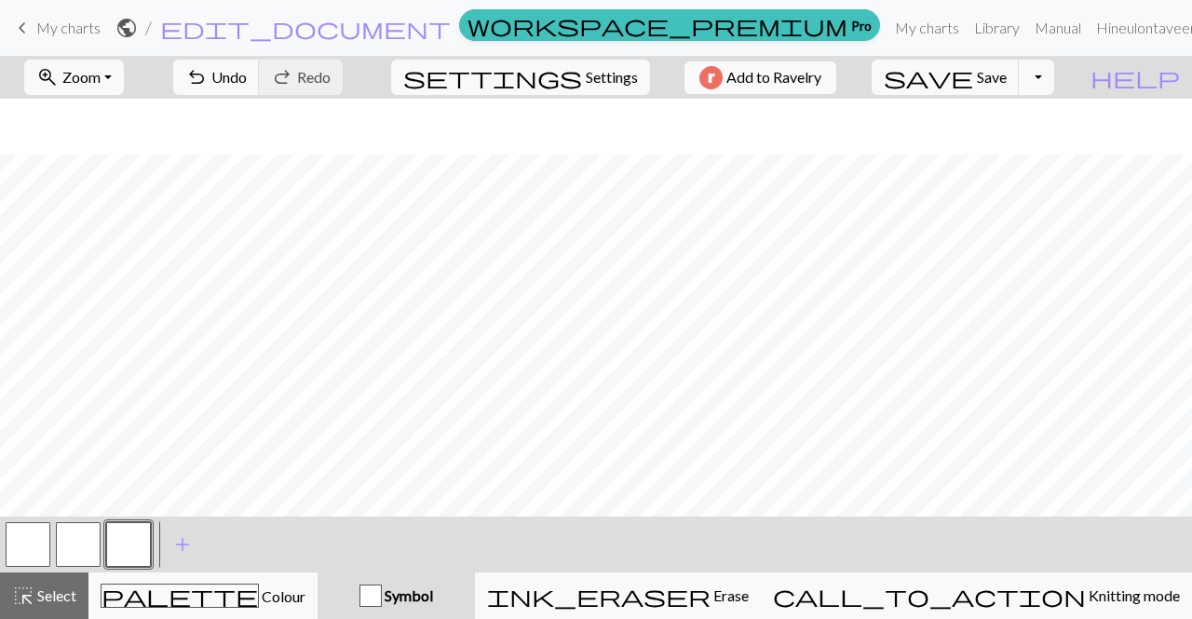
scroll to position [687, 0]
click at [586, 78] on span "Settings" at bounding box center [612, 77] width 52 height 22
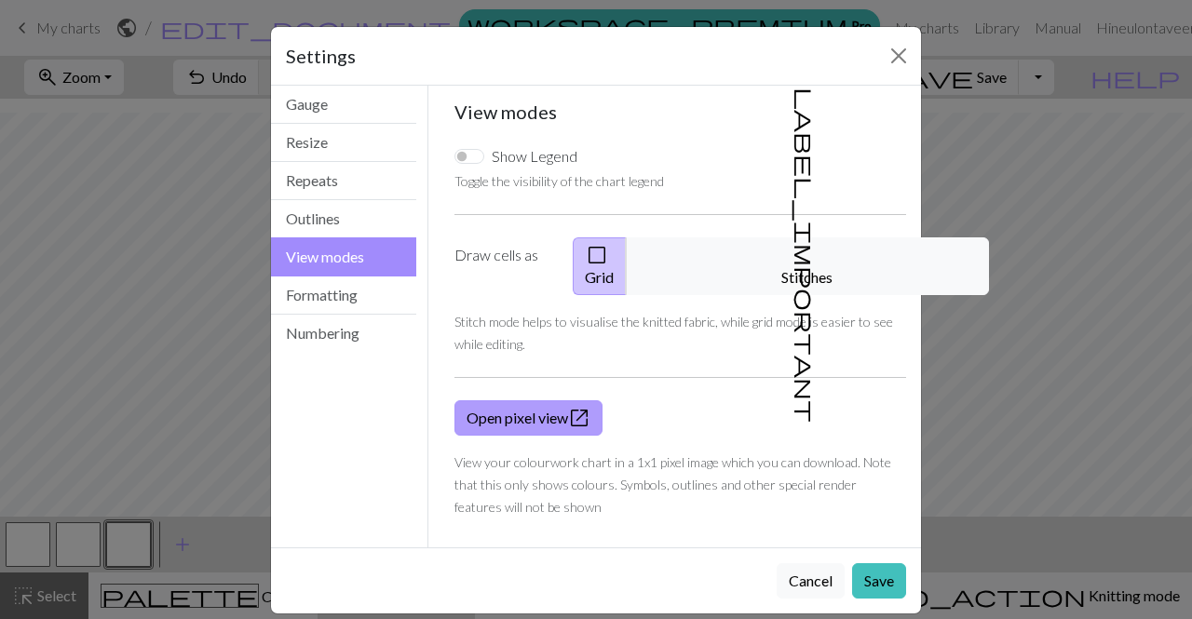
click at [523, 401] on link "Open pixel view open_in_new" at bounding box center [529, 418] width 148 height 35
click at [399, 292] on button "Formatting" at bounding box center [343, 296] width 145 height 38
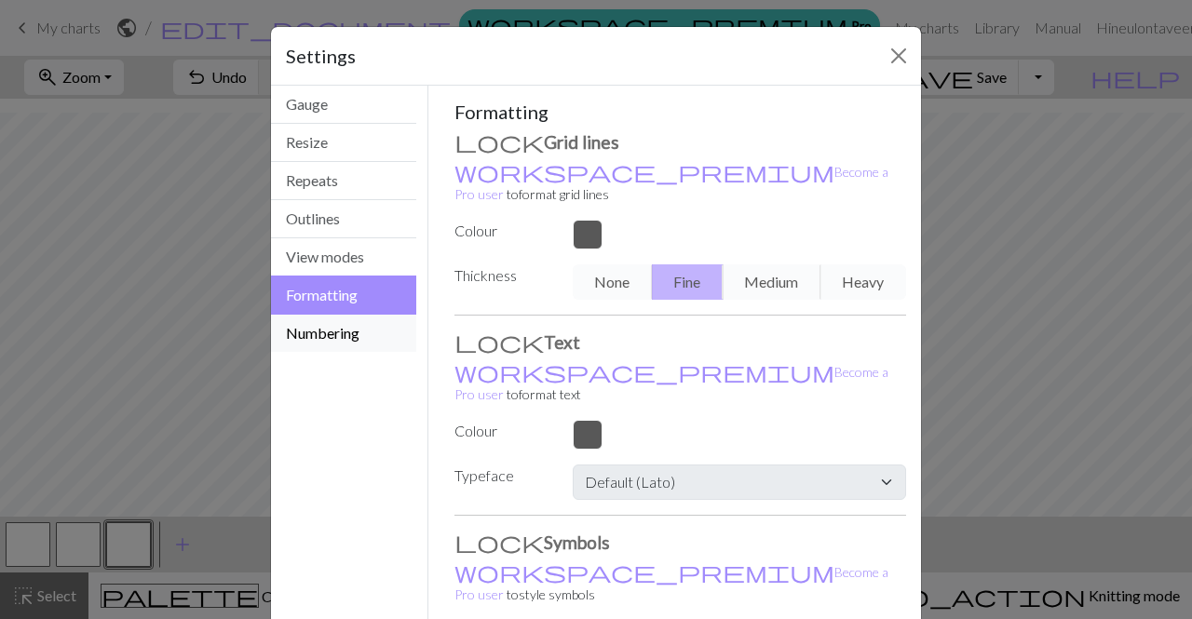
click at [389, 320] on button "Numbering" at bounding box center [343, 333] width 145 height 37
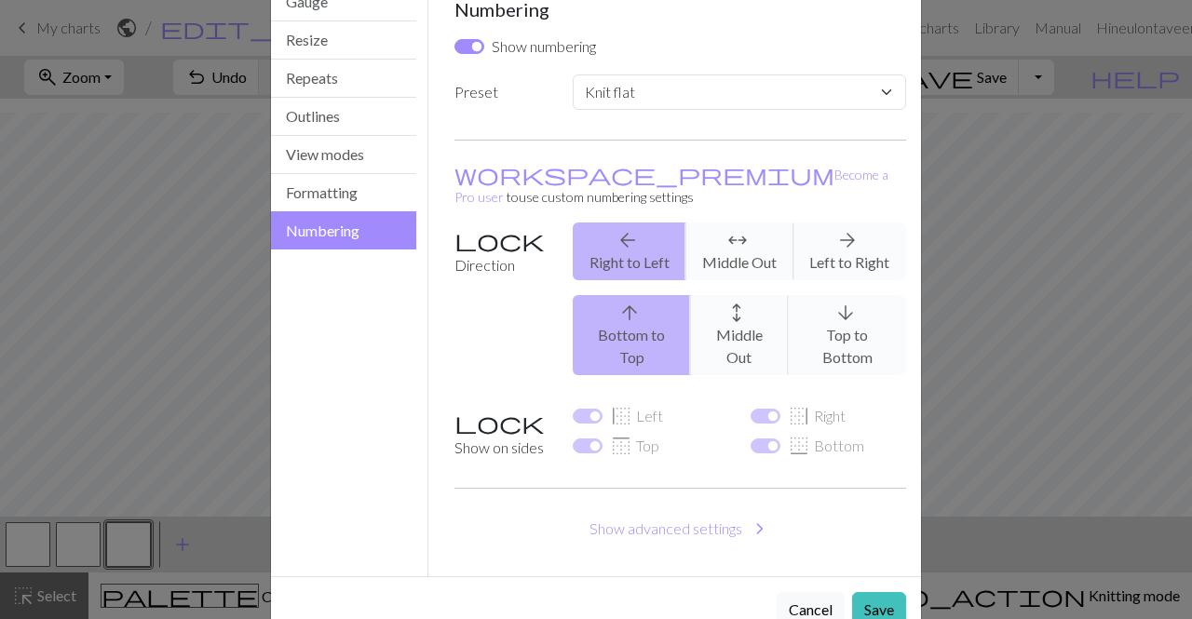
scroll to position [102, 0]
click at [608, 88] on select "Custom Knit flat Knit in the round Lace knitting Cross stitch" at bounding box center [739, 92] width 333 height 35
select select "round"
click at [573, 75] on select "Custom Knit flat Knit in the round Lace knitting Cross stitch" at bounding box center [739, 92] width 333 height 35
checkbox input "false"
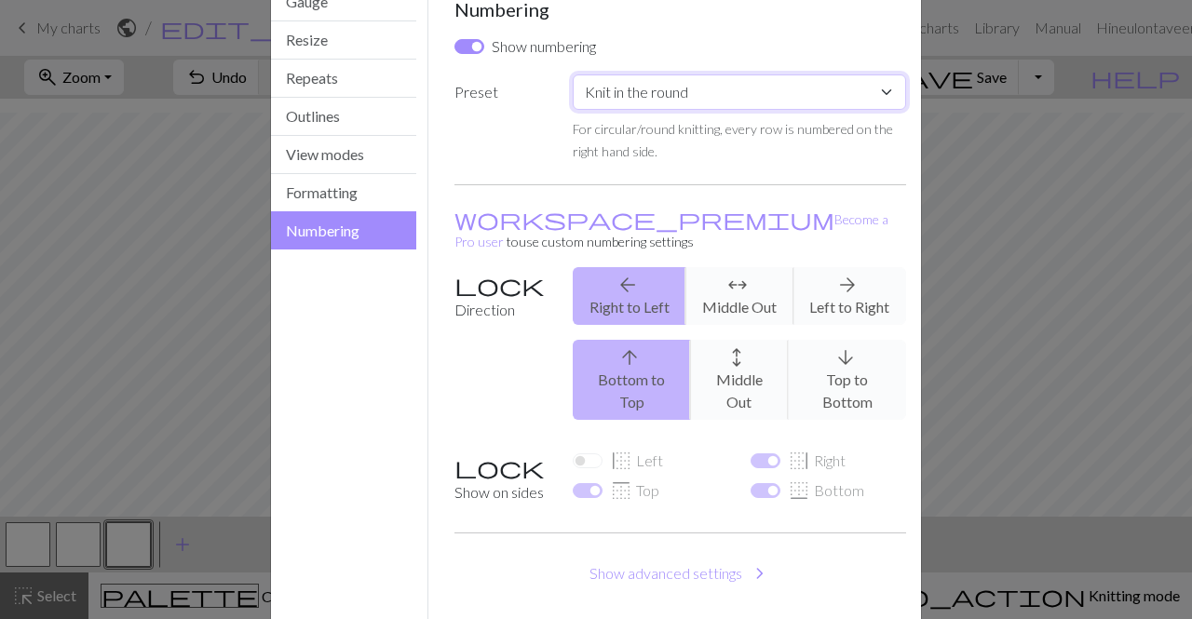
scroll to position [147, 0]
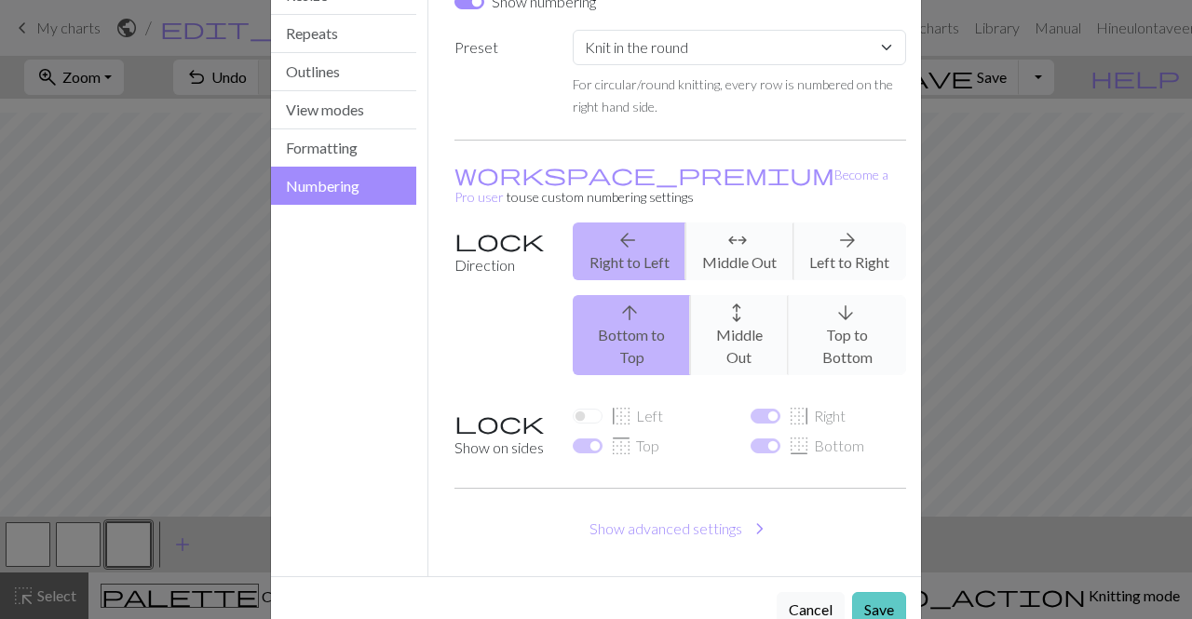
click at [853, 592] on button "Save" at bounding box center [879, 609] width 54 height 35
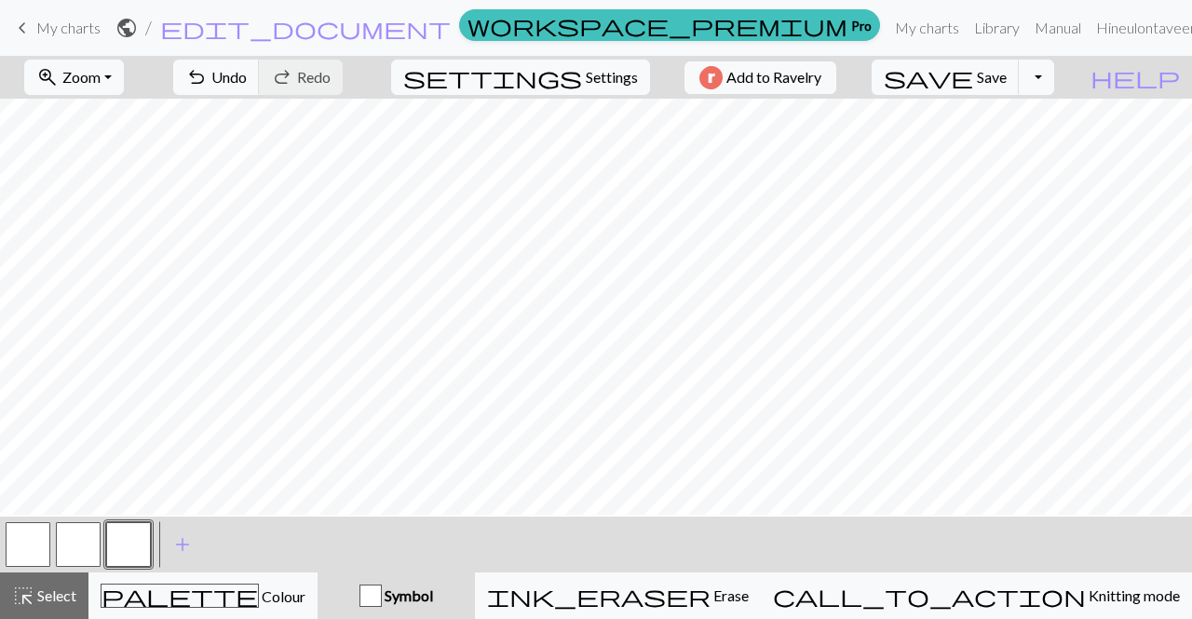
scroll to position [385, 0]
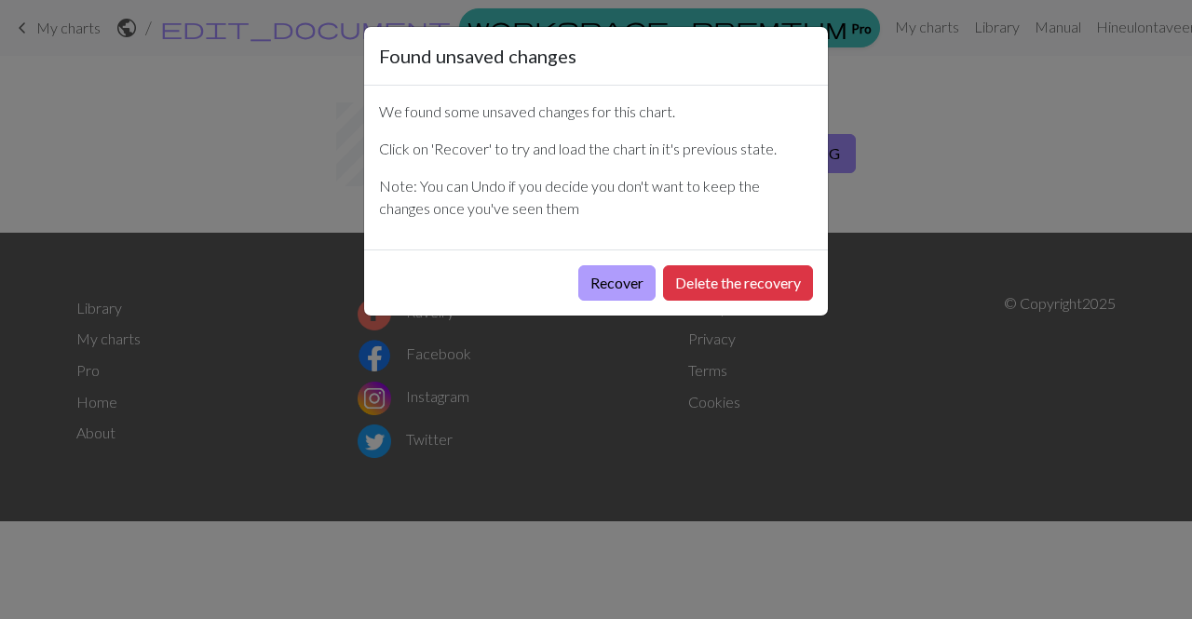
click at [616, 280] on button "Recover" at bounding box center [616, 282] width 77 height 35
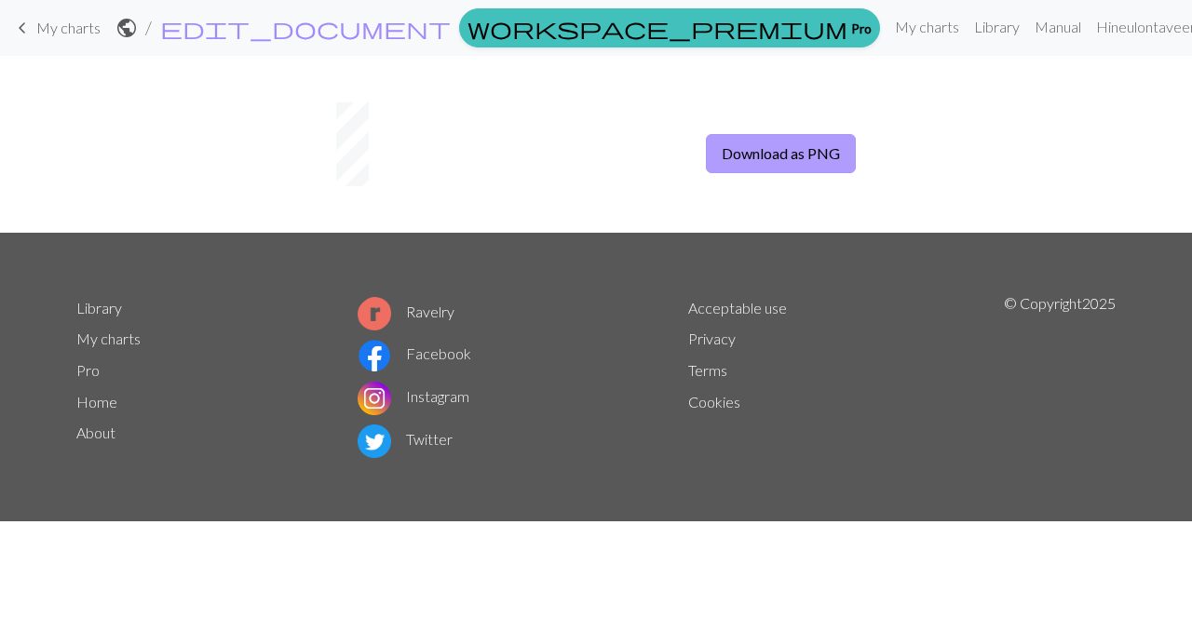
click at [760, 156] on button "Download as PNG" at bounding box center [781, 153] width 150 height 39
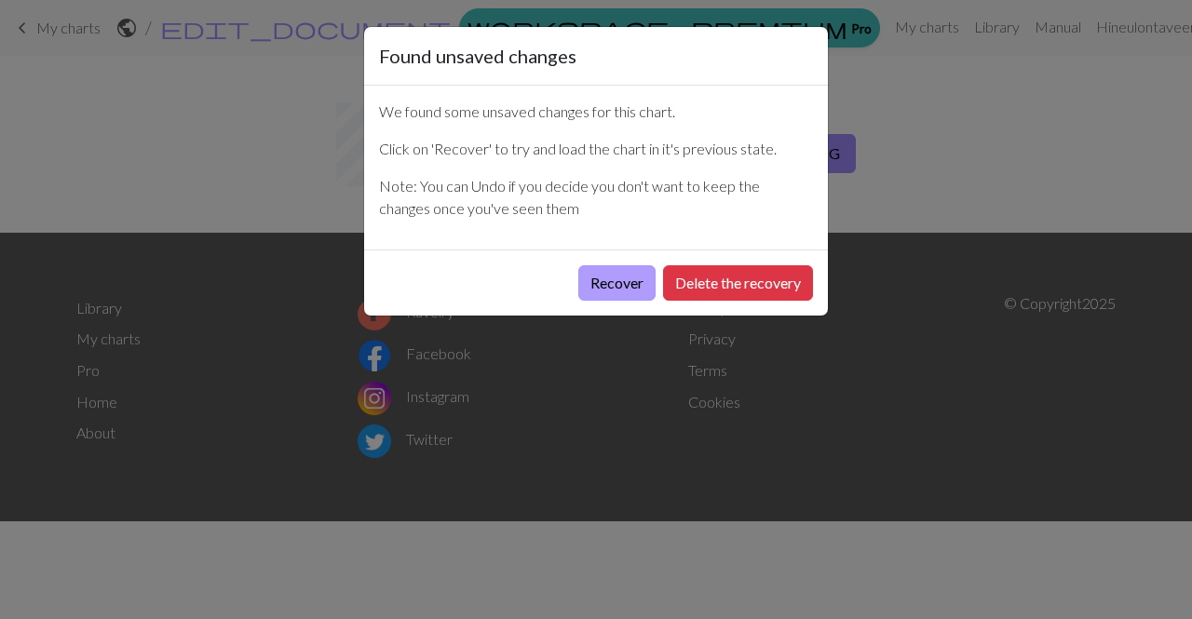
click at [631, 288] on button "Recover" at bounding box center [616, 282] width 77 height 35
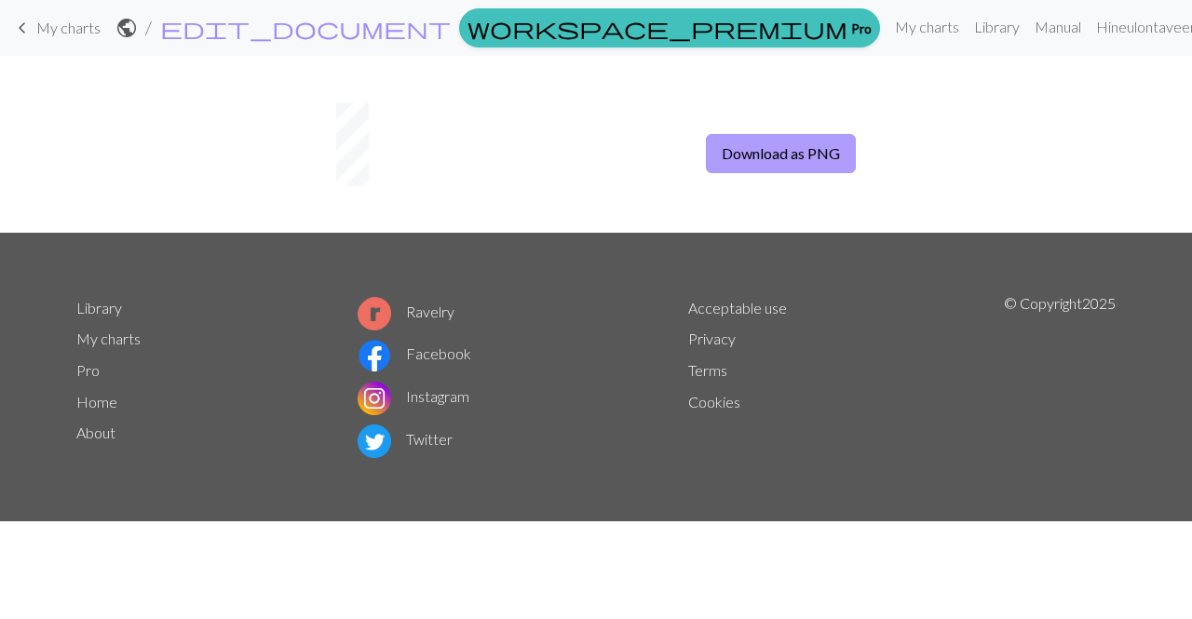
click at [748, 146] on button "Download as PNG" at bounding box center [781, 153] width 150 height 39
